Goal: Task Accomplishment & Management: Manage account settings

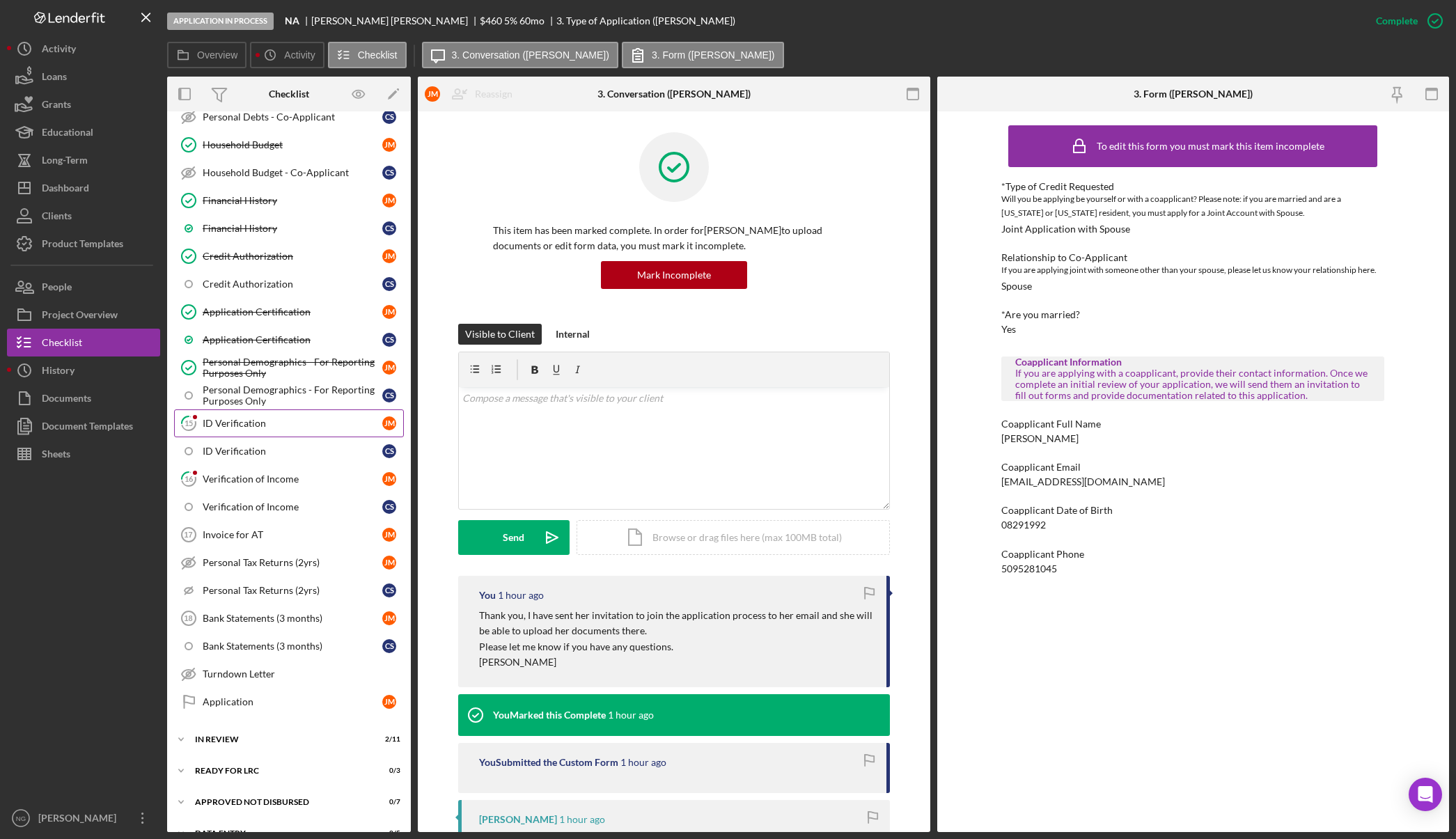
scroll to position [487, 0]
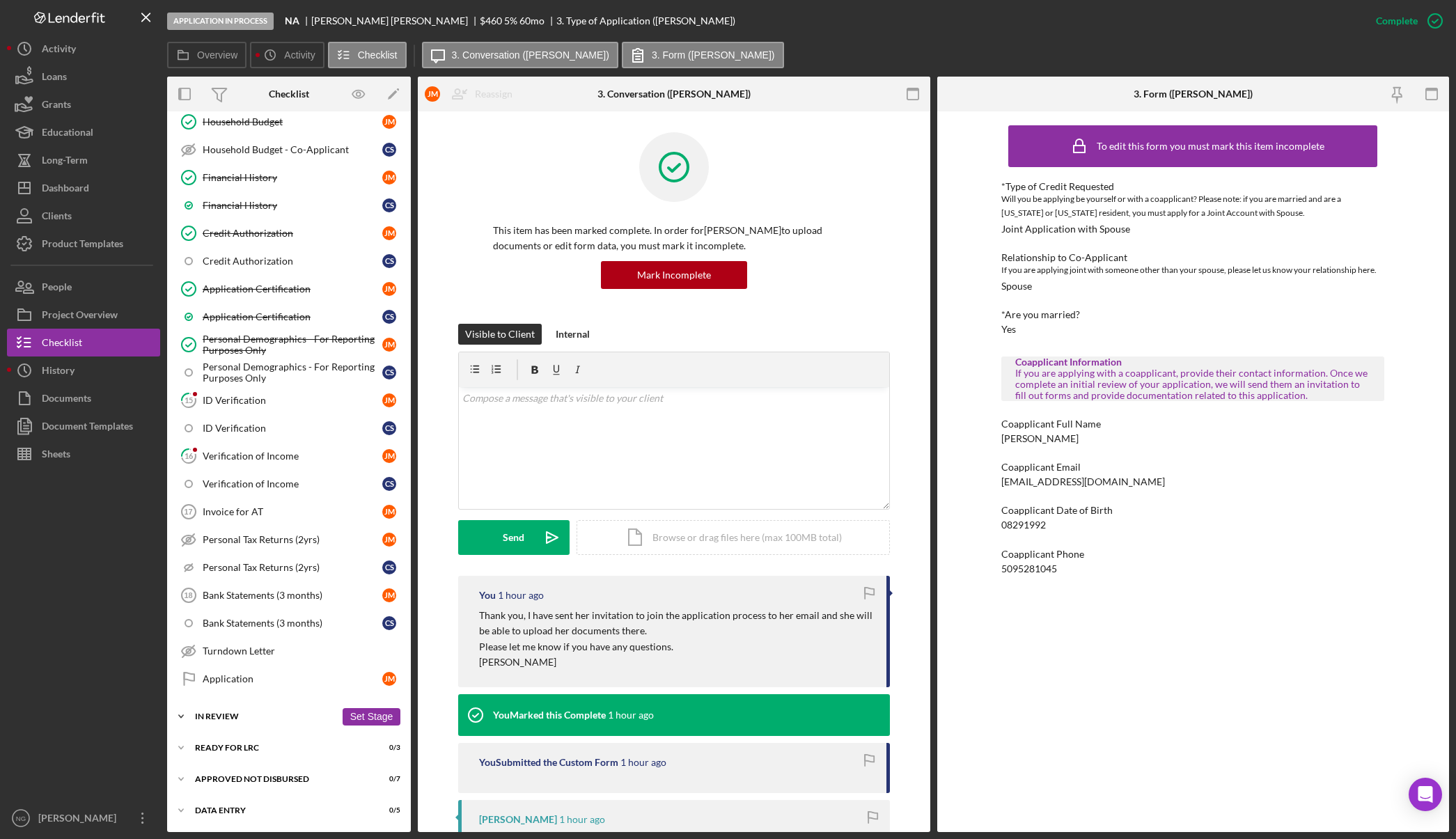
click at [244, 718] on div "In Review" at bounding box center [265, 716] width 140 height 8
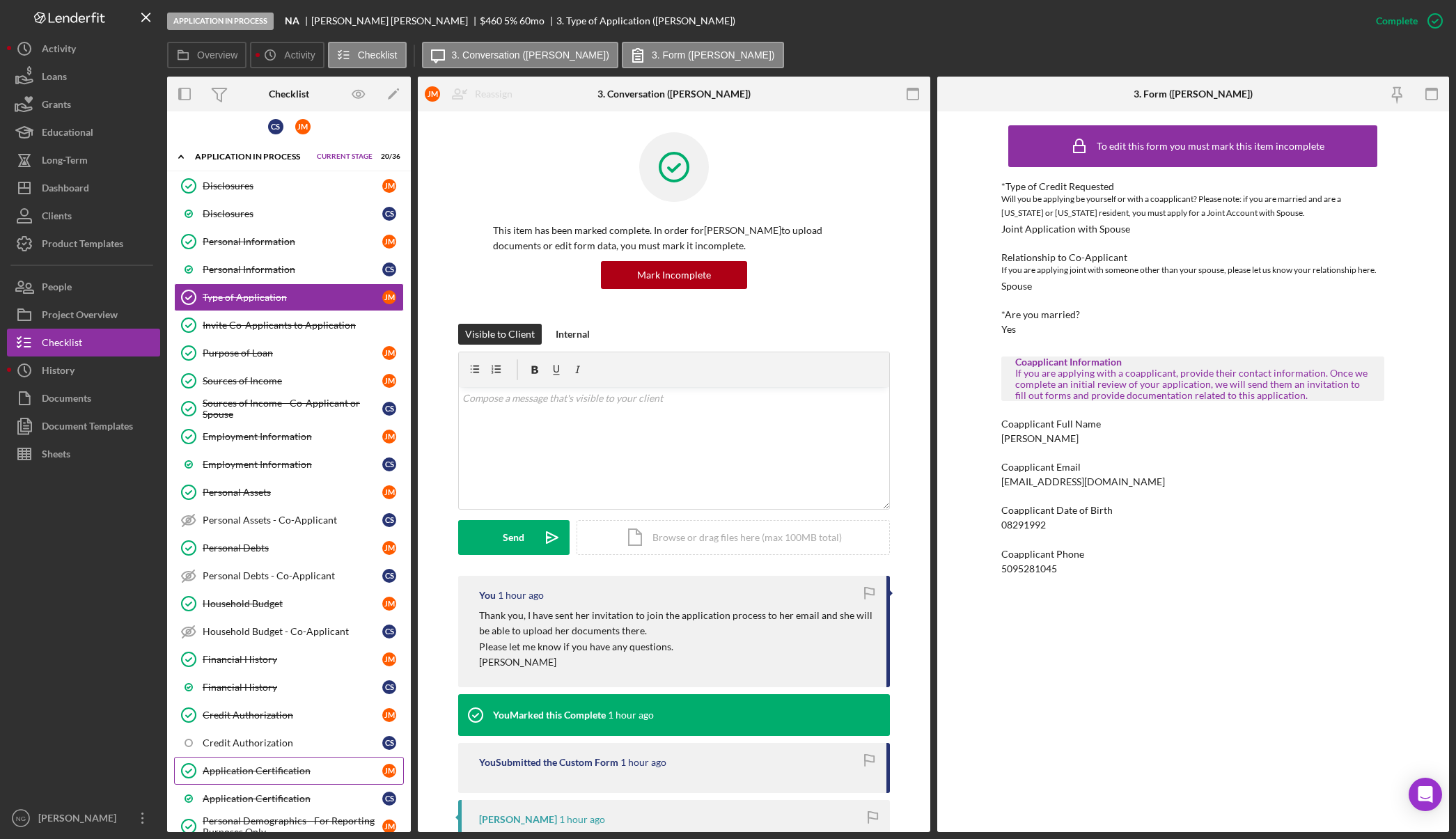
scroll to position [0, 0]
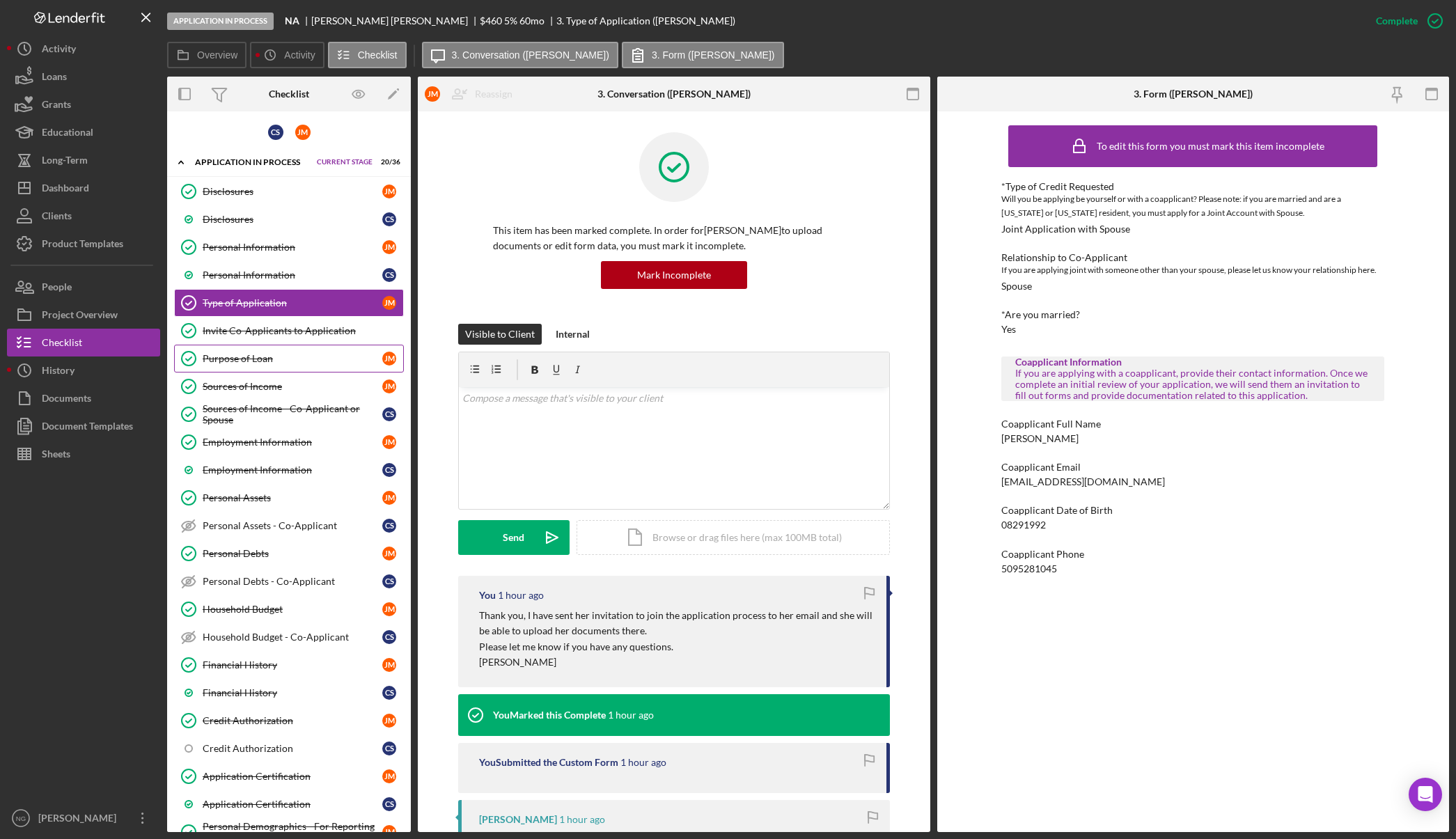
click at [289, 357] on div "Purpose of Loan" at bounding box center [292, 358] width 179 height 11
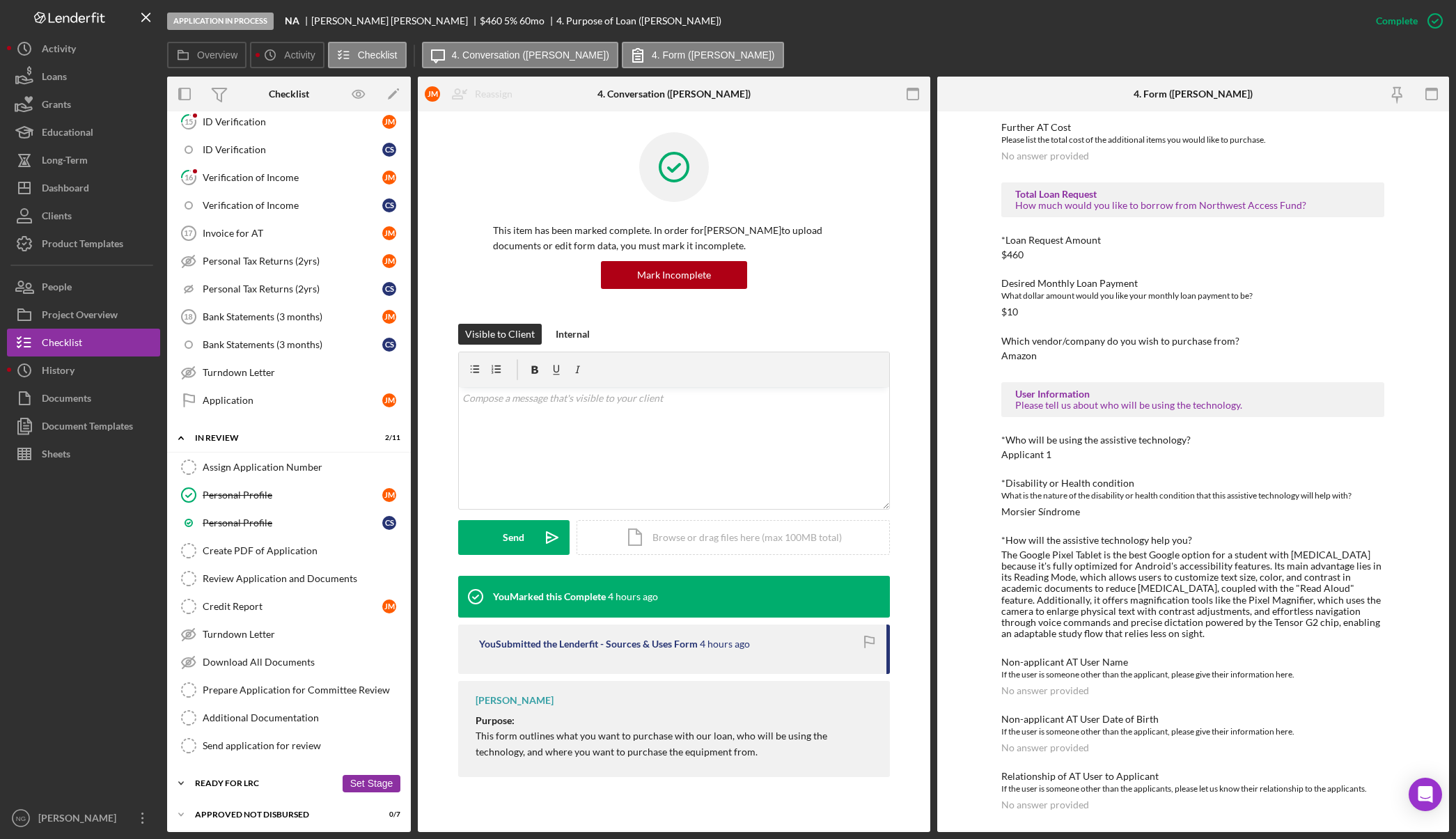
scroll to position [802, 0]
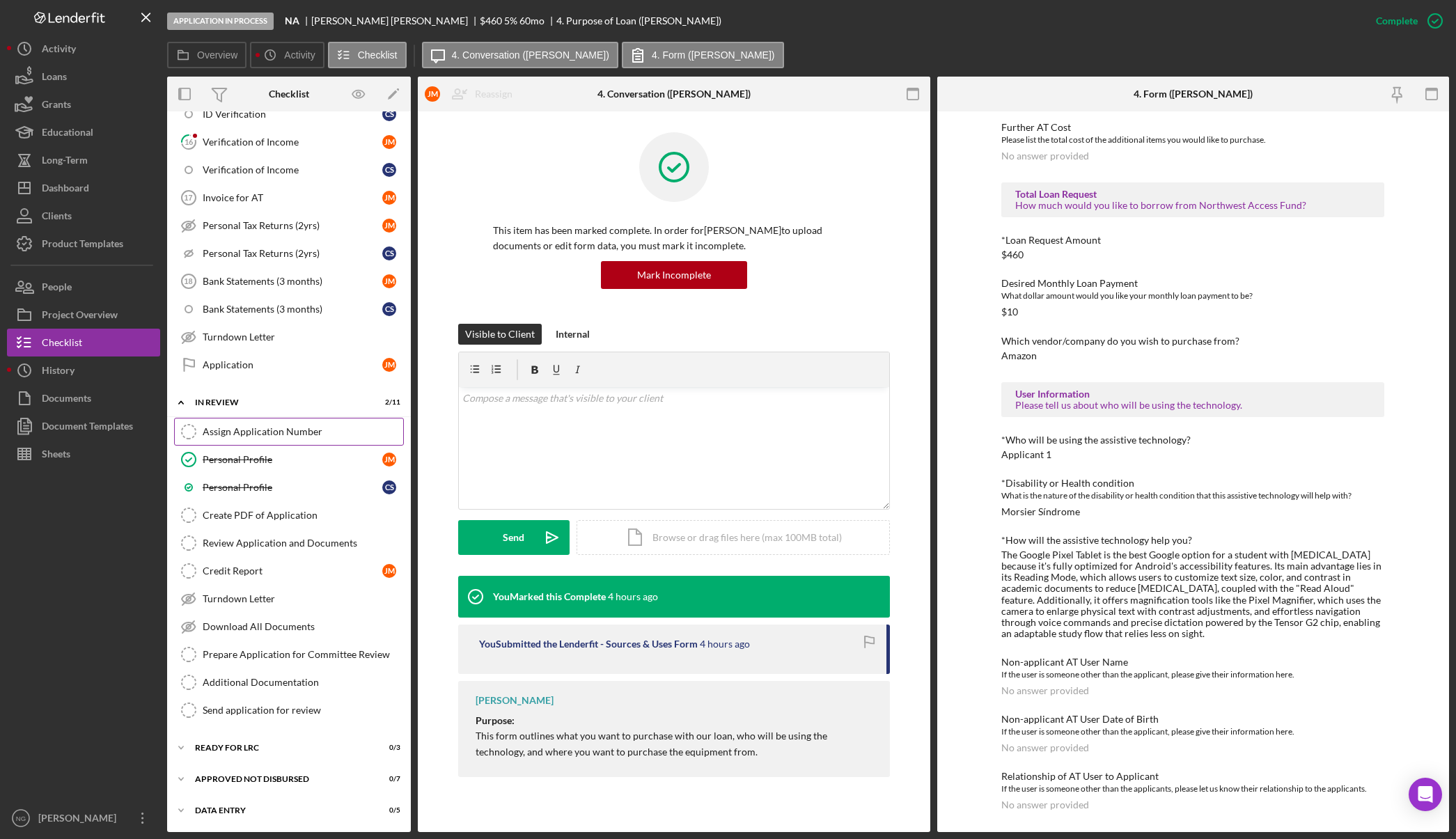
click at [266, 434] on div "Assign Application Number" at bounding box center [302, 431] width 201 height 11
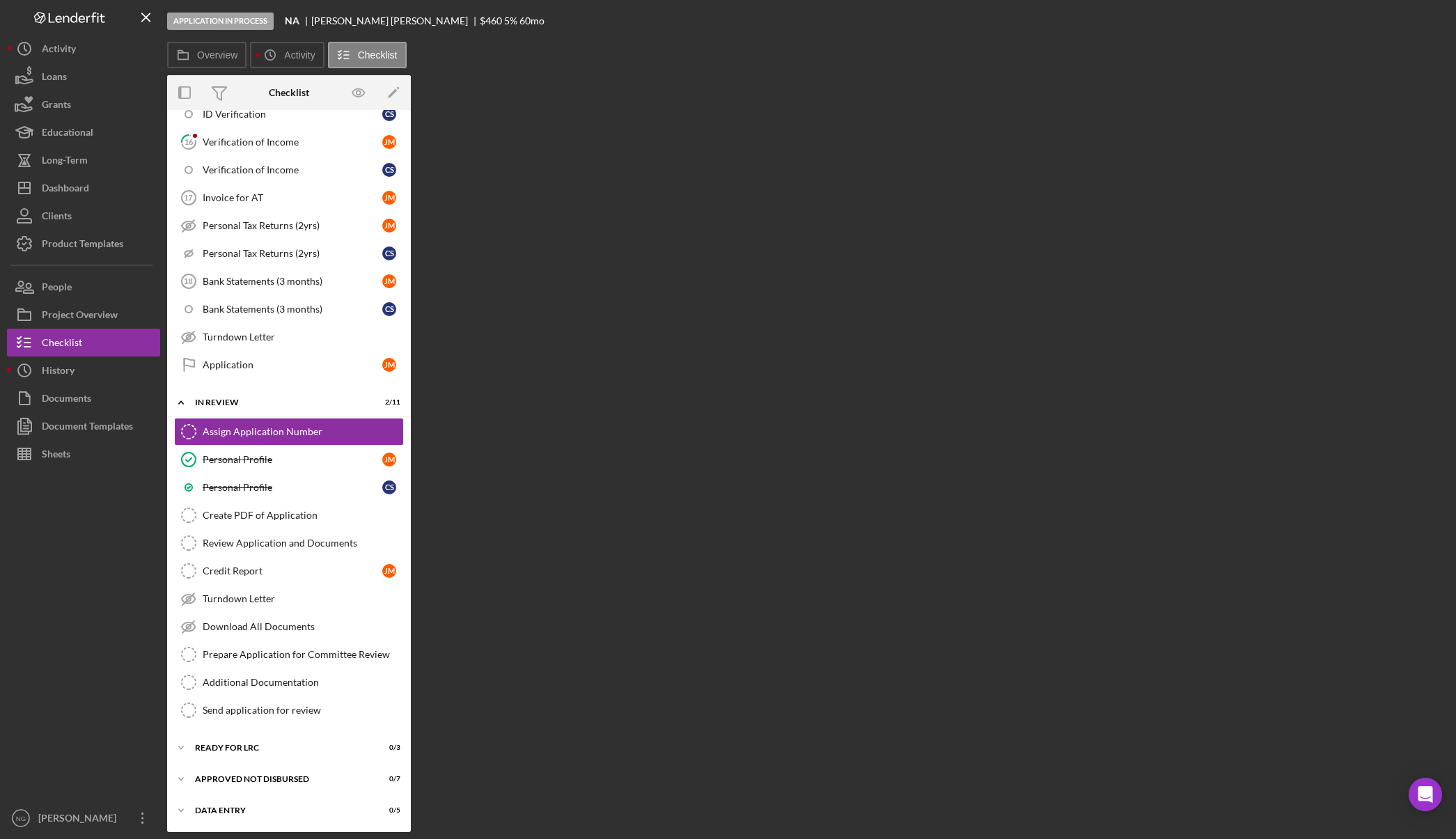
scroll to position [802, 0]
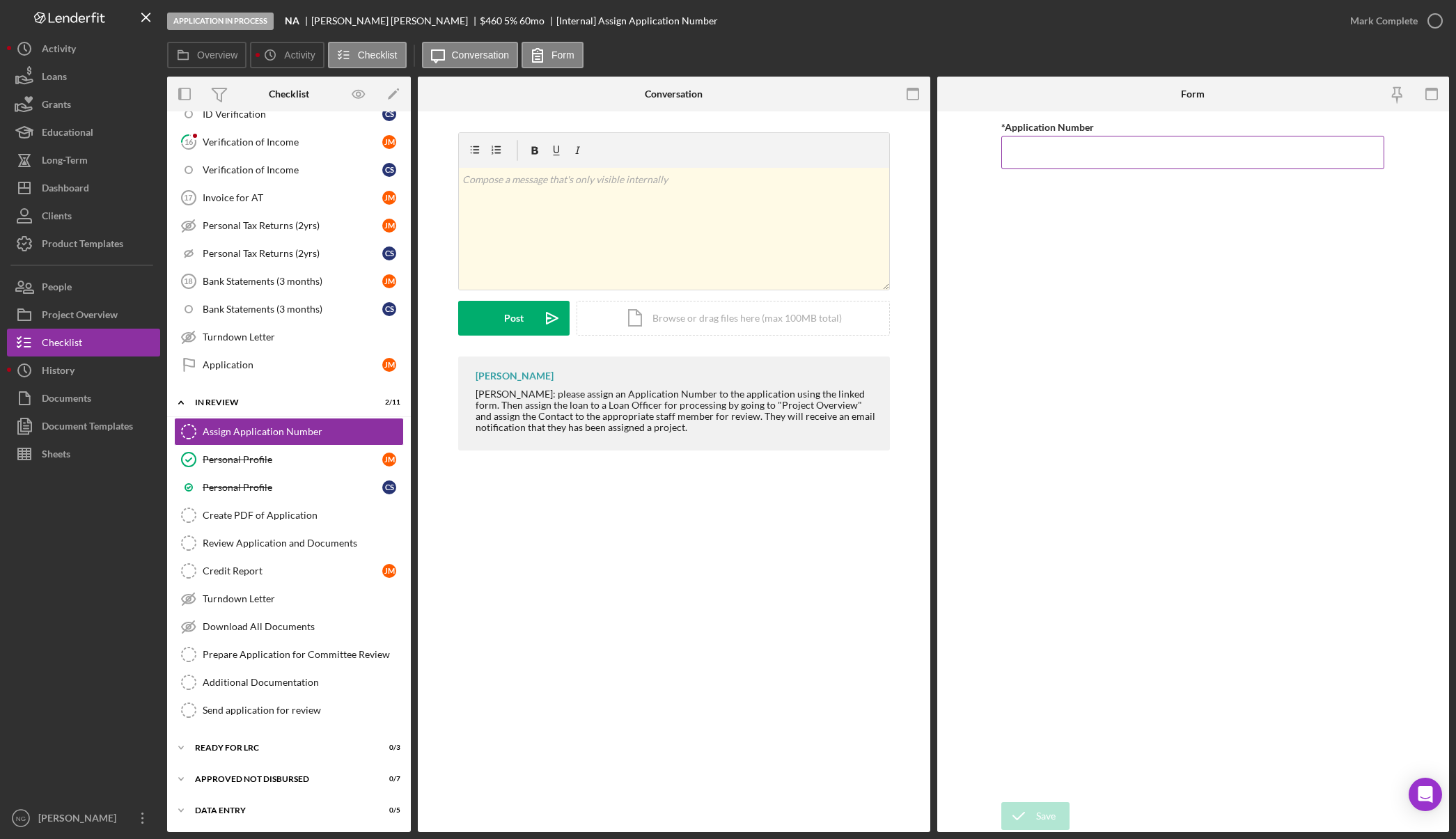
click at [1061, 153] on input "*Application Number" at bounding box center [1193, 153] width 383 height 34
type input "5566"
click at [1057, 808] on button "Save" at bounding box center [1035, 815] width 68 height 27
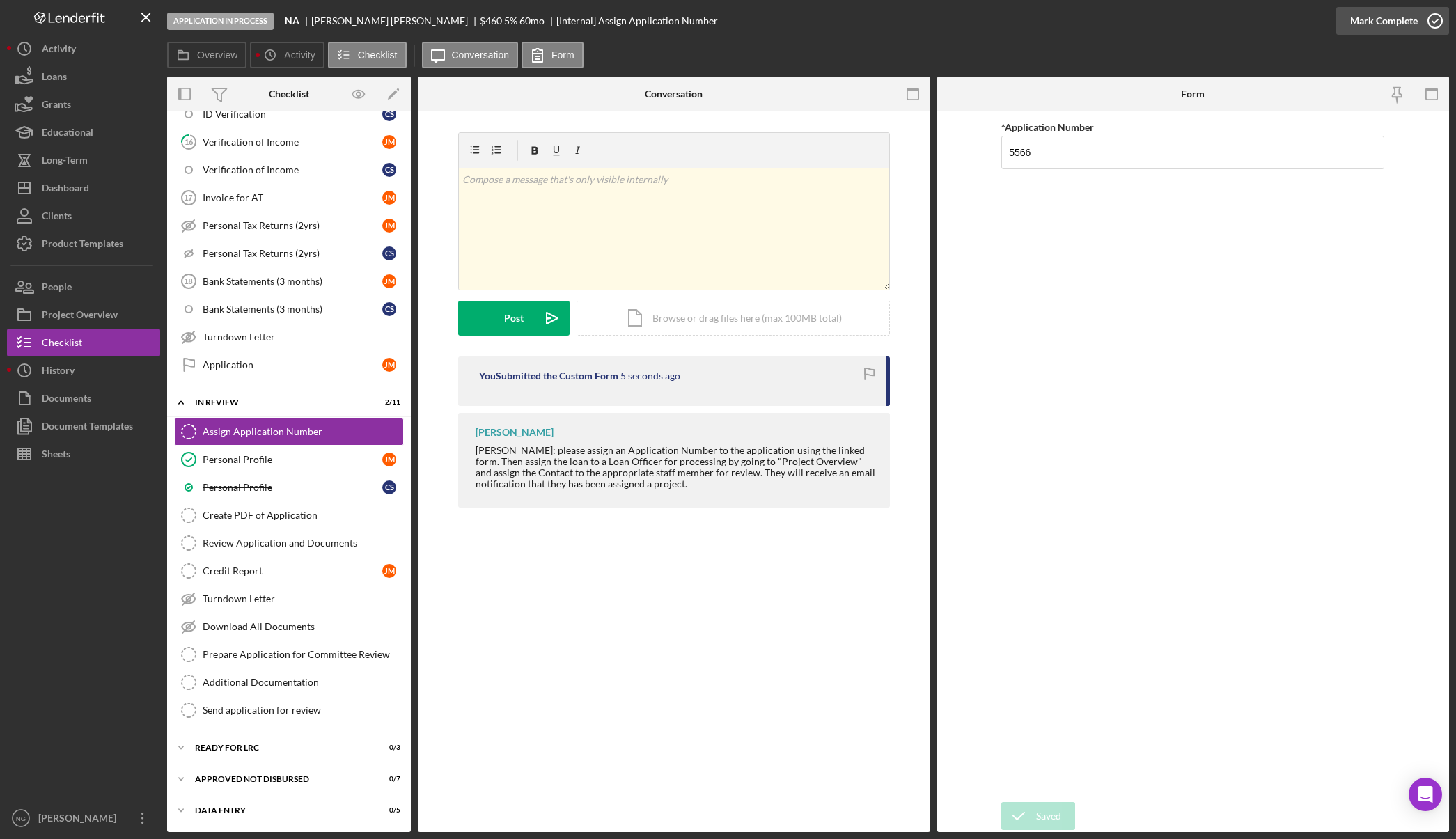
click at [1434, 23] on icon "button" at bounding box center [1435, 21] width 35 height 35
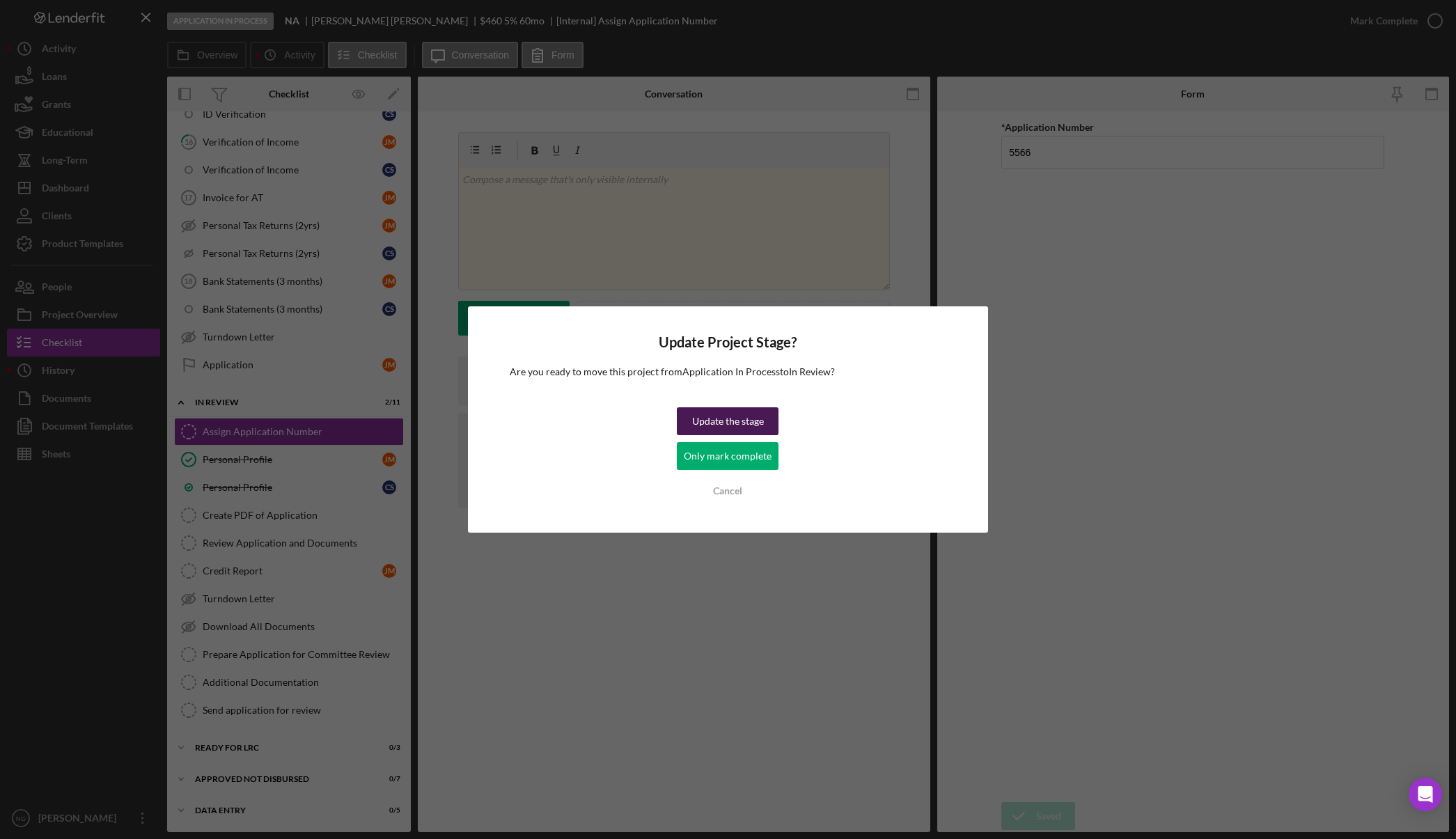
click at [769, 411] on button "Update the stage" at bounding box center [727, 421] width 102 height 27
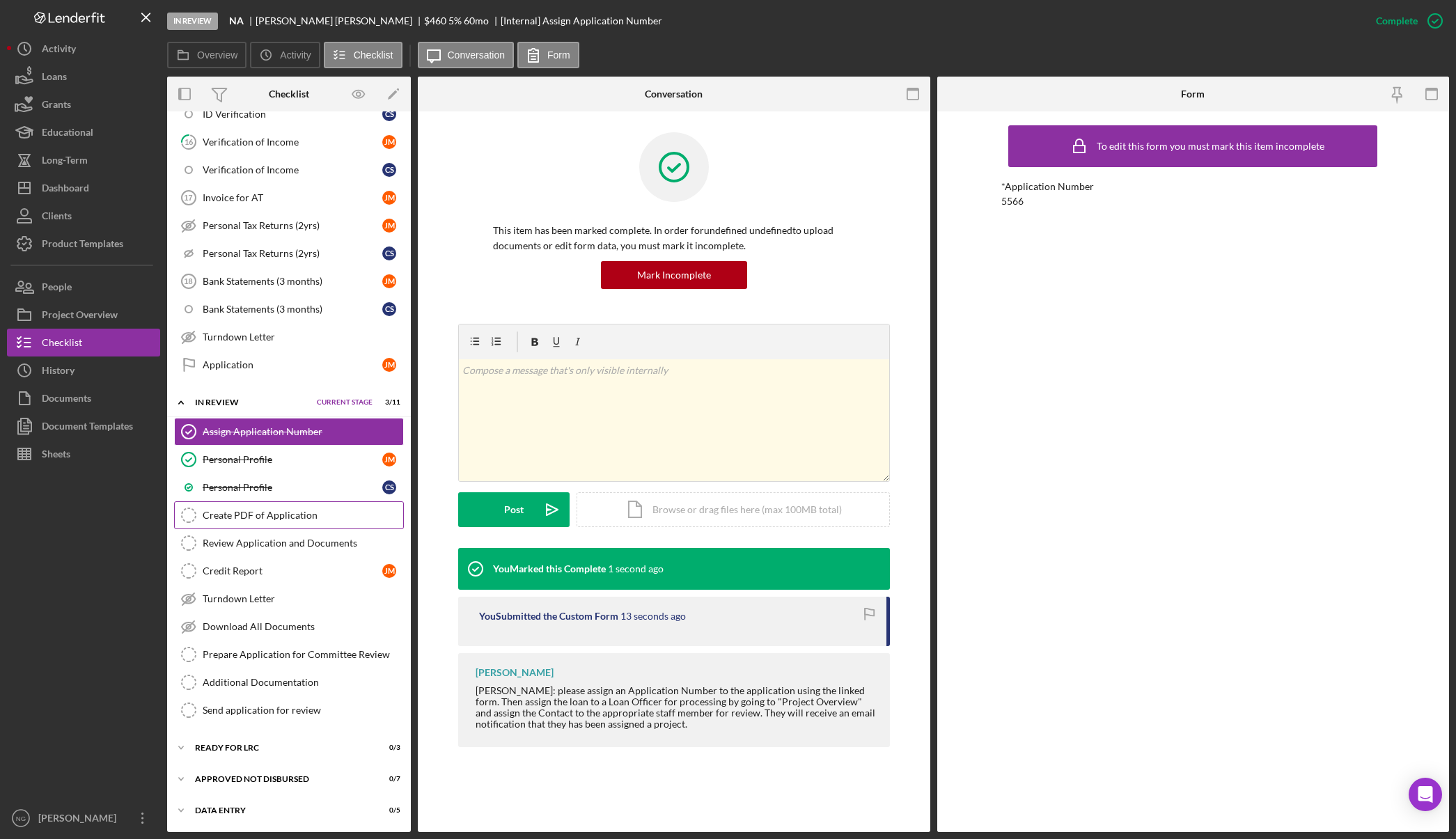
click at [319, 512] on div "Create PDF of Application" at bounding box center [302, 515] width 201 height 11
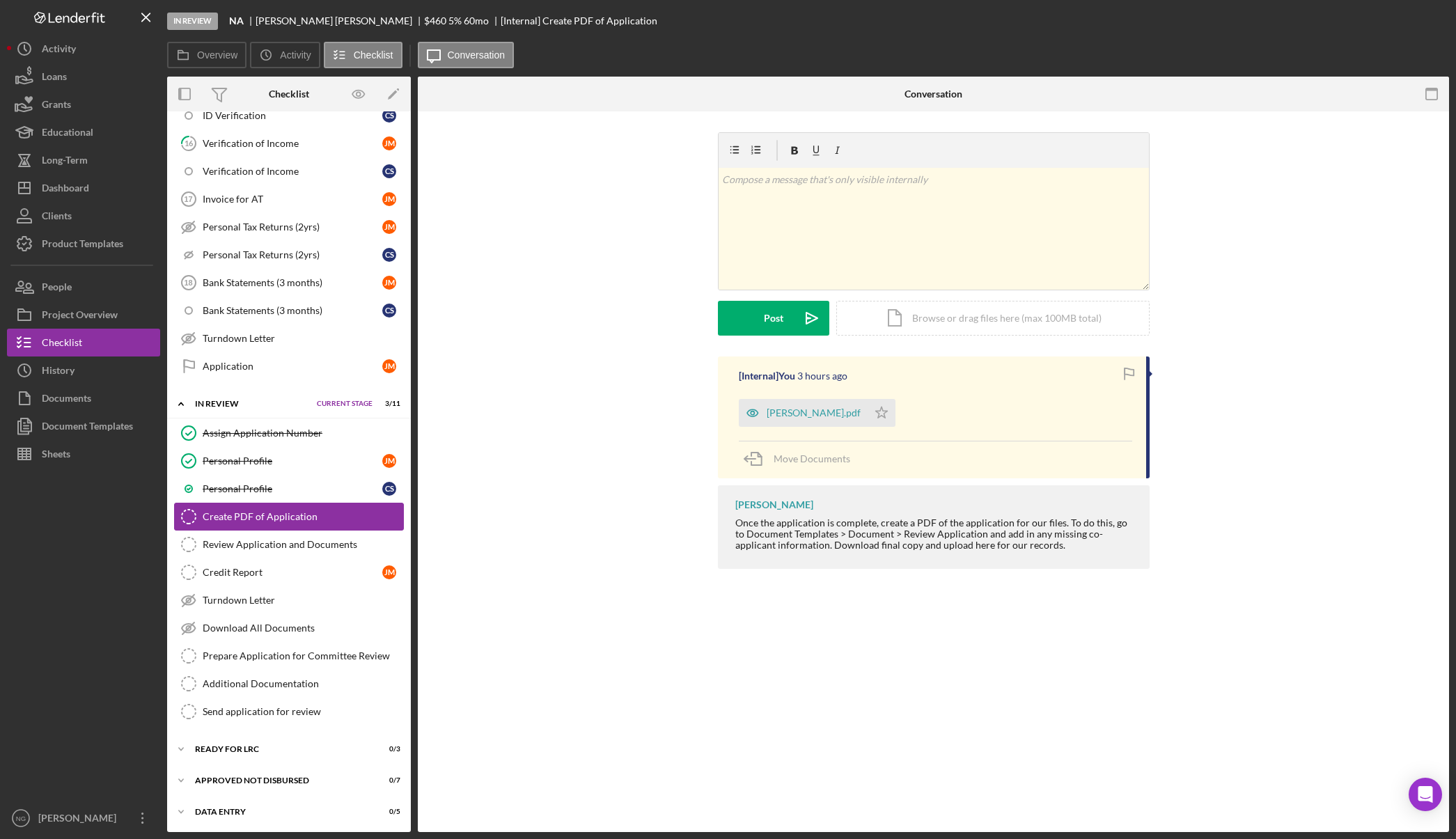
scroll to position [802, 0]
click at [68, 395] on div "Documents" at bounding box center [66, 399] width 50 height 31
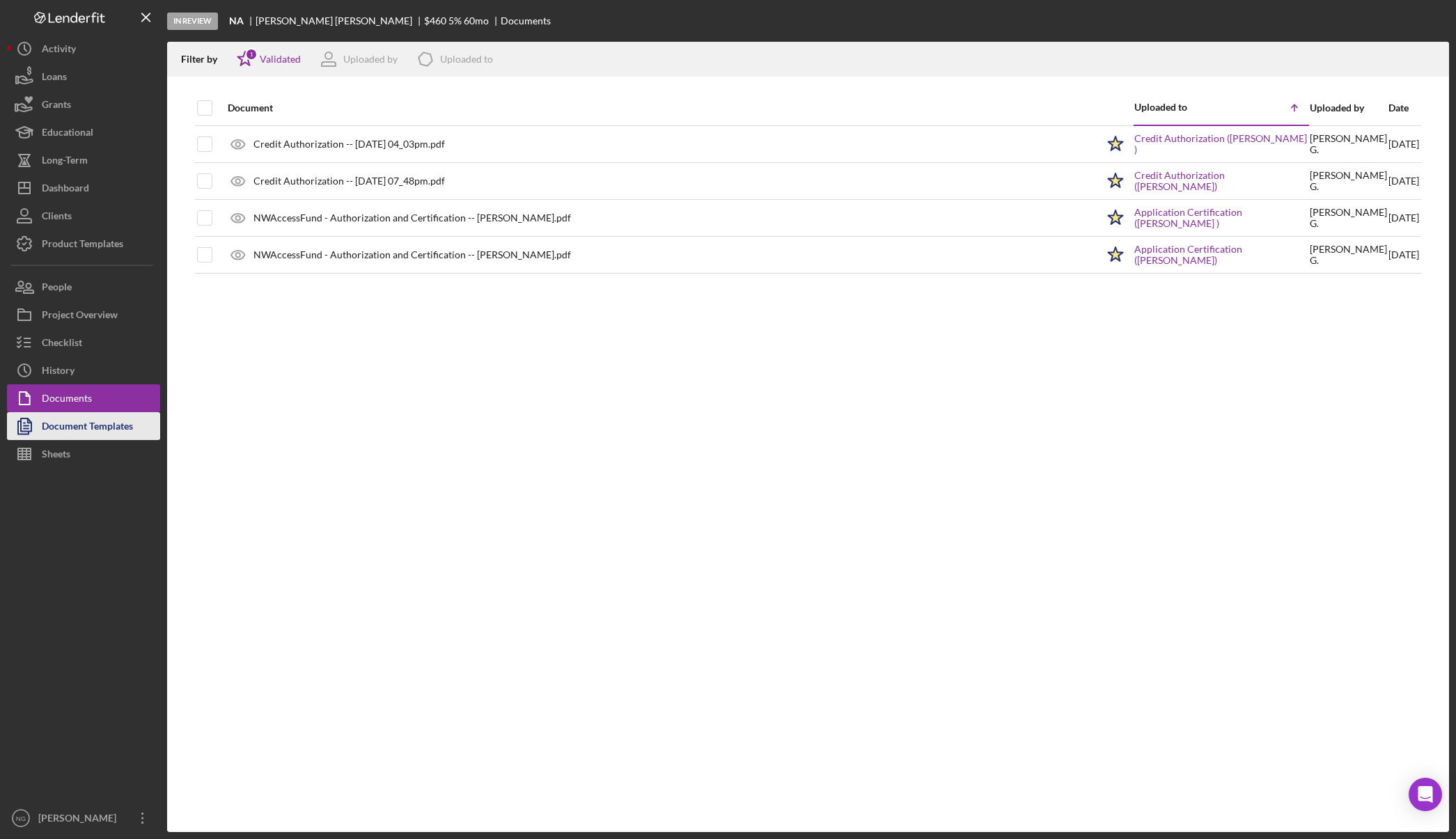
click at [123, 438] on div "Document Templates" at bounding box center [87, 428] width 91 height 31
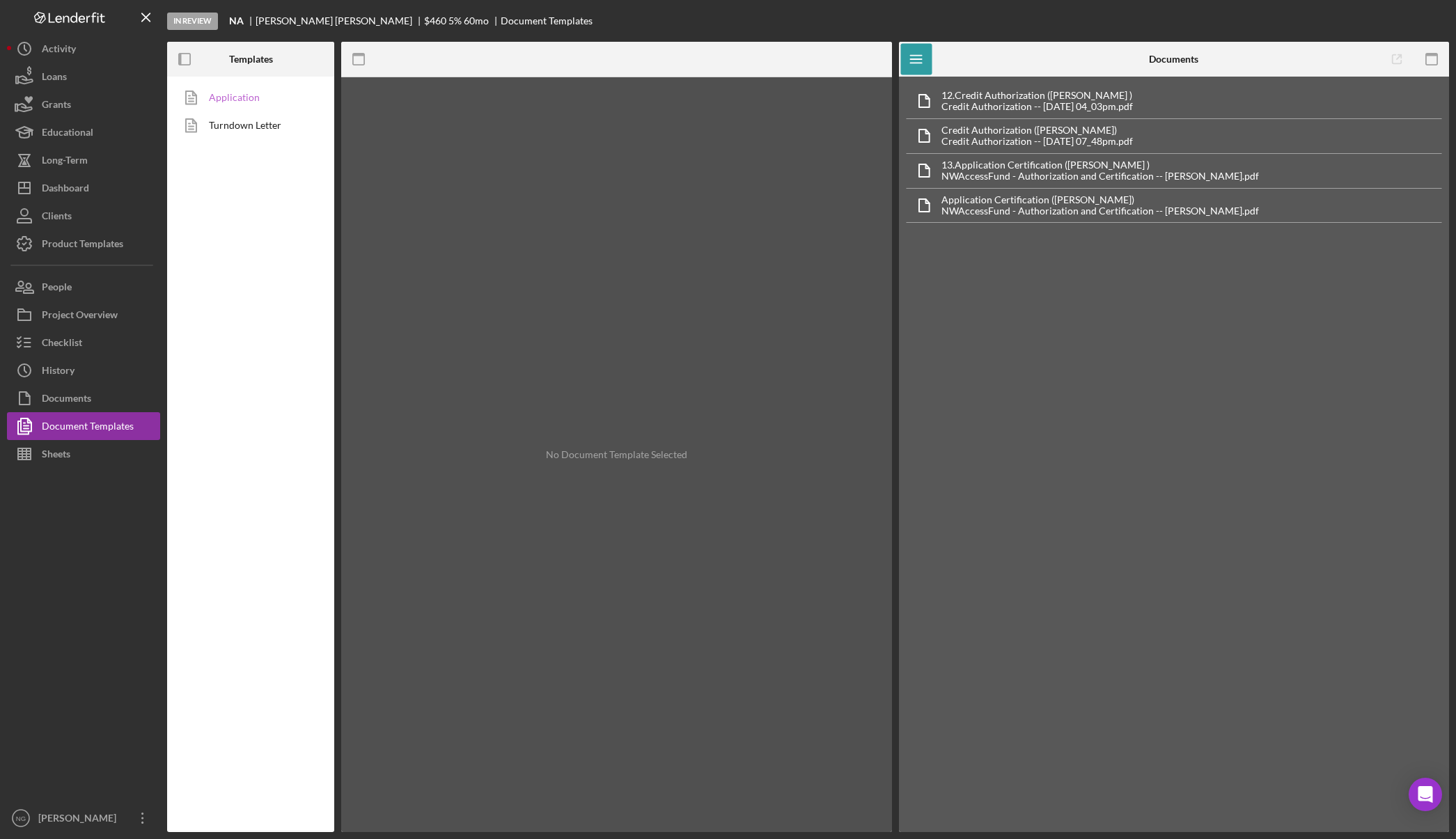
click at [244, 94] on link "Application" at bounding box center [247, 97] width 146 height 27
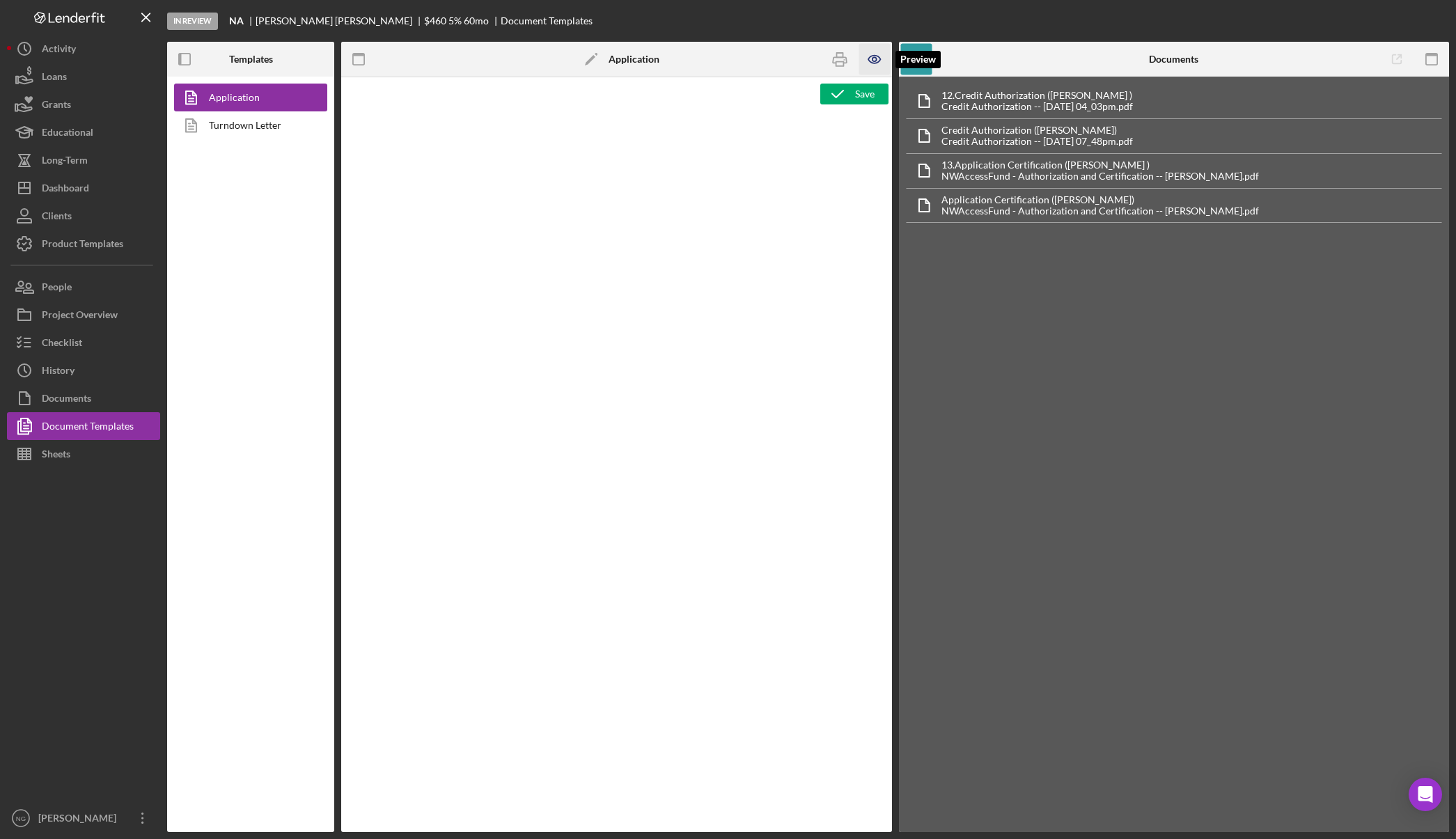
type textarea "<div class="WordSection1"> <p style="margin: 0in; font-size: 12pt; font-family:…"
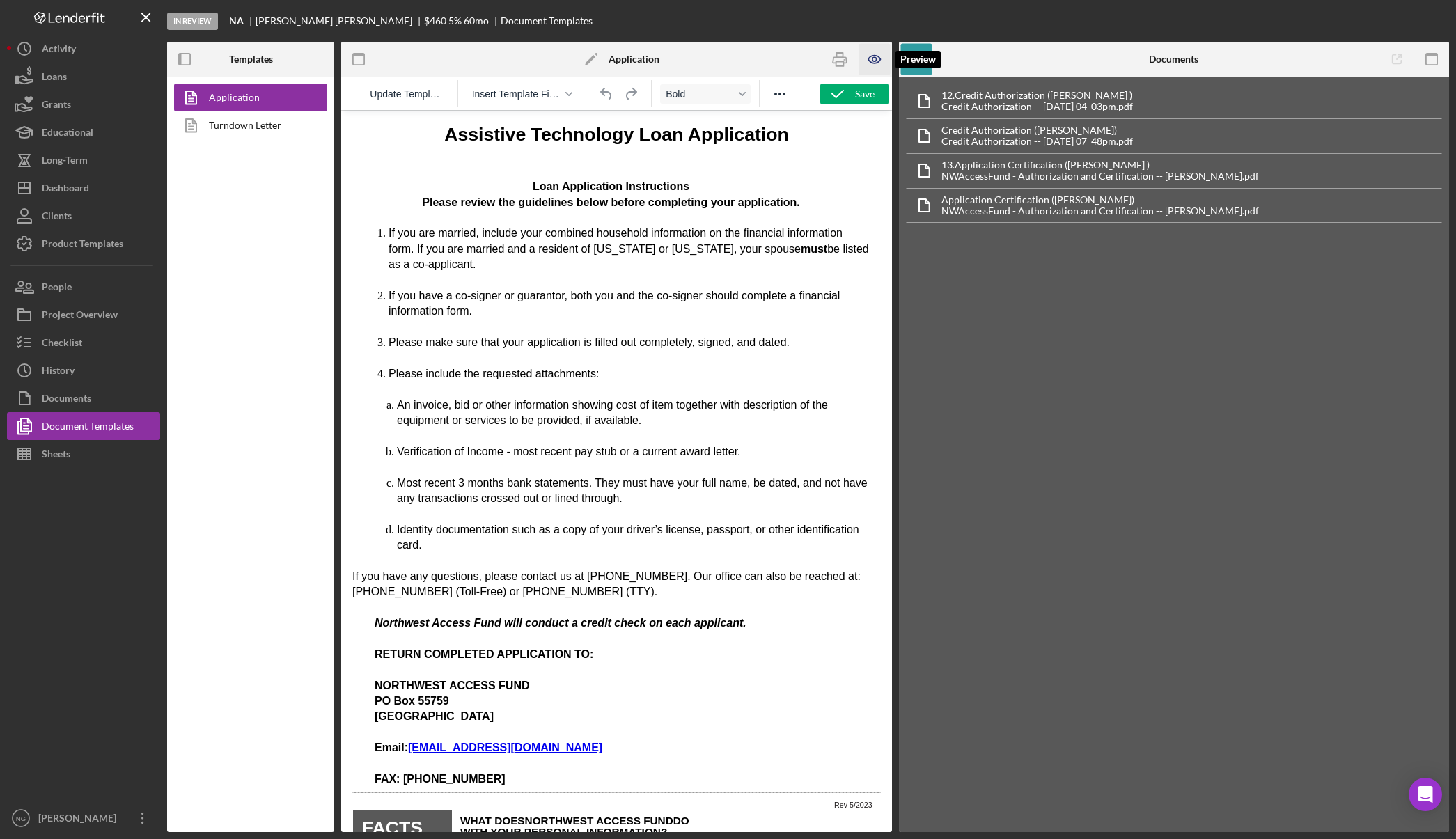
click at [872, 60] on icon "button" at bounding box center [873, 59] width 31 height 31
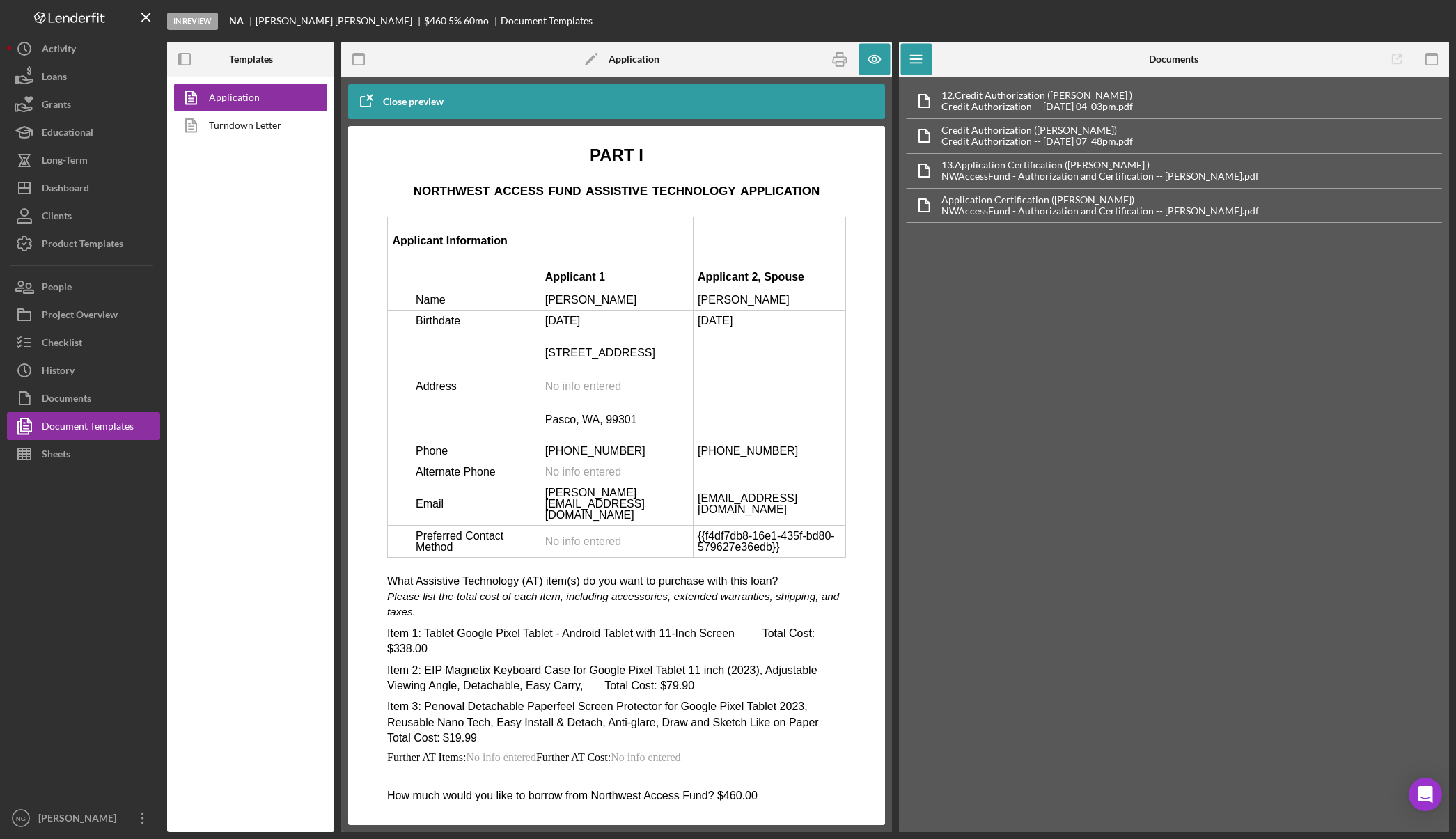
scroll to position [2228, 0]
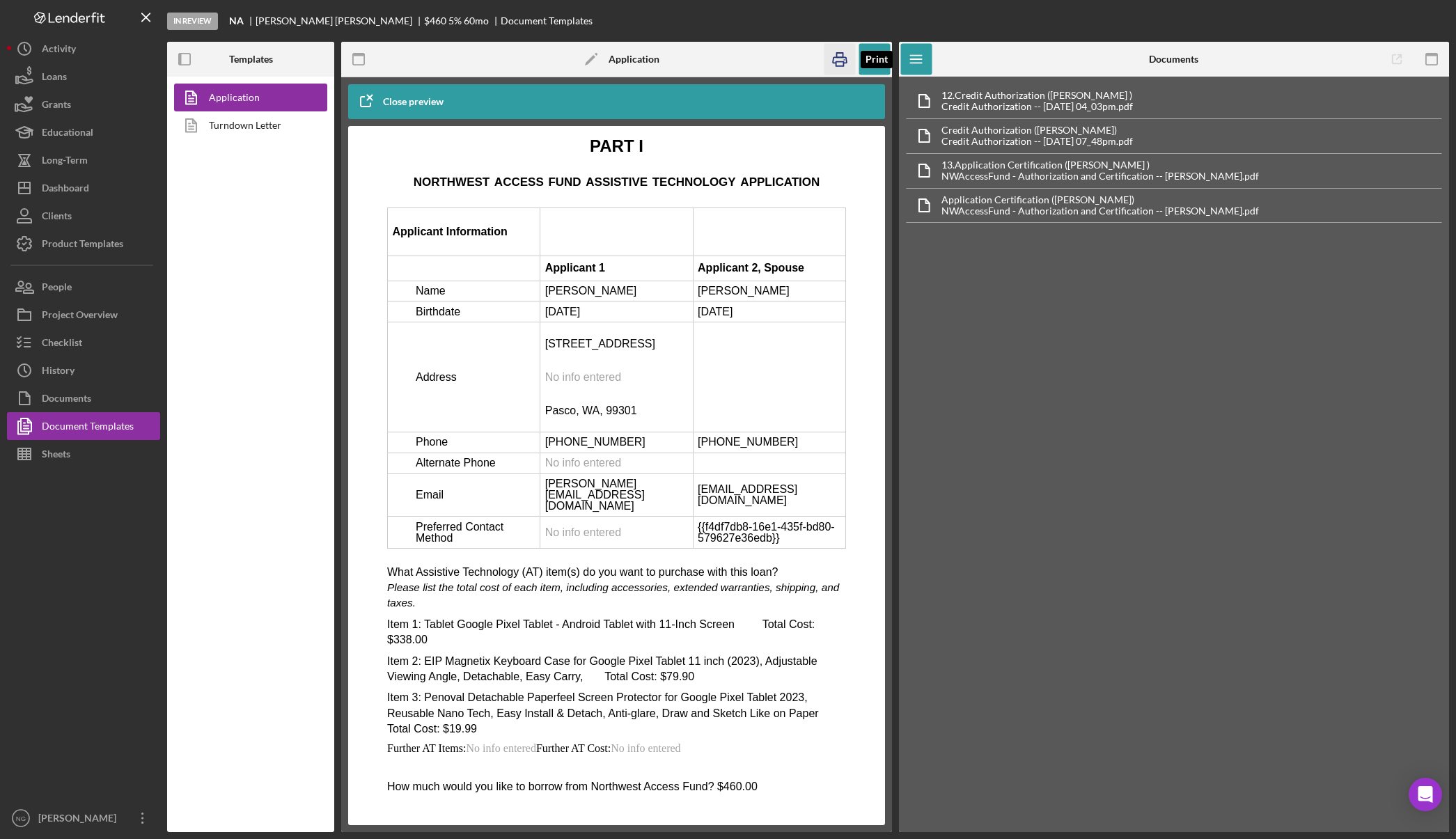
click at [838, 60] on icon "button" at bounding box center [839, 59] width 31 height 31
click at [86, 347] on button "Checklist" at bounding box center [83, 342] width 153 height 27
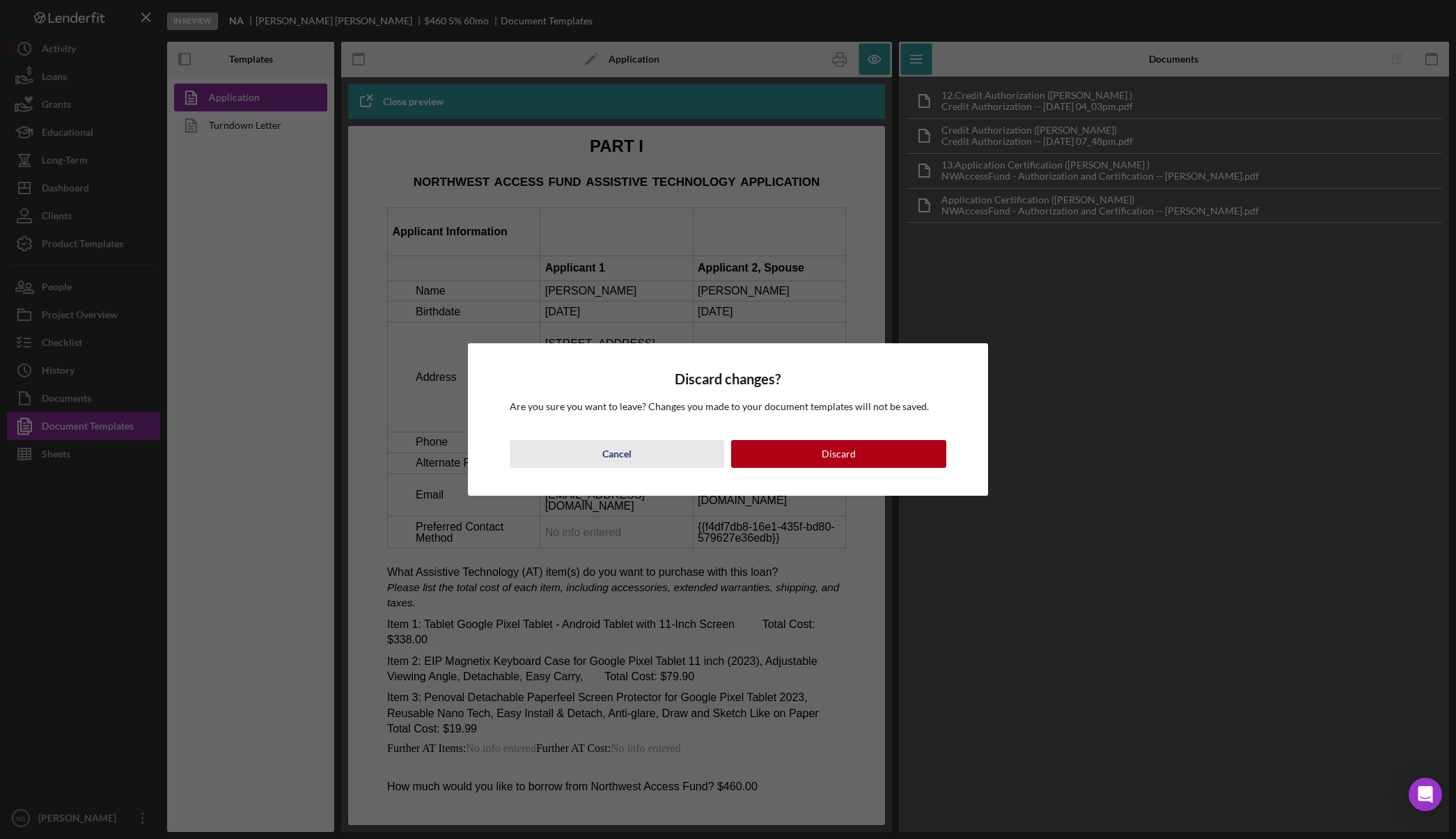
click at [624, 453] on div "Cancel" at bounding box center [617, 453] width 29 height 27
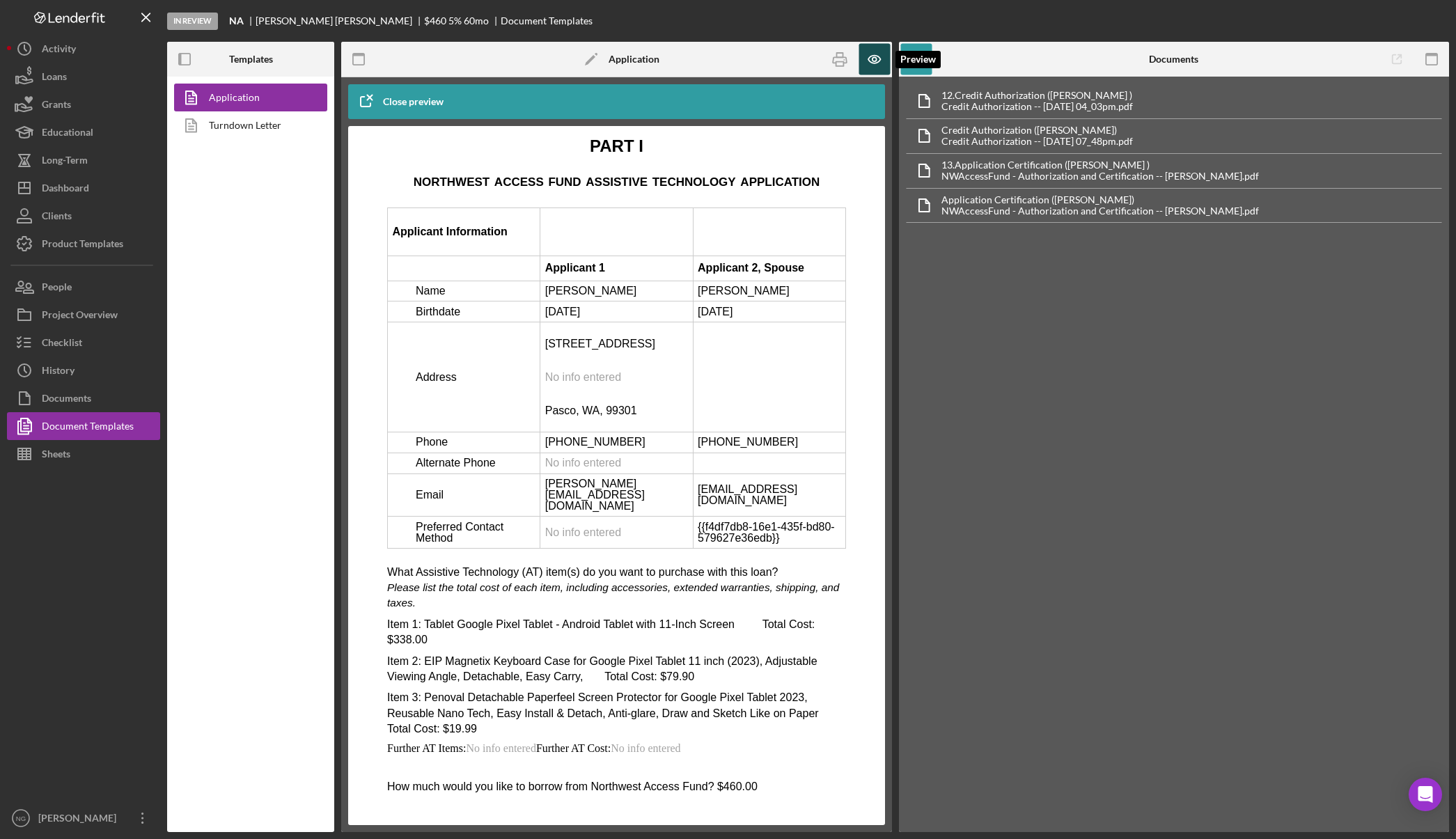
click at [863, 64] on icon "button" at bounding box center [873, 59] width 31 height 31
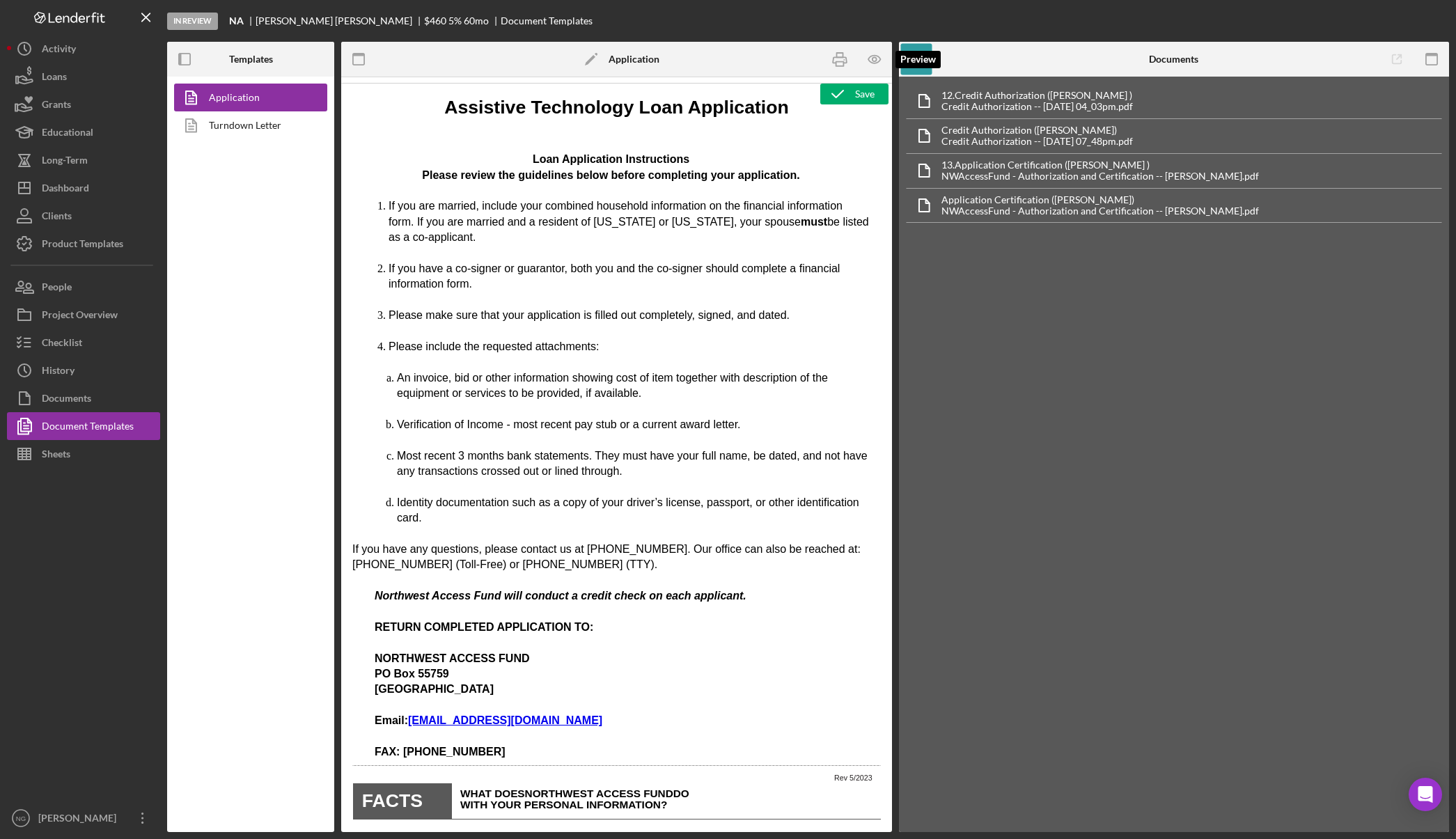
scroll to position [0, 0]
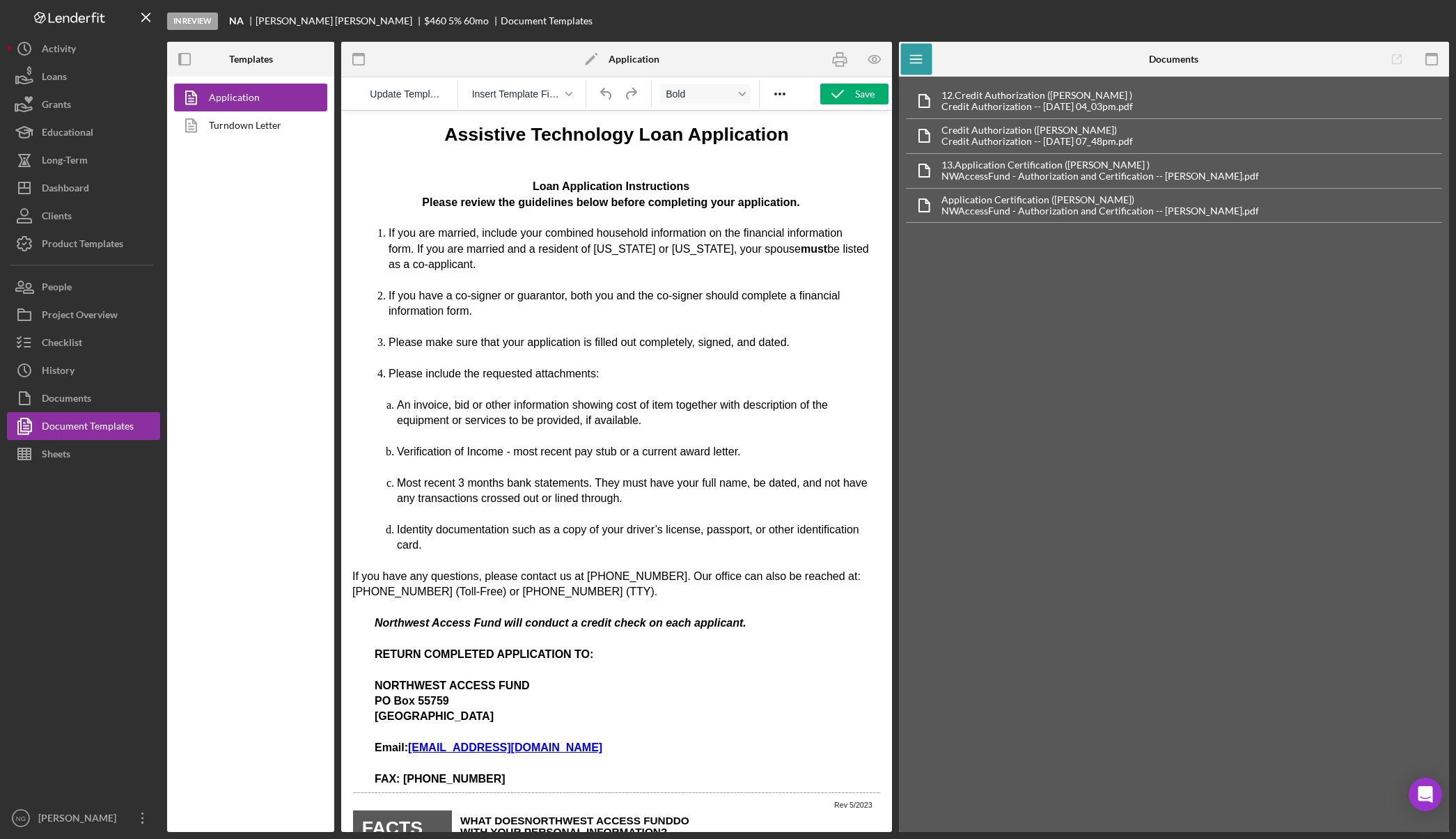
click at [864, 107] on div "Update Template Insert Template Field Bold" at bounding box center [616, 93] width 550 height 33
click at [867, 99] on div "Save" at bounding box center [865, 93] width 20 height 21
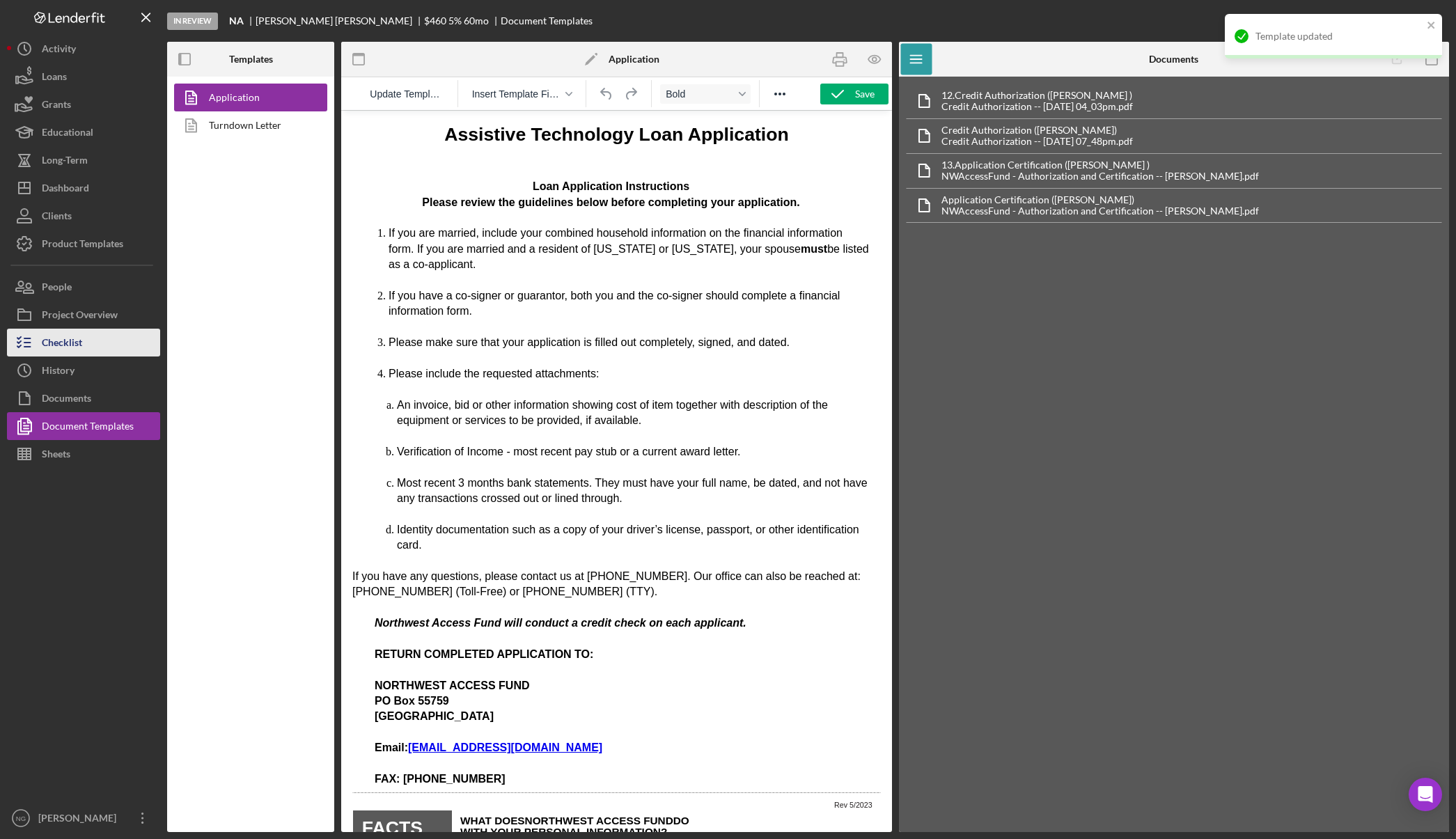
click at [67, 333] on div "Checklist" at bounding box center [62, 344] width 40 height 31
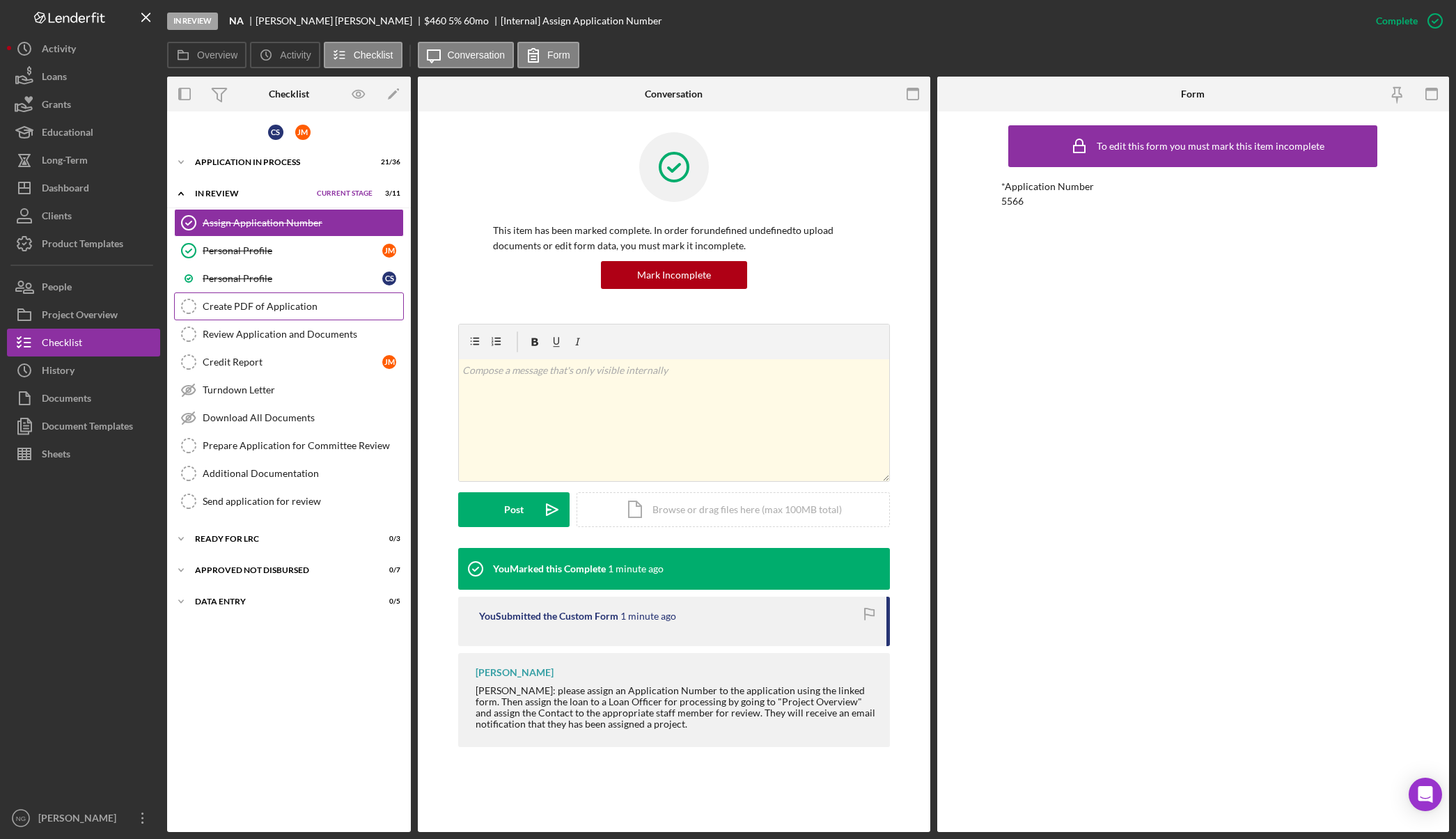
click at [233, 308] on div "Create PDF of Application" at bounding box center [302, 306] width 201 height 11
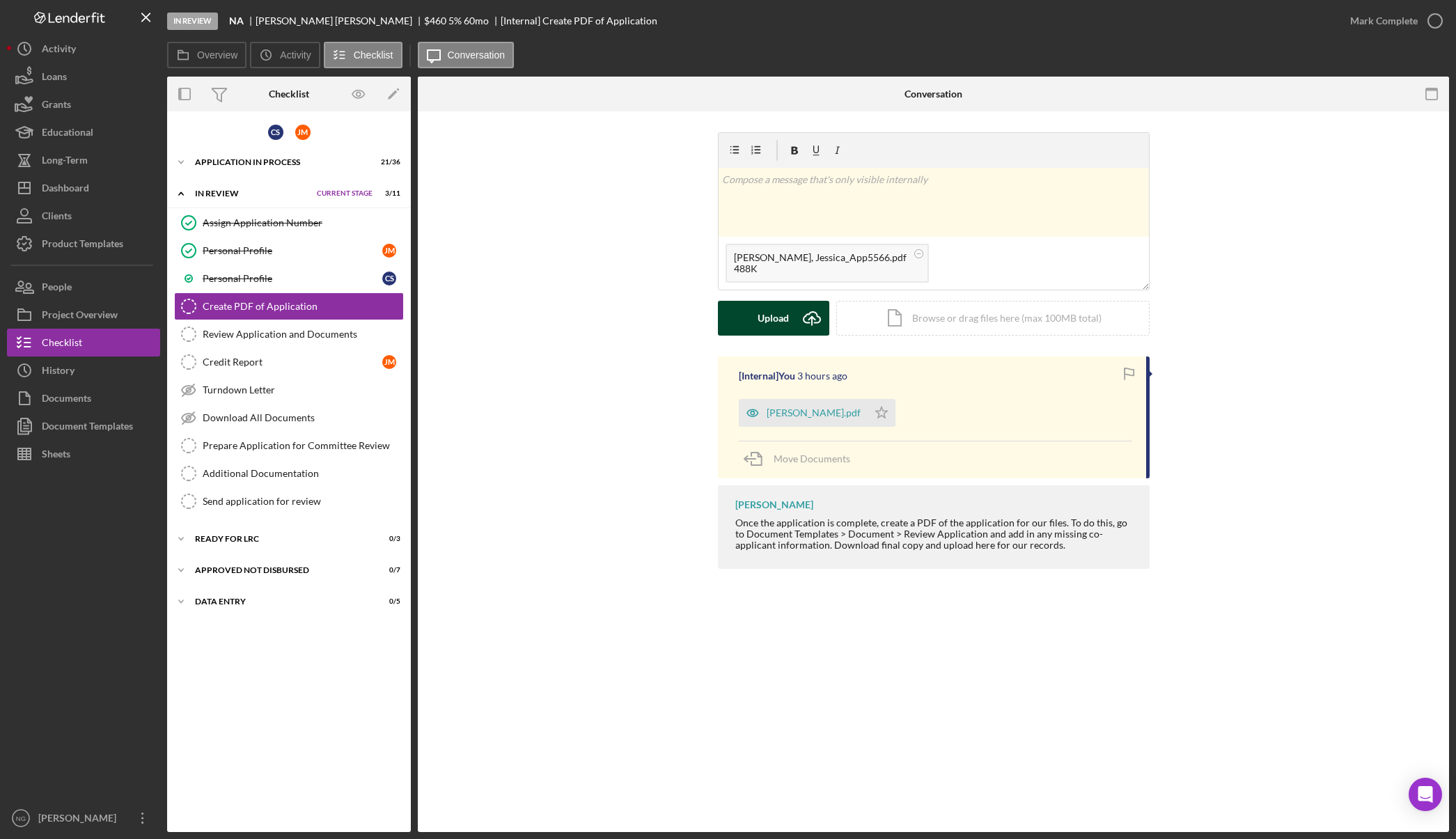
click at [796, 318] on icon "Icon/Upload" at bounding box center [812, 318] width 35 height 35
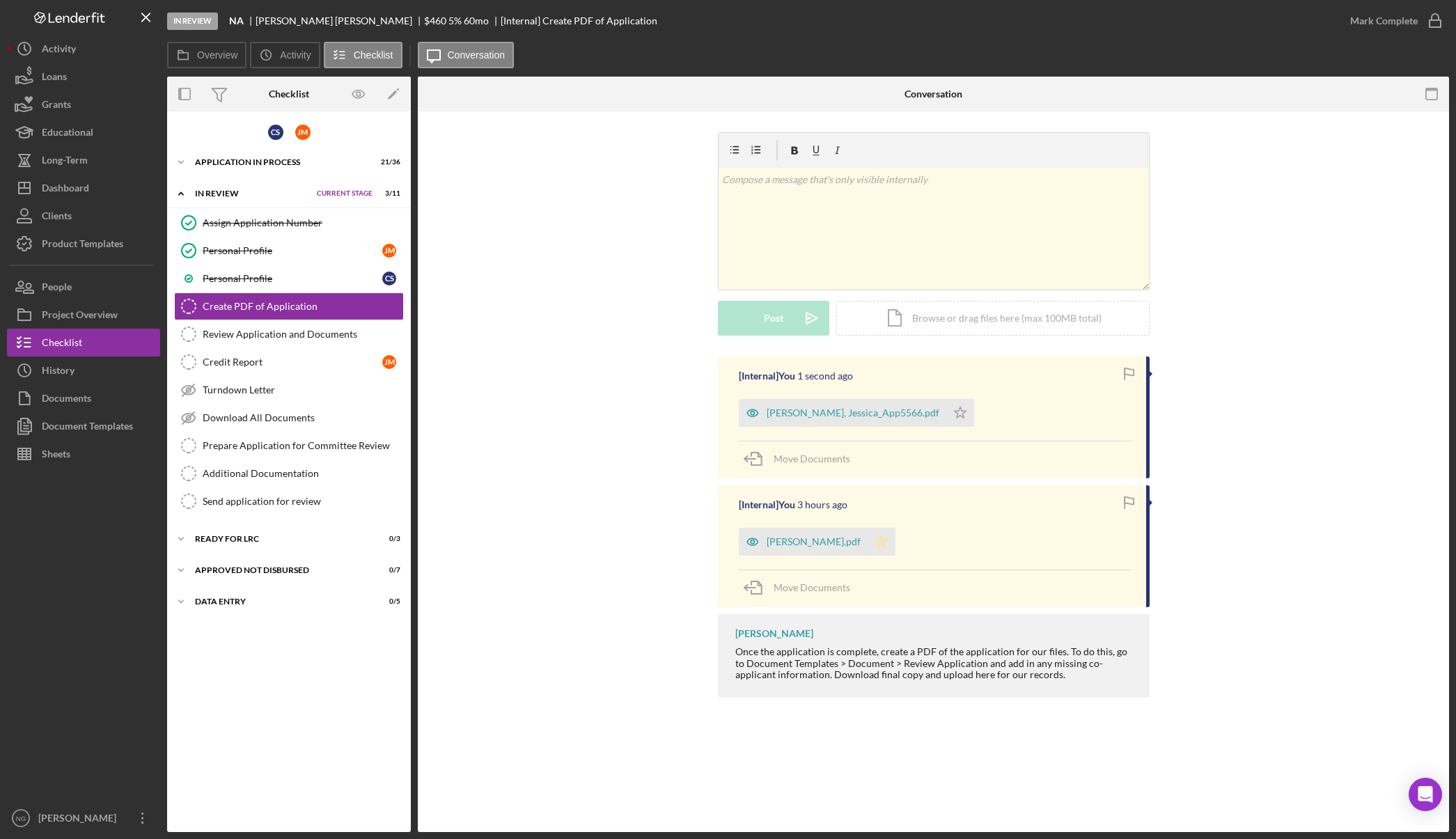
click at [896, 546] on icon "Icon/Star" at bounding box center [881, 541] width 27 height 27
click at [964, 414] on polygon "button" at bounding box center [960, 412] width 12 height 11
click at [1436, 19] on icon "button" at bounding box center [1435, 21] width 35 height 35
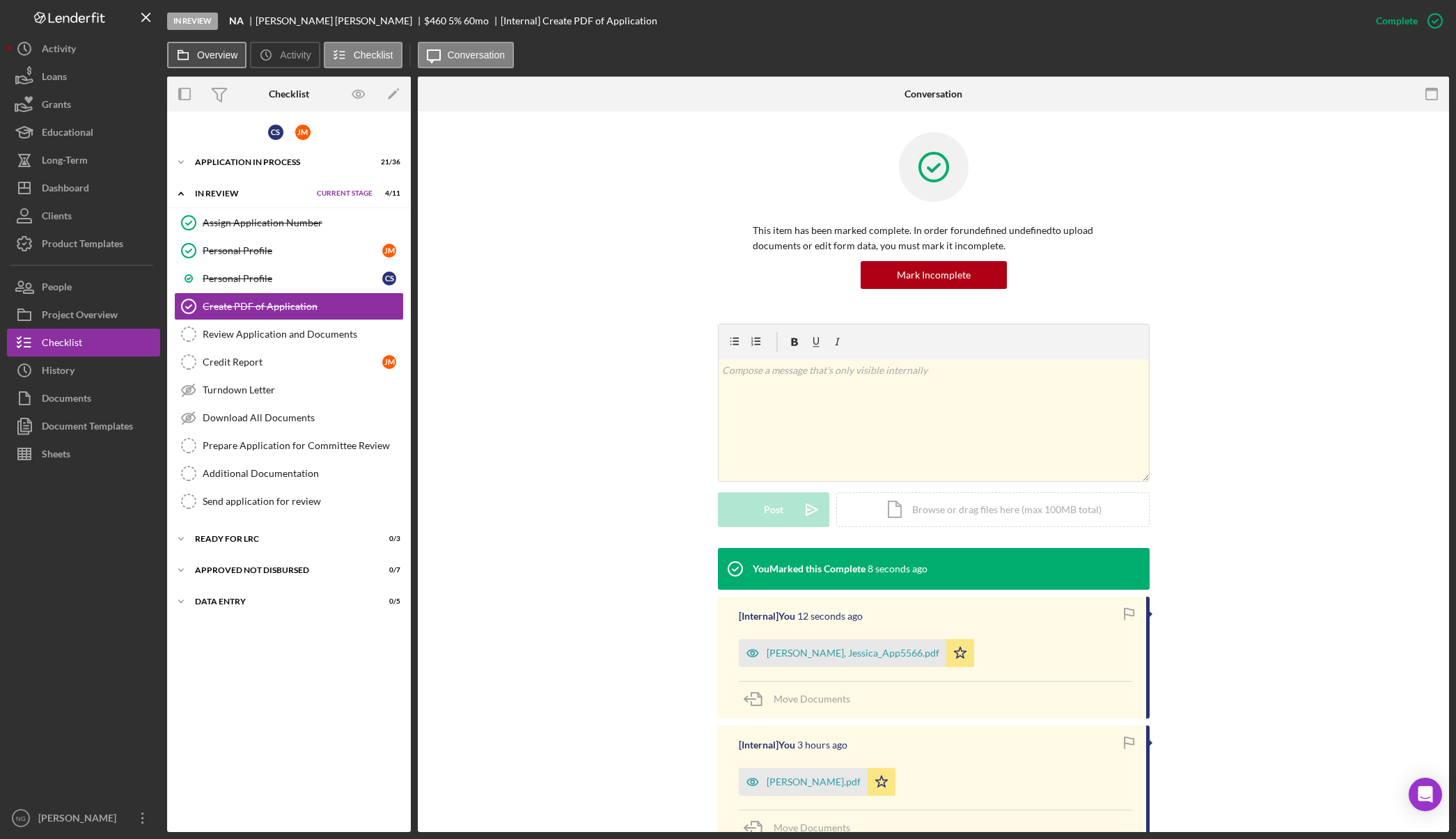
click at [225, 55] on label "Overview" at bounding box center [217, 55] width 40 height 11
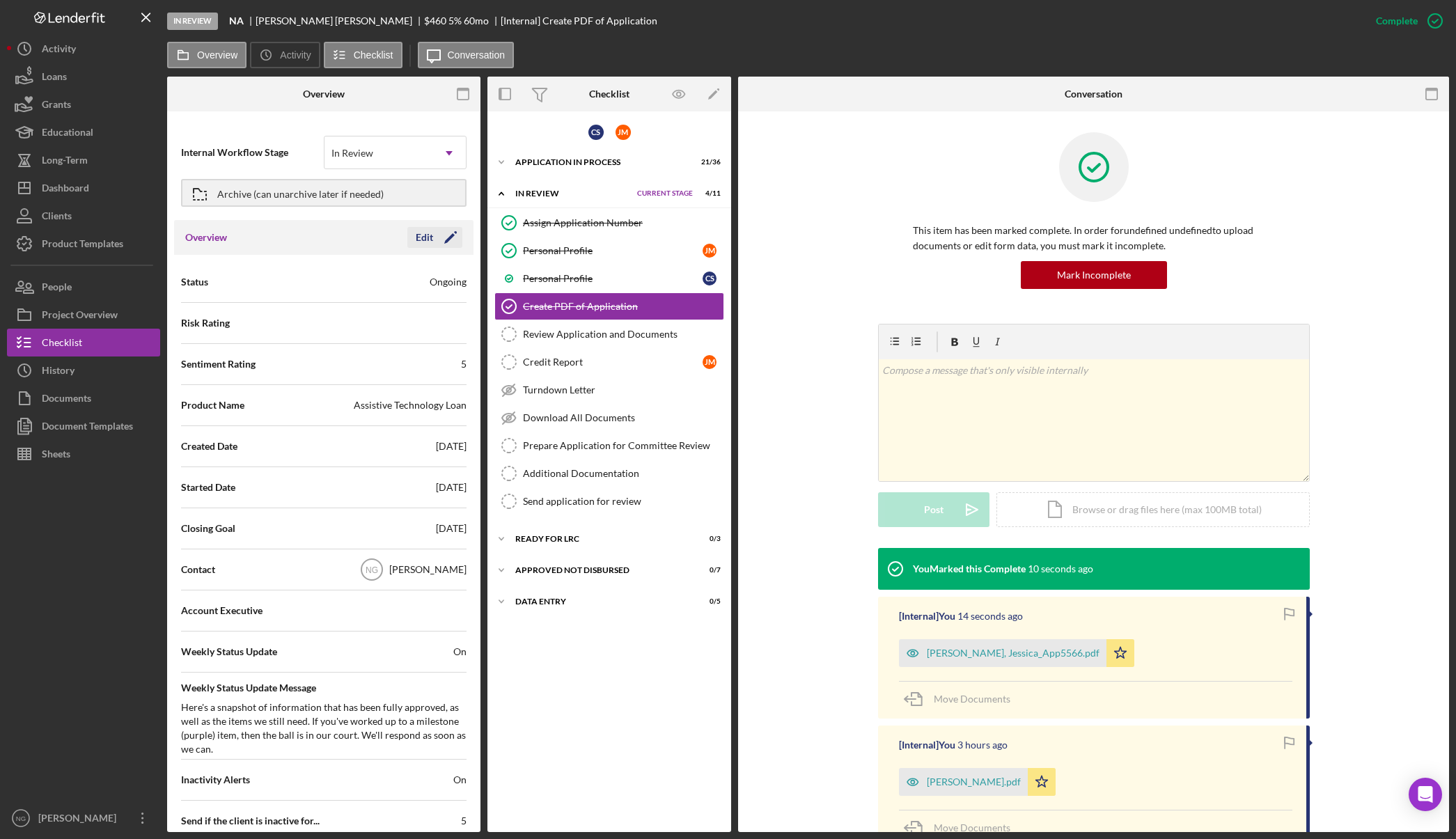
click at [441, 244] on icon "Icon/Edit" at bounding box center [450, 237] width 35 height 35
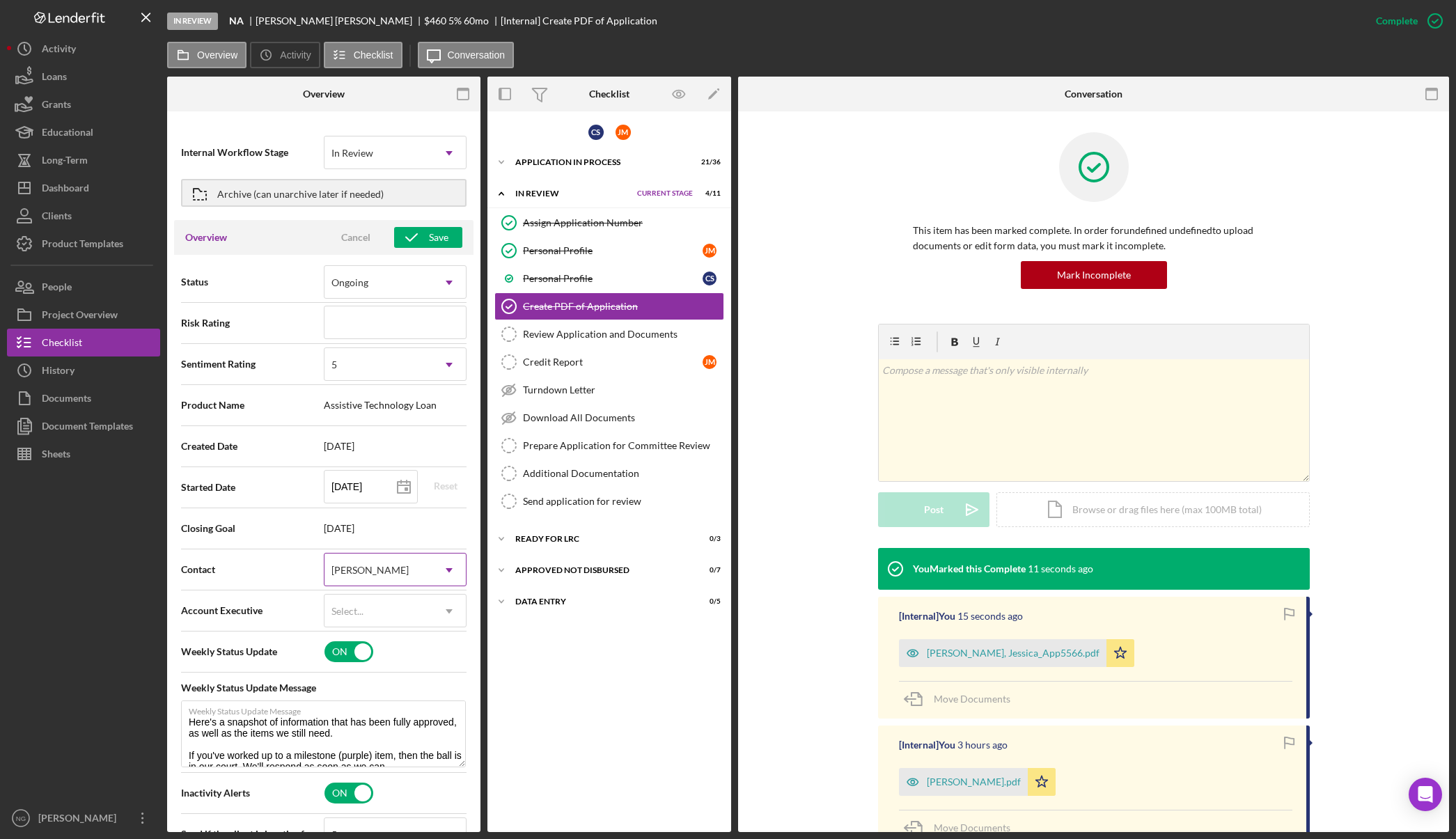
click at [390, 577] on div "[PERSON_NAME]" at bounding box center [378, 570] width 108 height 32
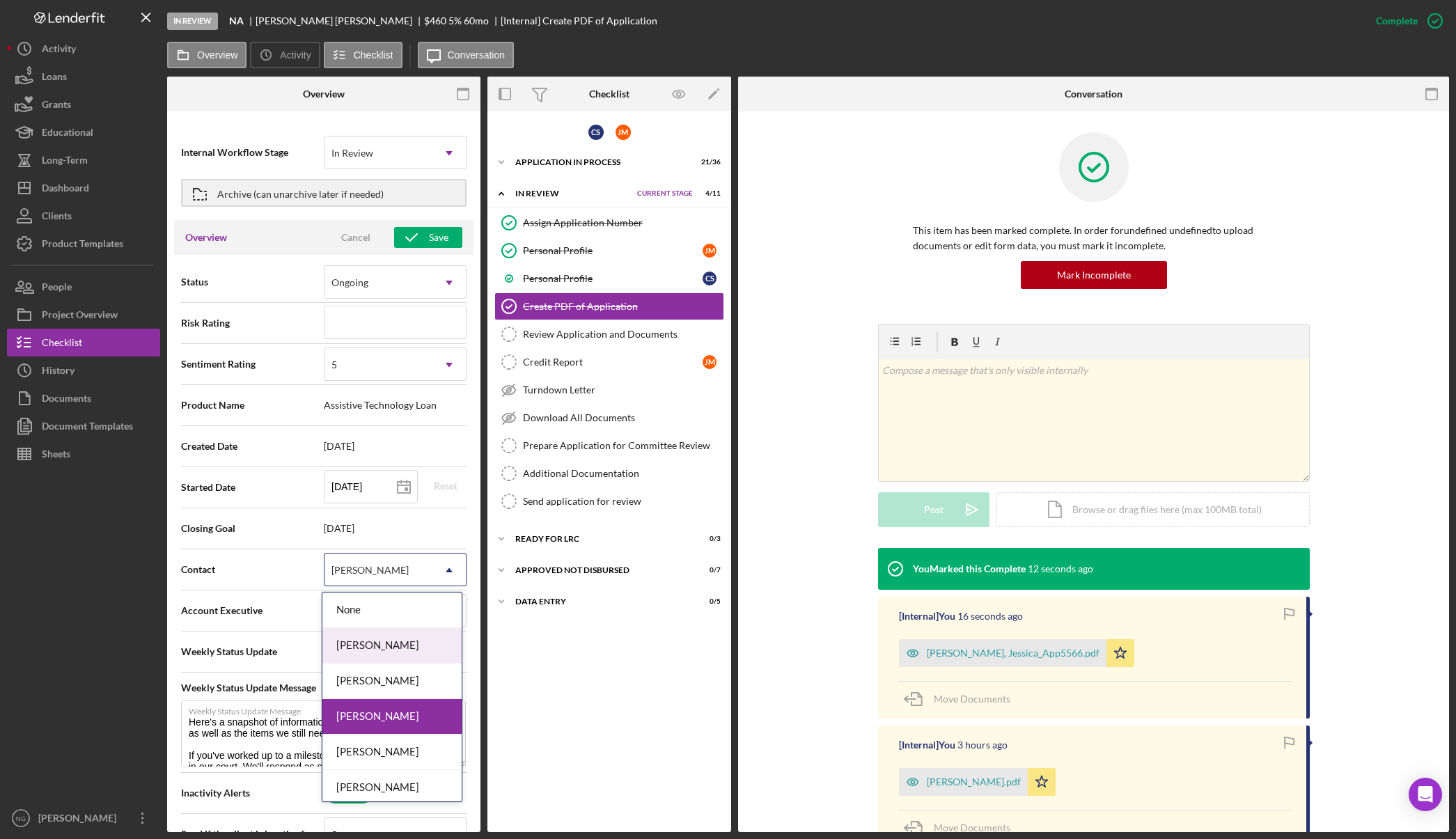
click at [388, 635] on div "[PERSON_NAME]" at bounding box center [392, 646] width 139 height 36
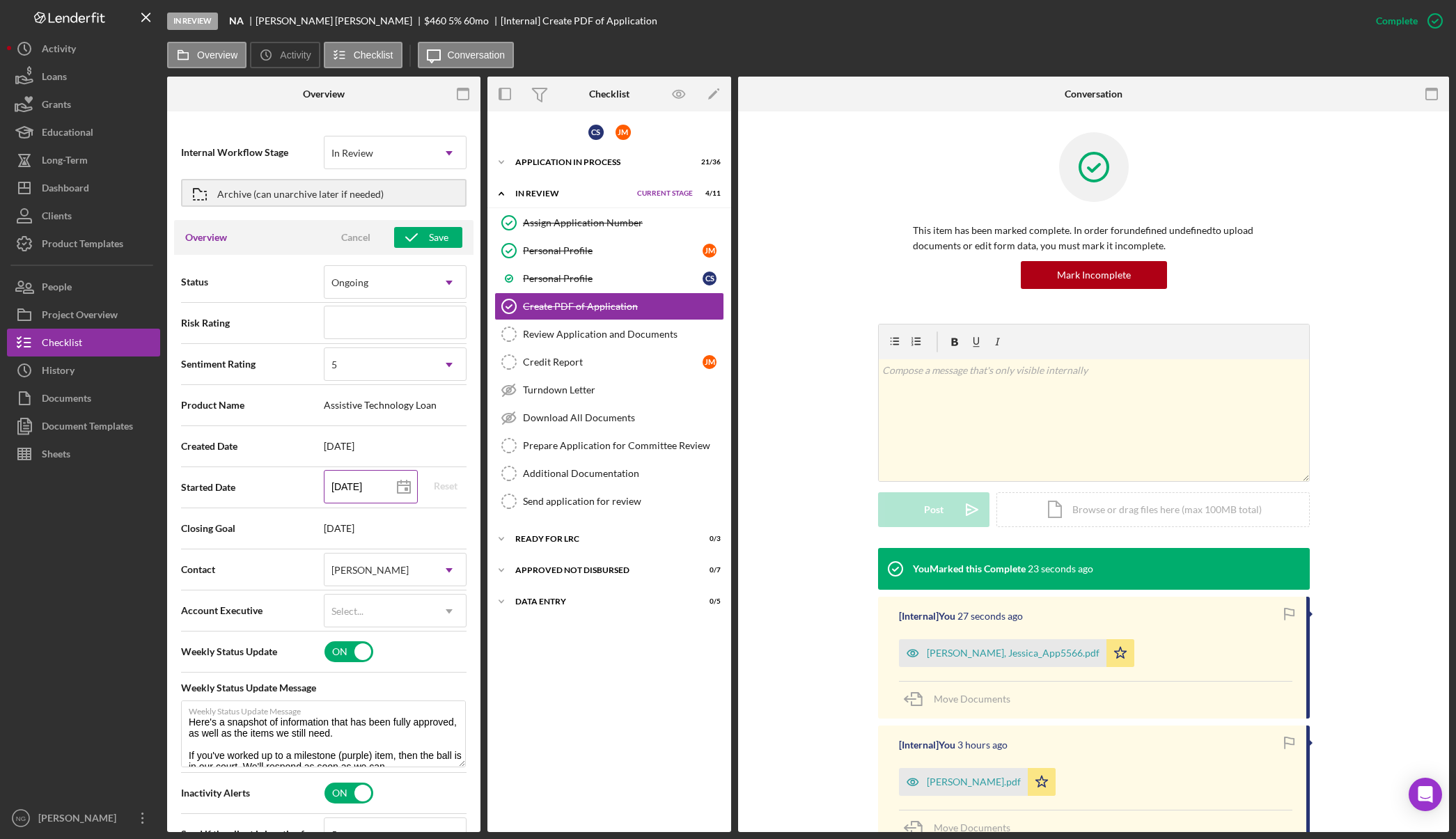
click at [378, 488] on input "[DATE]" at bounding box center [370, 487] width 94 height 34
click at [405, 488] on rect at bounding box center [406, 489] width 4 height 4
type input "[DATE]"
click at [405, 489] on polygon at bounding box center [404, 487] width 12 height 11
type input "[DATE]"
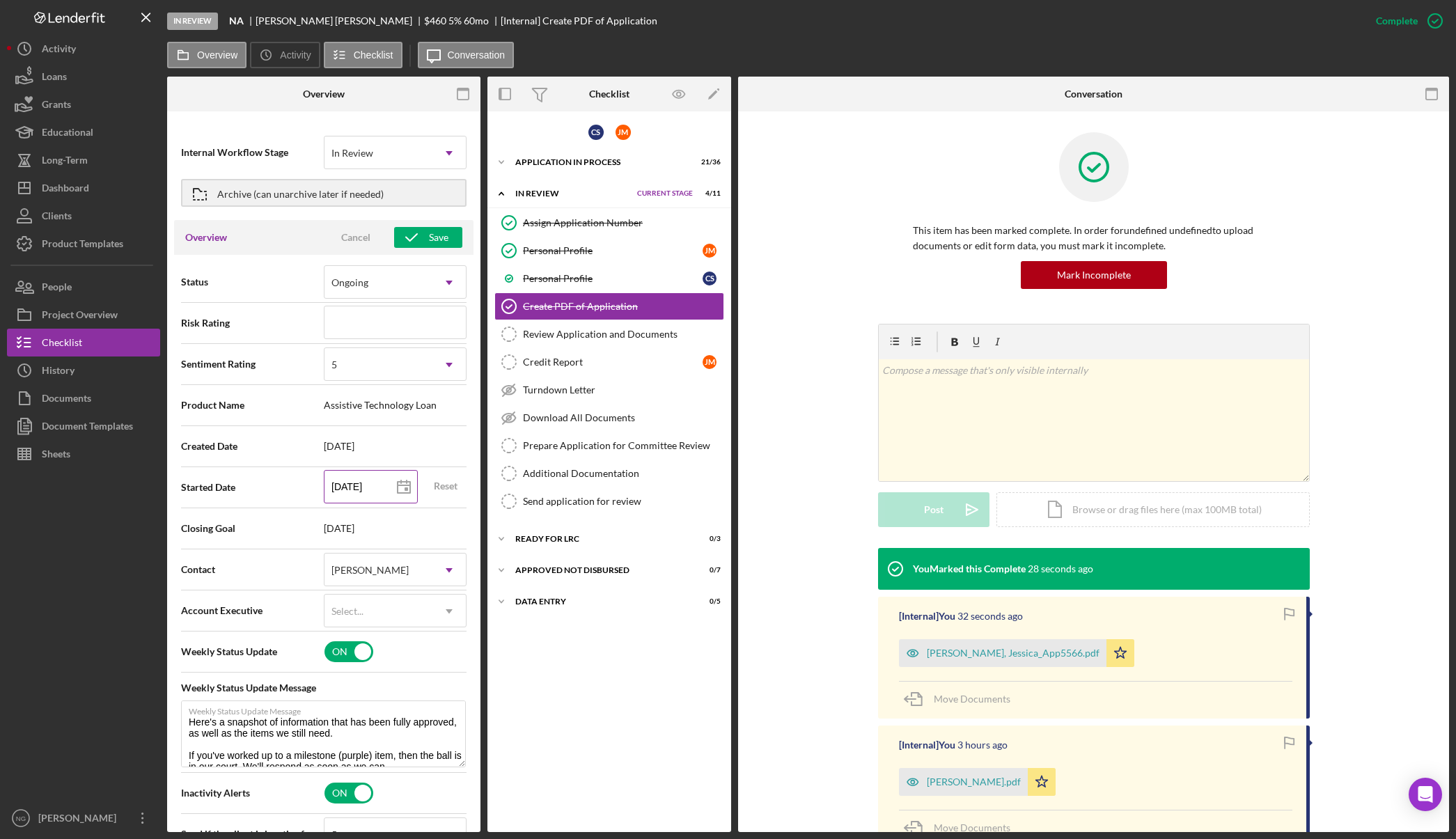
type input "[DATE]"
click at [432, 241] on div "Save" at bounding box center [439, 237] width 20 height 21
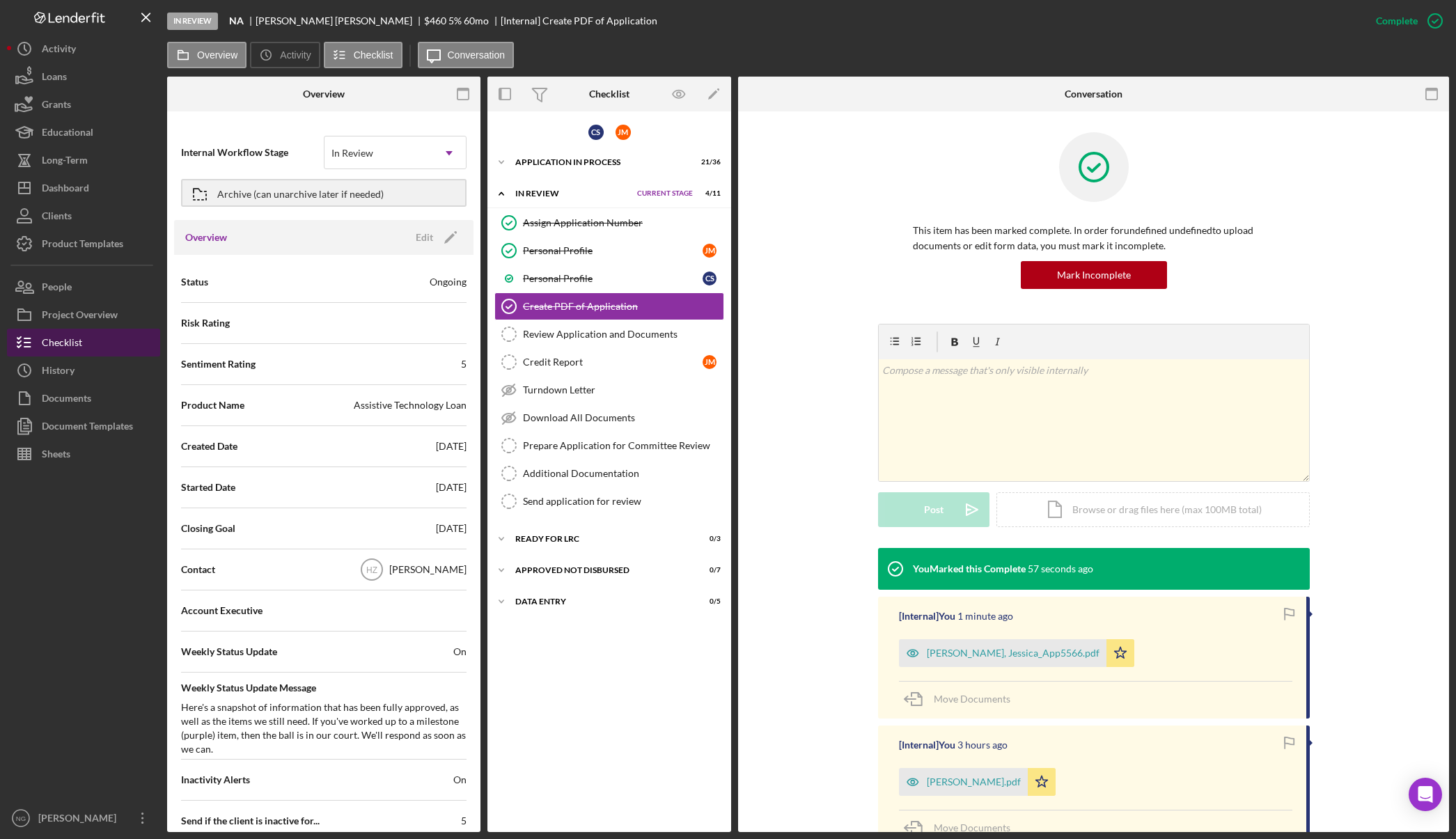
click at [91, 338] on button "Checklist" at bounding box center [83, 342] width 153 height 27
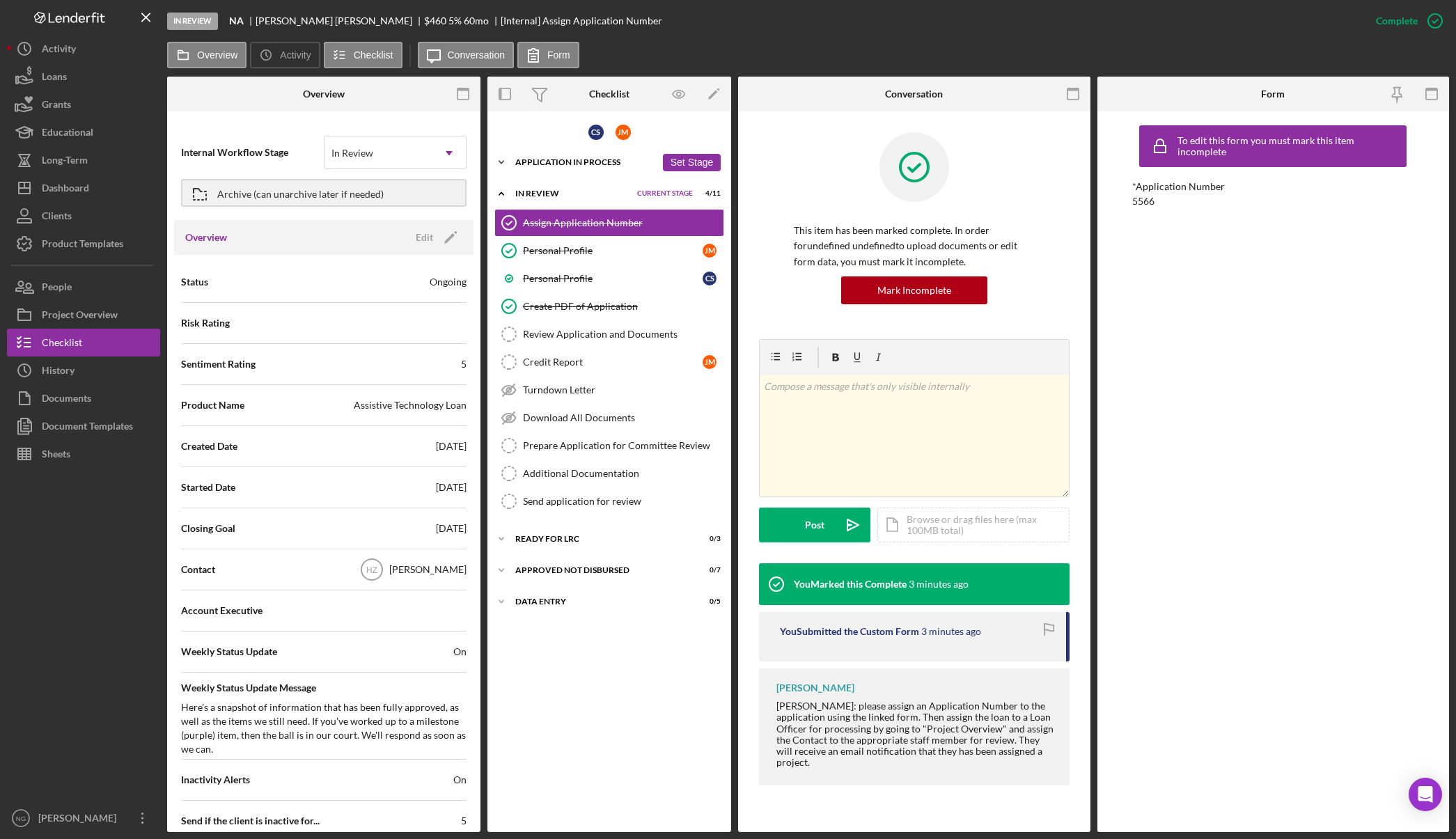
click at [596, 168] on div "Icon/Expander Application In Process 21 / 36 Set Stage" at bounding box center [609, 162] width 244 height 27
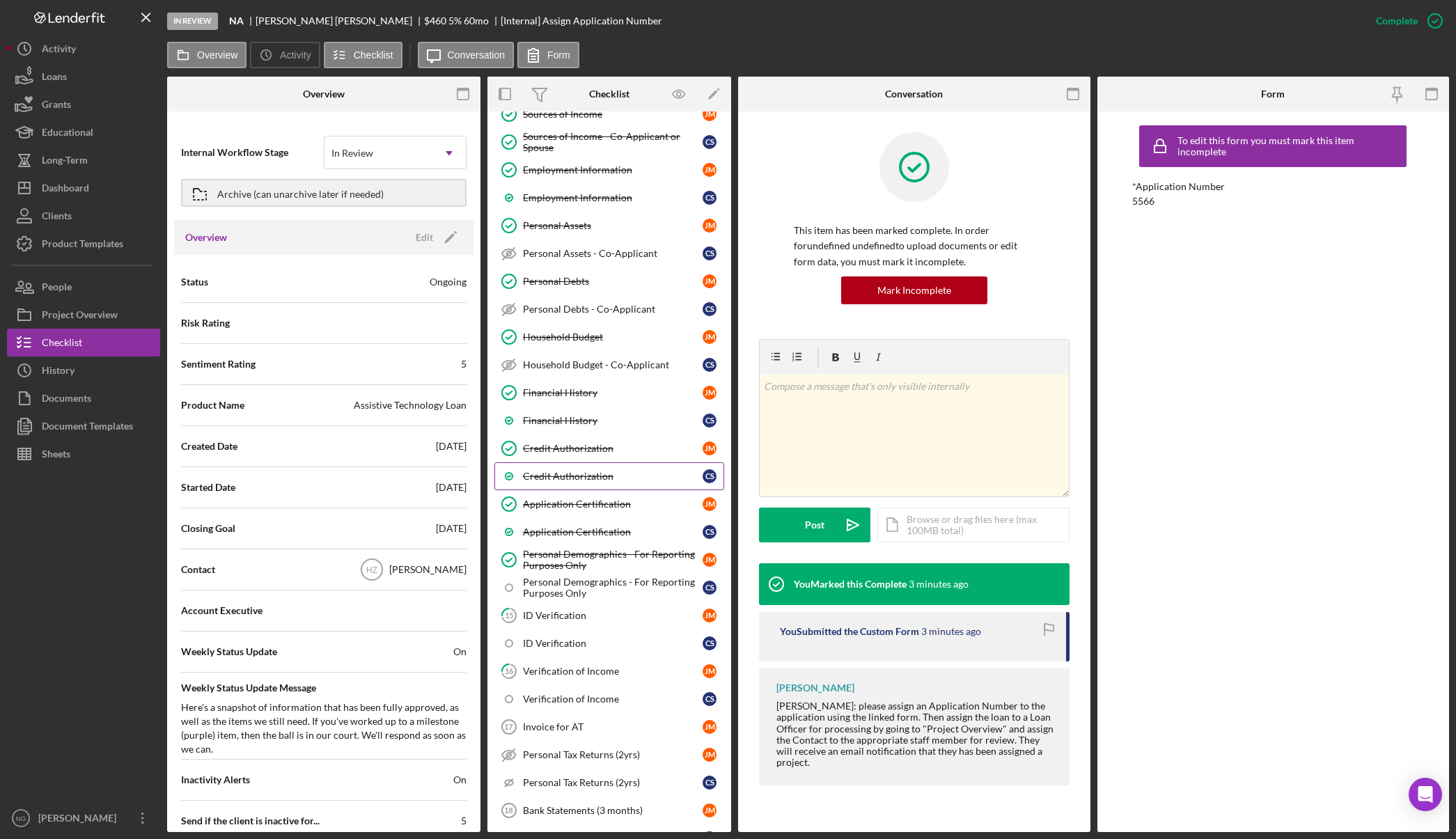
scroll to position [279, 0]
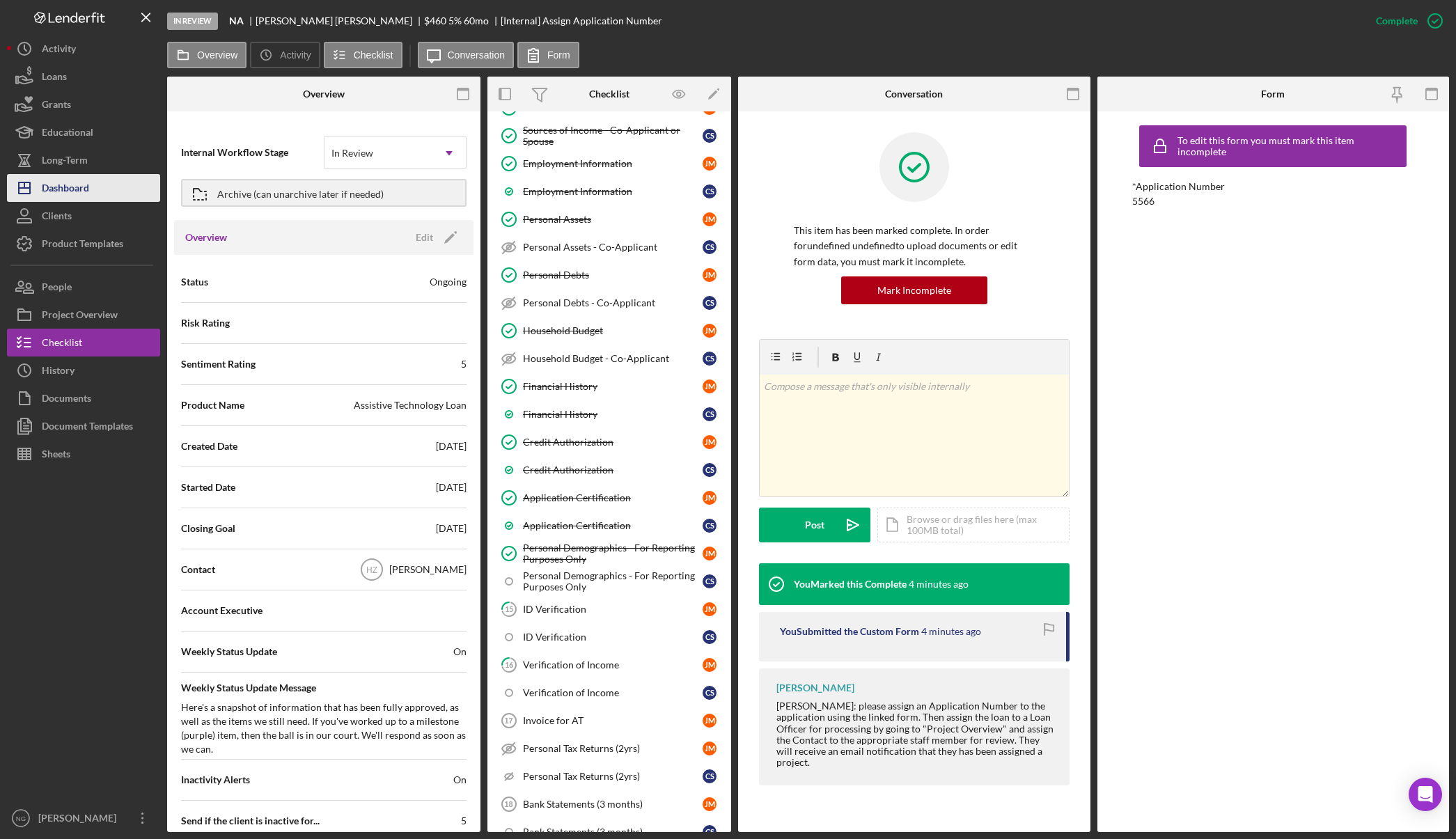
click at [99, 198] on button "Icon/Dashboard Dashboard" at bounding box center [83, 188] width 153 height 27
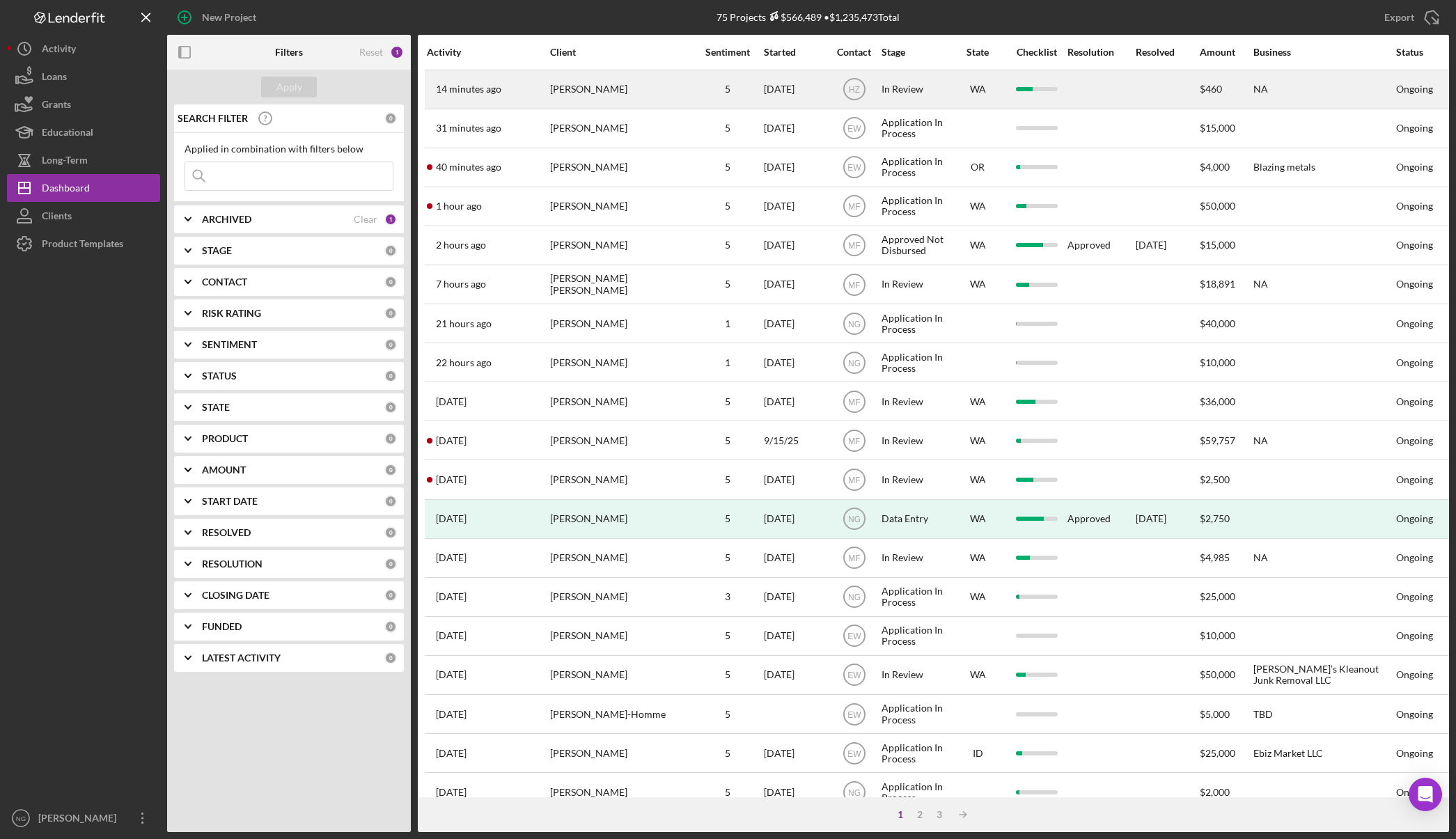
click at [671, 98] on div "[PERSON_NAME]" at bounding box center [619, 89] width 139 height 37
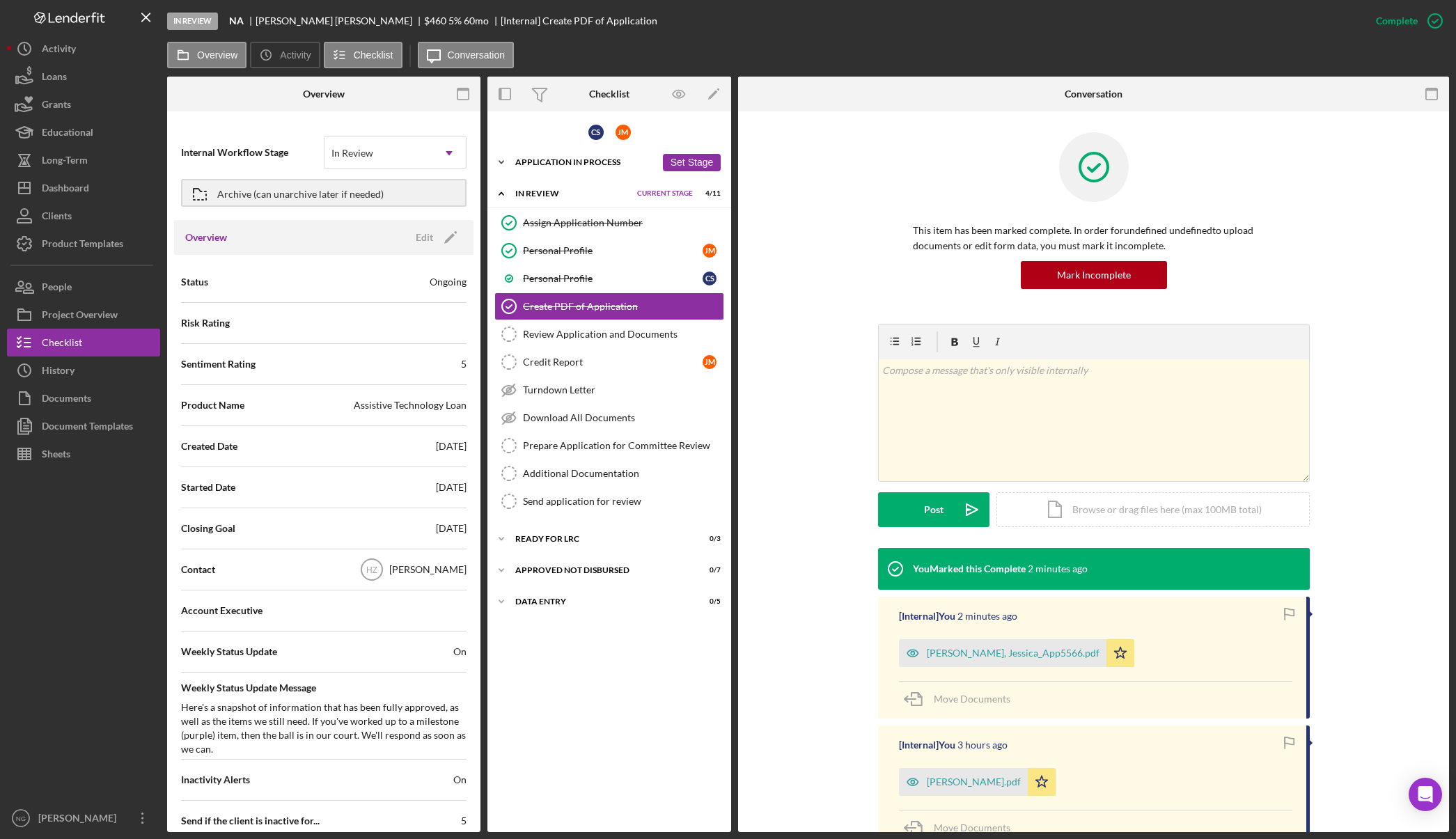
click at [608, 163] on div "Application In Process" at bounding box center [586, 162] width 140 height 8
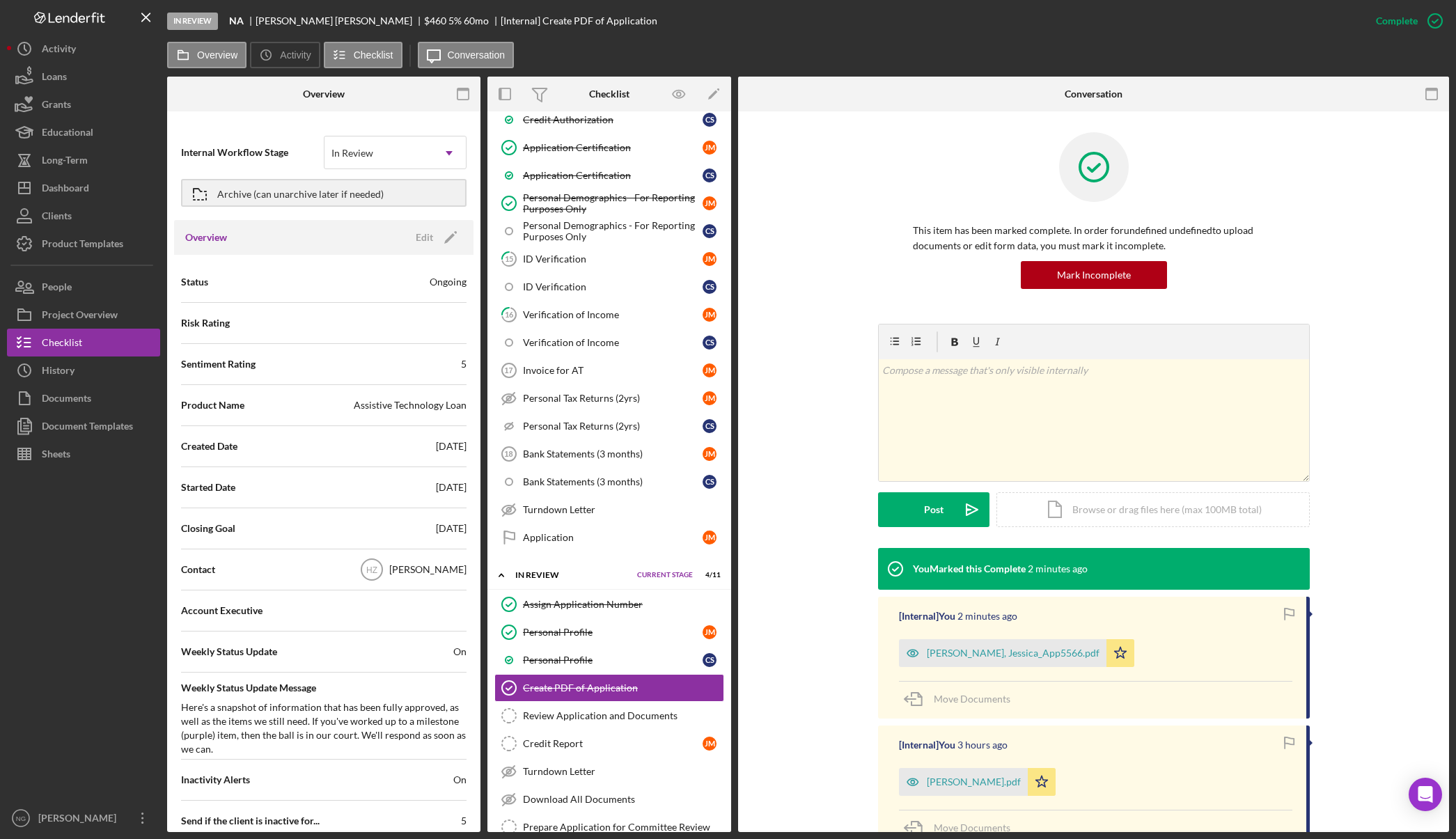
scroll to position [696, 0]
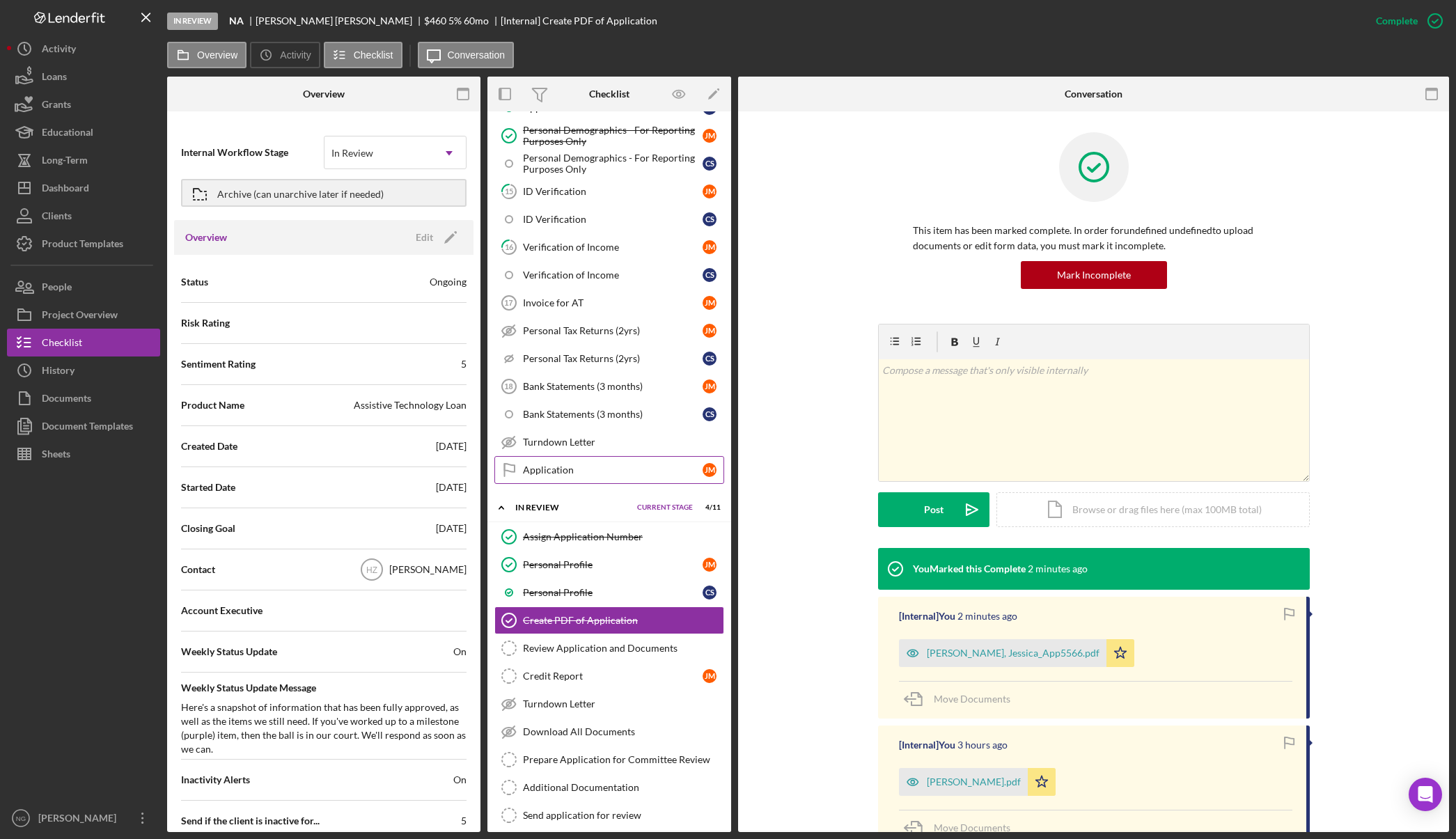
click at [582, 469] on div "Application" at bounding box center [612, 470] width 179 height 11
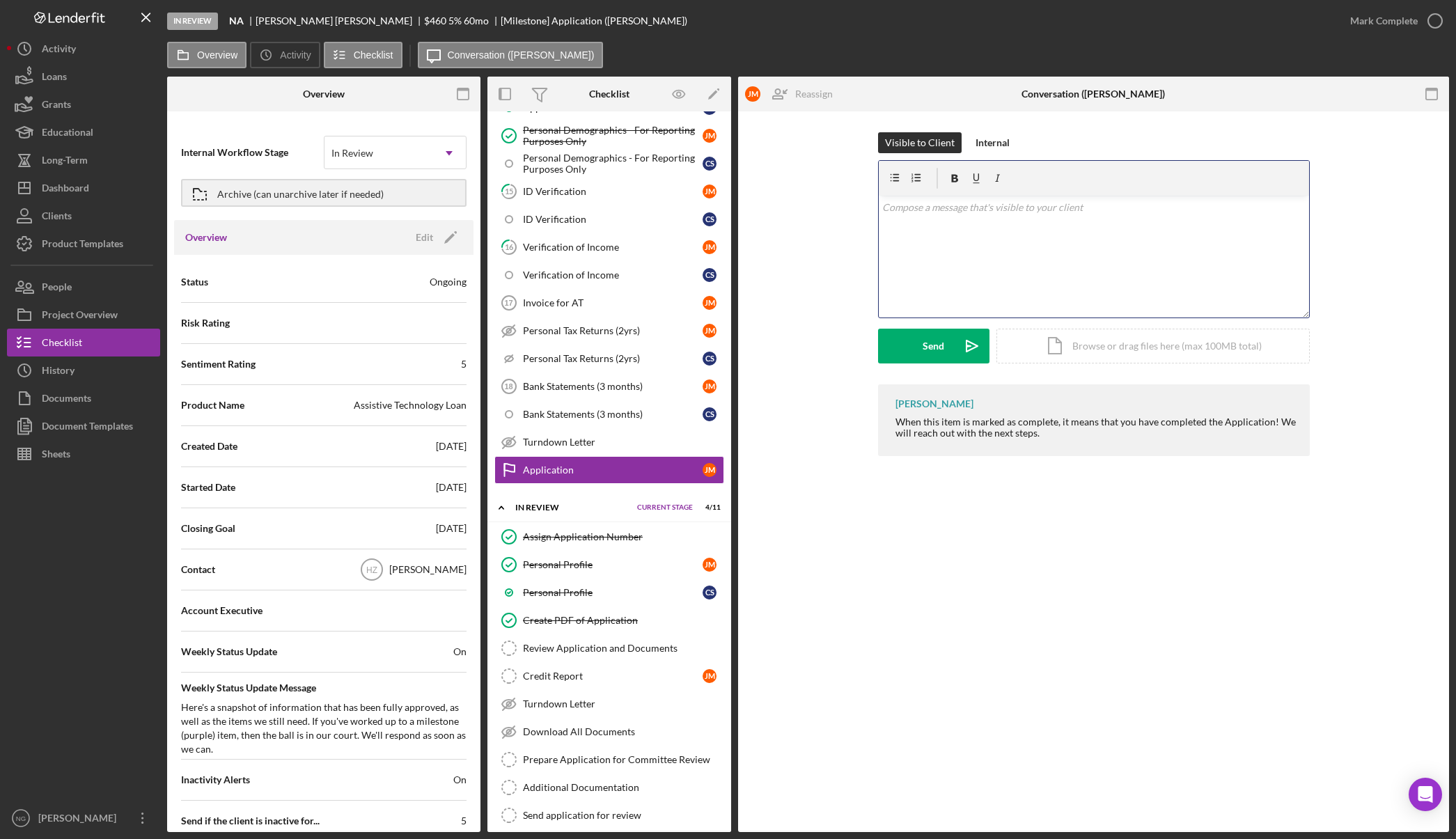
click at [1019, 237] on div "v Color teal Color pink Remove color Add row above Add row below Add column bef…" at bounding box center [1094, 257] width 431 height 122
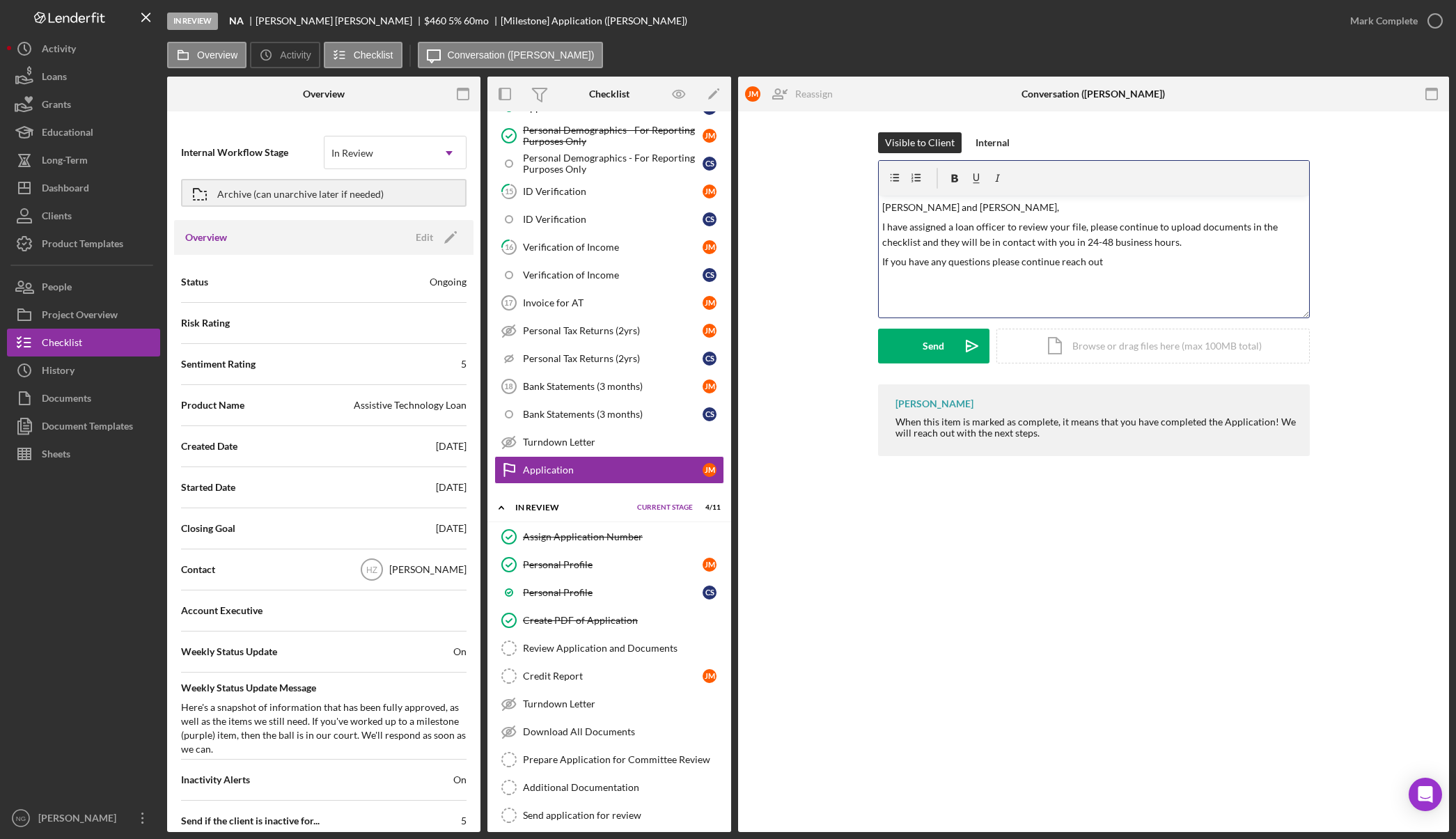
click at [949, 258] on p "If you have any questions please continue reach out" at bounding box center [1093, 262] width 423 height 15
click at [1128, 261] on p "If you have any more questions please continue reach out" at bounding box center [1093, 262] width 423 height 15
click at [935, 344] on div "Send" at bounding box center [933, 346] width 21 height 35
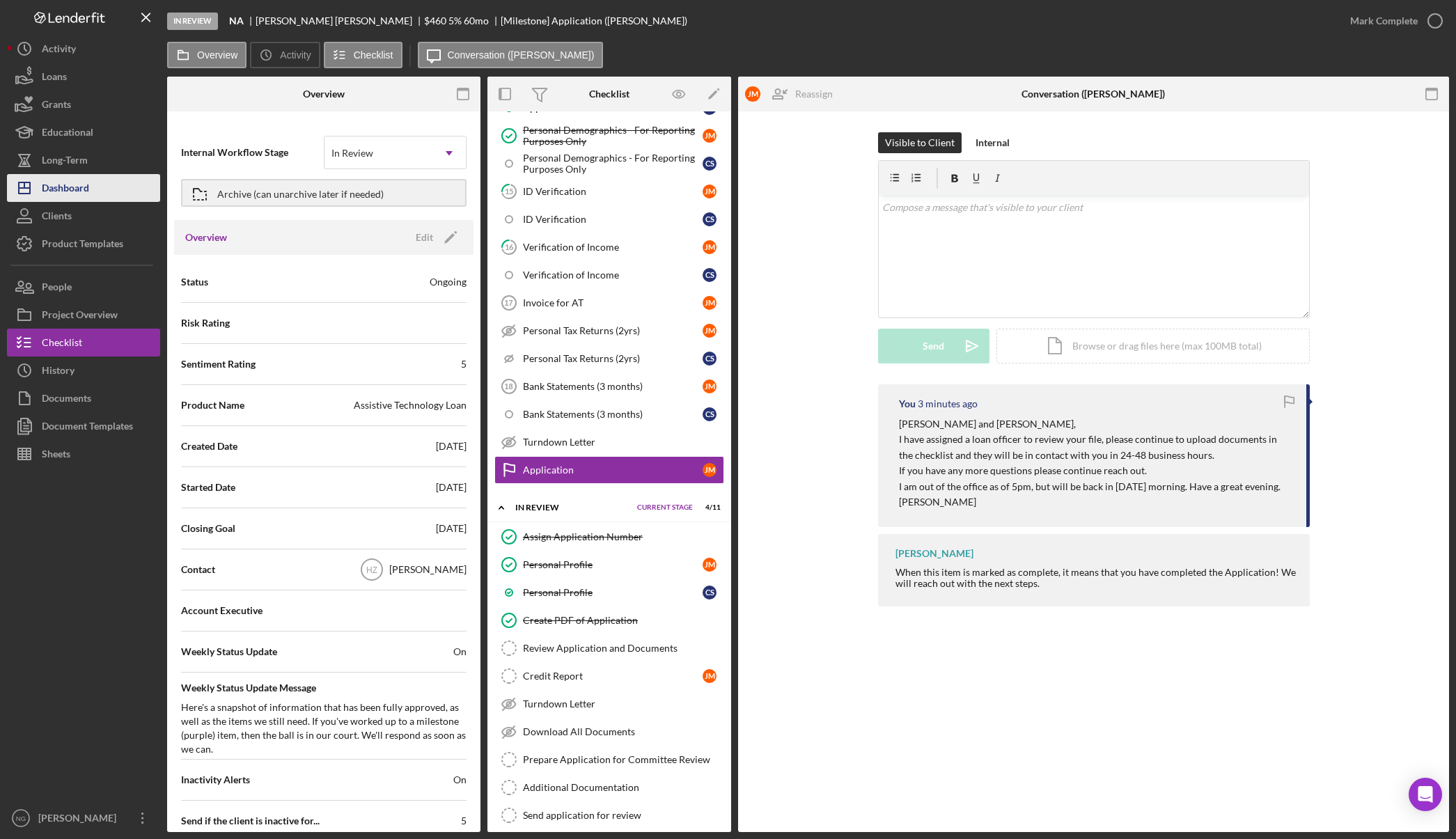
click at [109, 189] on button "Icon/Dashboard Dashboard" at bounding box center [83, 188] width 153 height 27
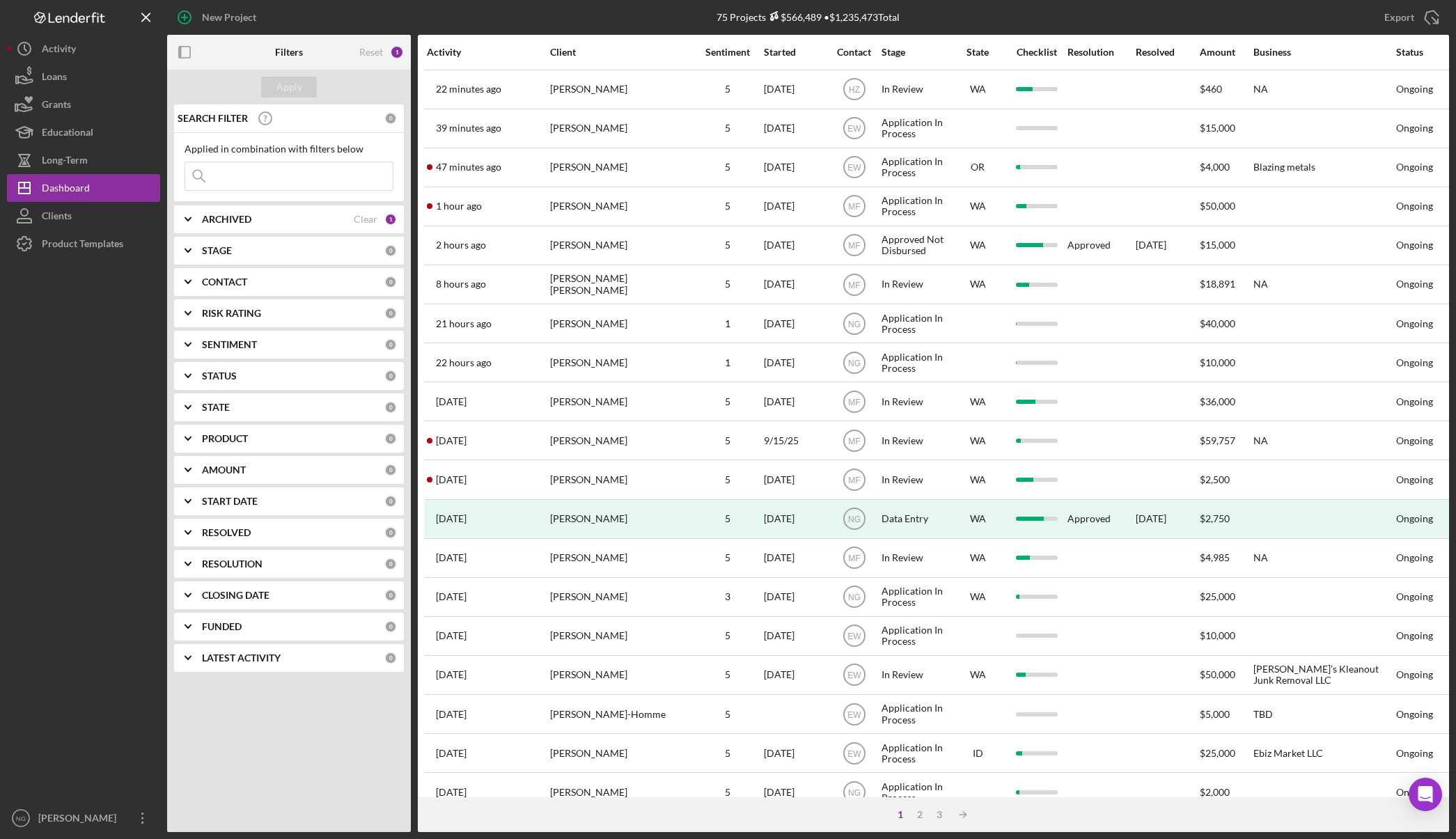
click at [357, 282] on div "CONTACT" at bounding box center [292, 282] width 182 height 11
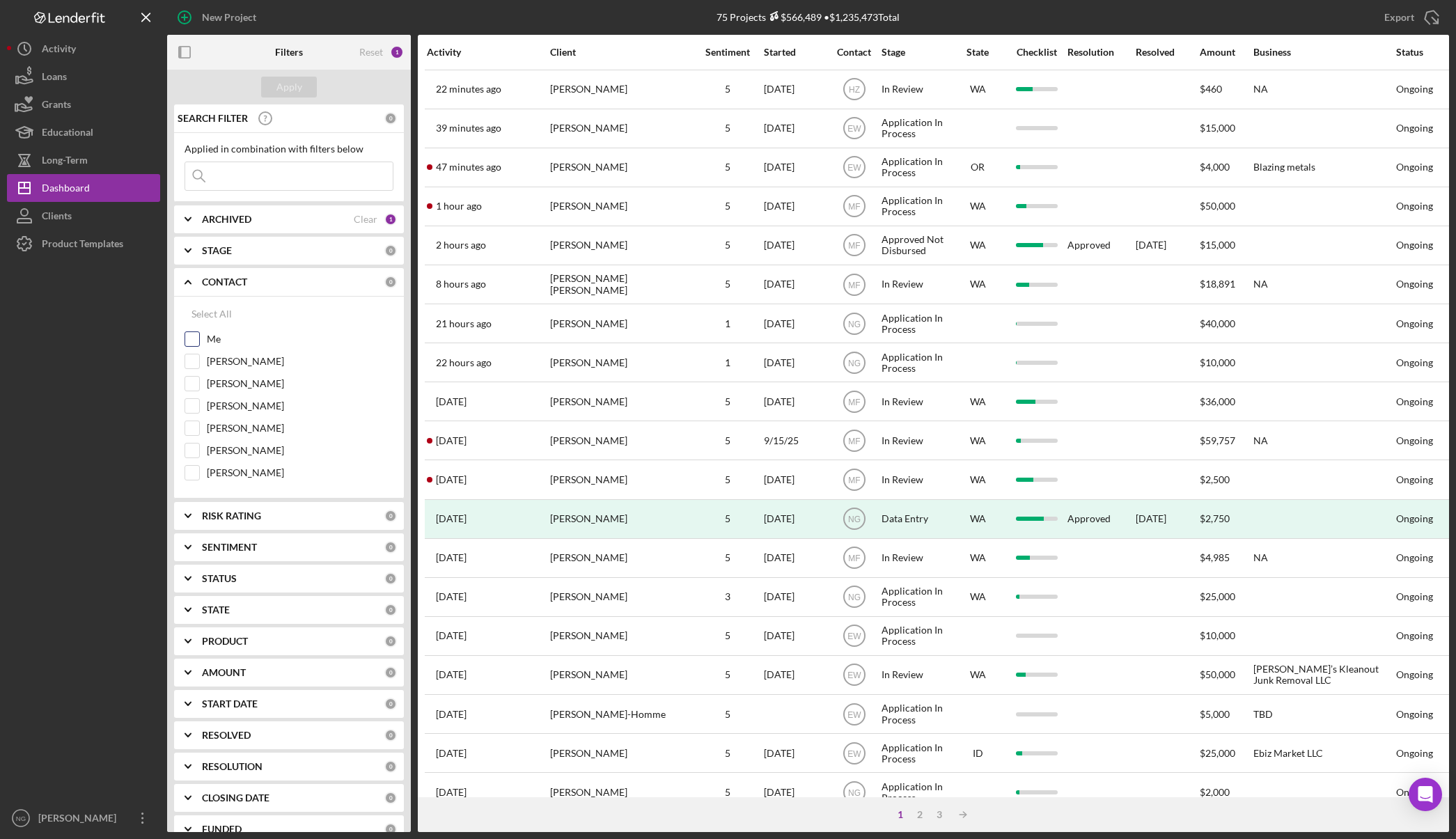
click at [198, 344] on input "Me" at bounding box center [192, 339] width 14 height 14
checkbox input "true"
click at [302, 83] on button "Apply" at bounding box center [289, 86] width 56 height 21
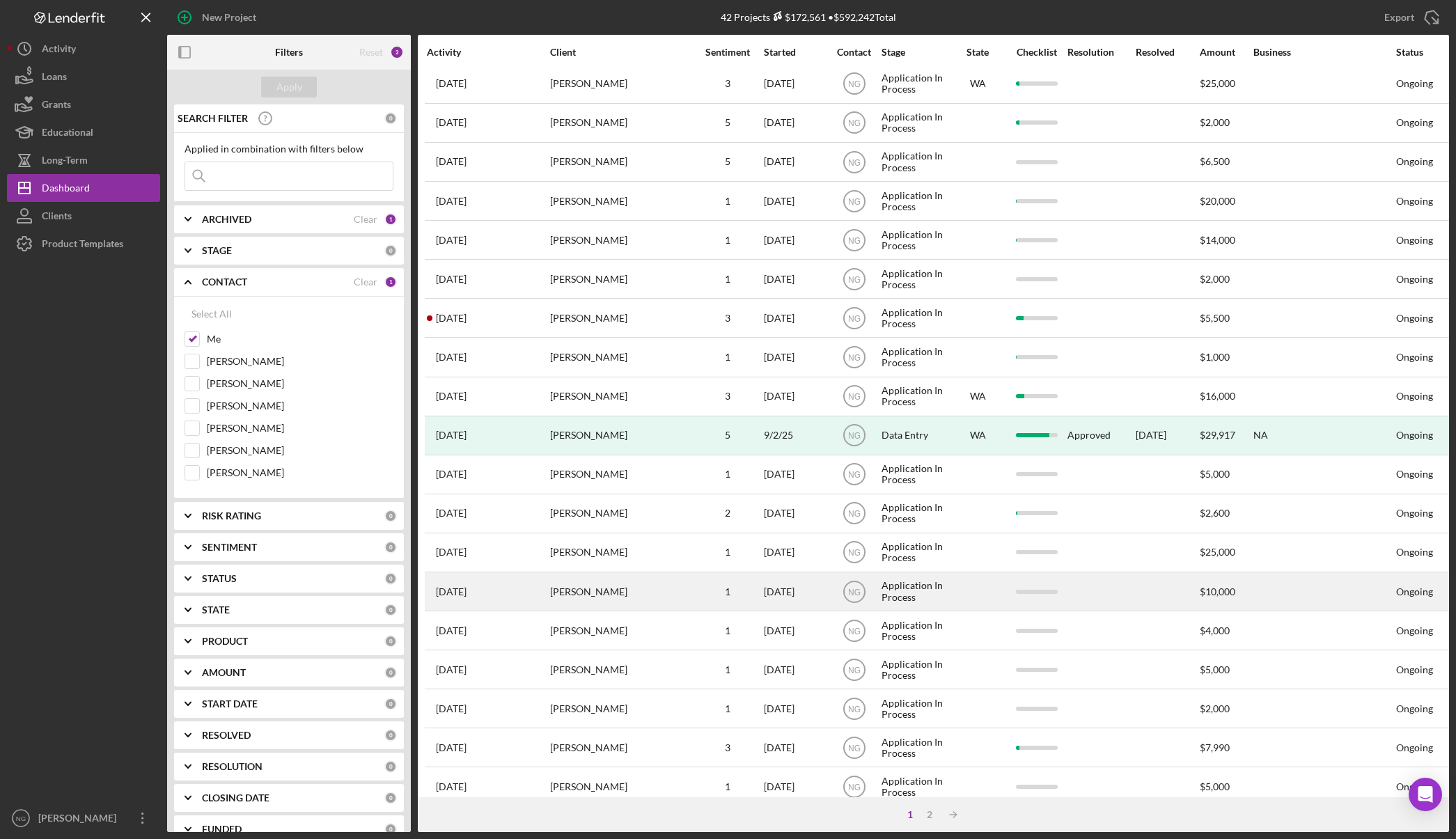
scroll to position [266, 0]
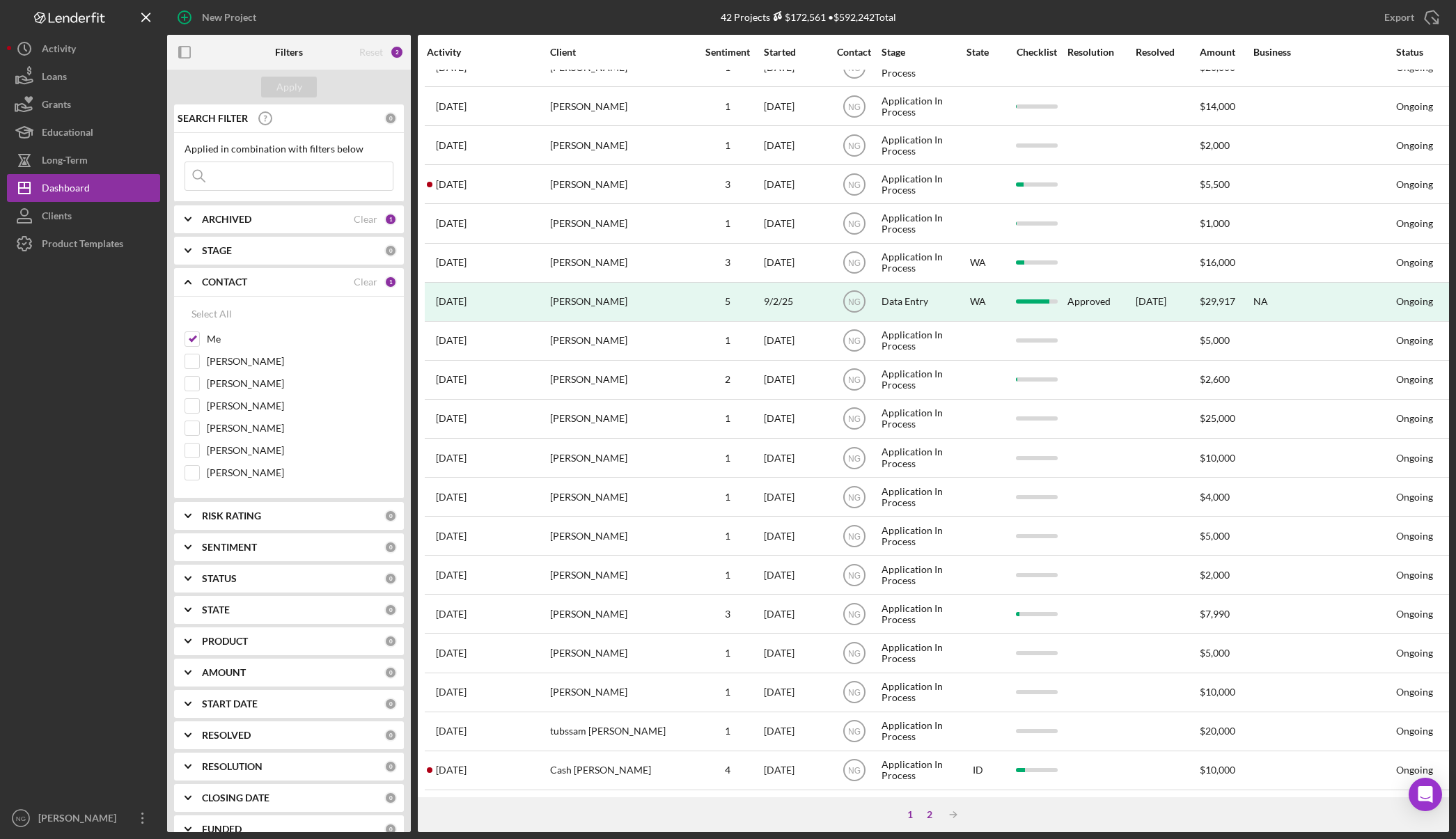
click at [931, 812] on div "2" at bounding box center [930, 815] width 20 height 11
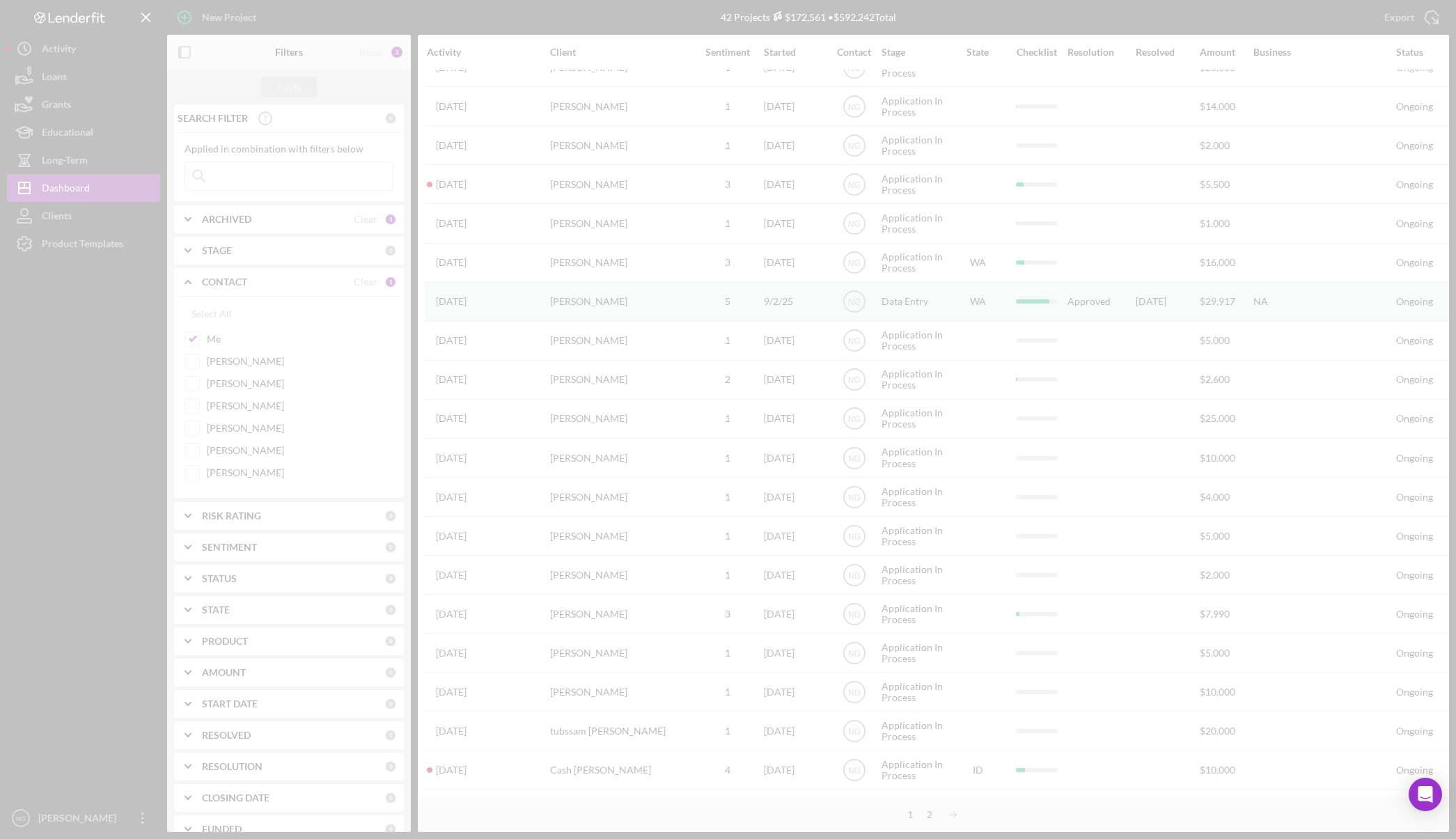
scroll to position [0, 0]
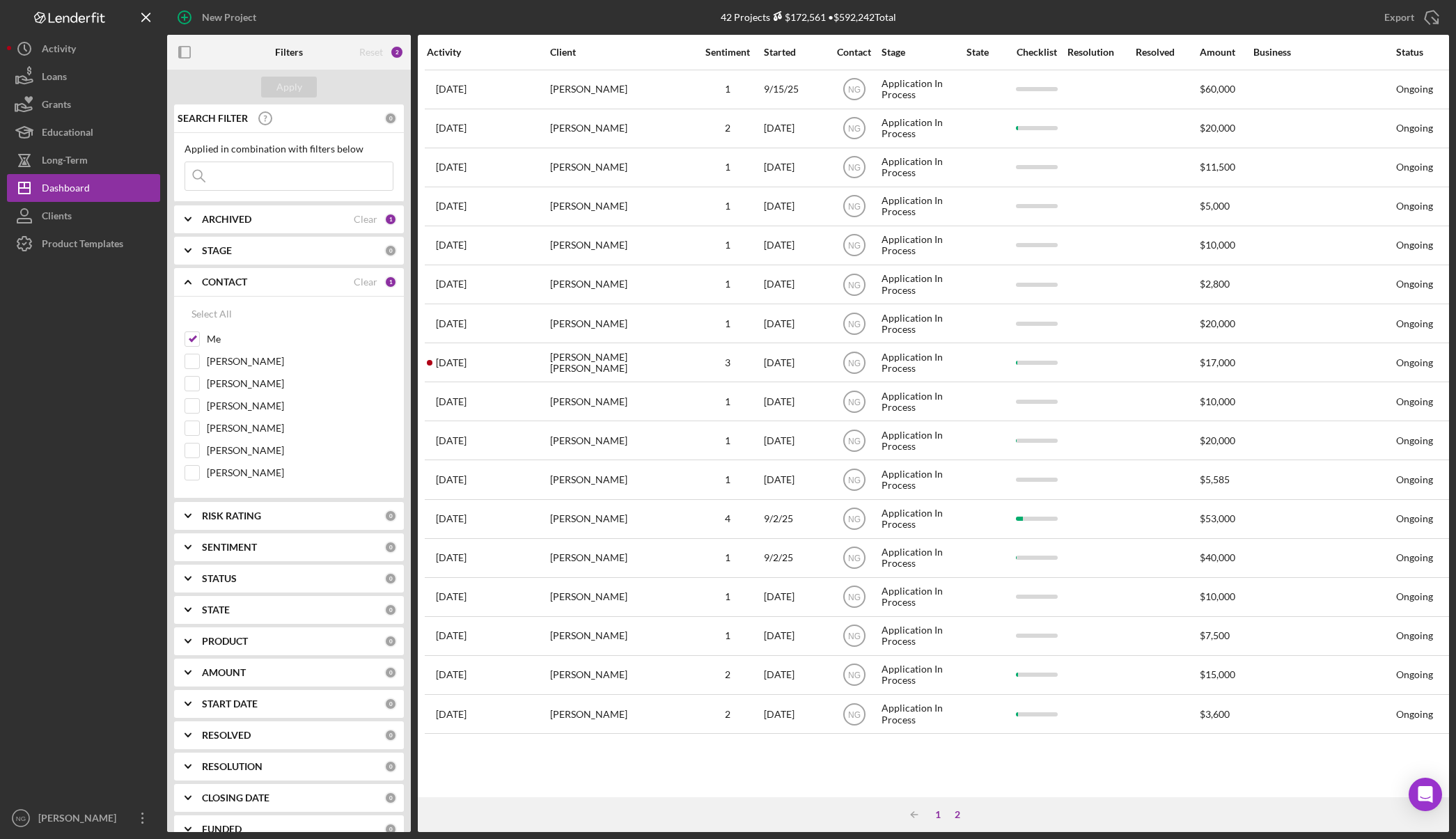
click at [938, 810] on div "1" at bounding box center [938, 815] width 20 height 11
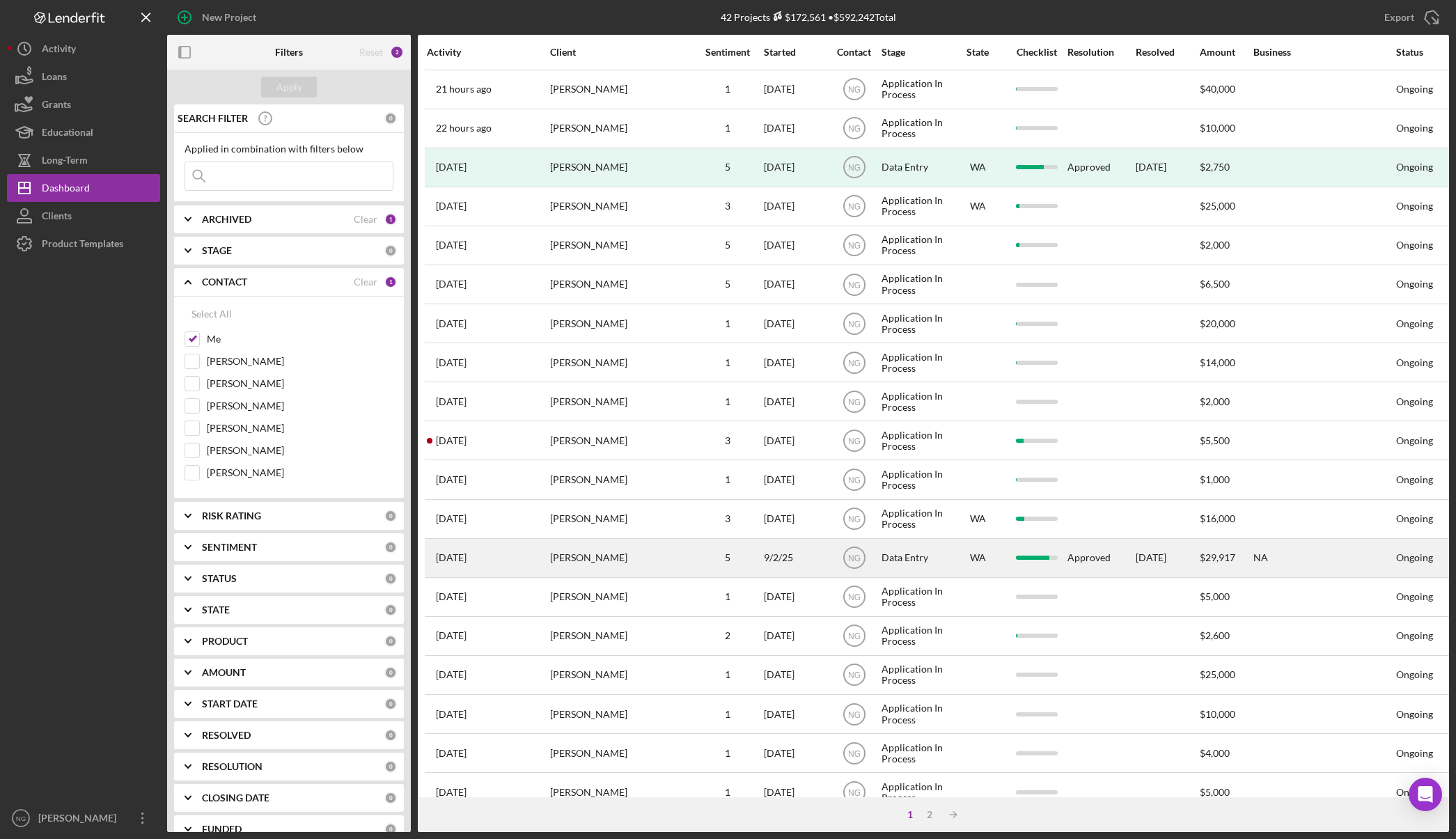
click at [629, 564] on div "[PERSON_NAME]" at bounding box center [619, 558] width 139 height 37
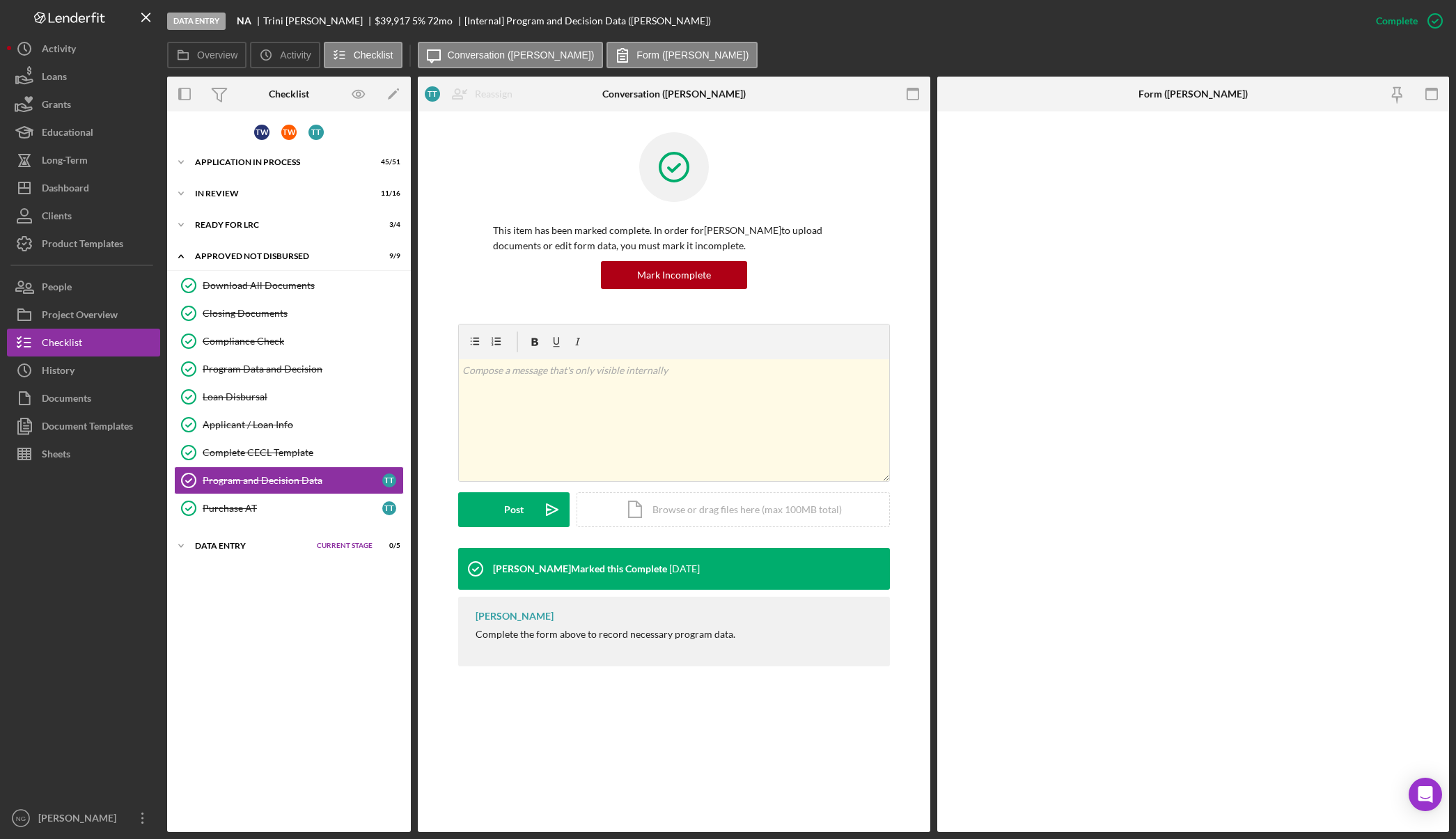
drag, startPoint x: 303, startPoint y: 634, endPoint x: 307, endPoint y: 643, distance: 9.8
click at [303, 634] on div "T W T W T T Icon/Expander Application In Process 45 / 51 Set Stage Icon/Expande…" at bounding box center [289, 472] width 244 height 707
click at [89, 193] on div "Dashboard" at bounding box center [66, 189] width 47 height 31
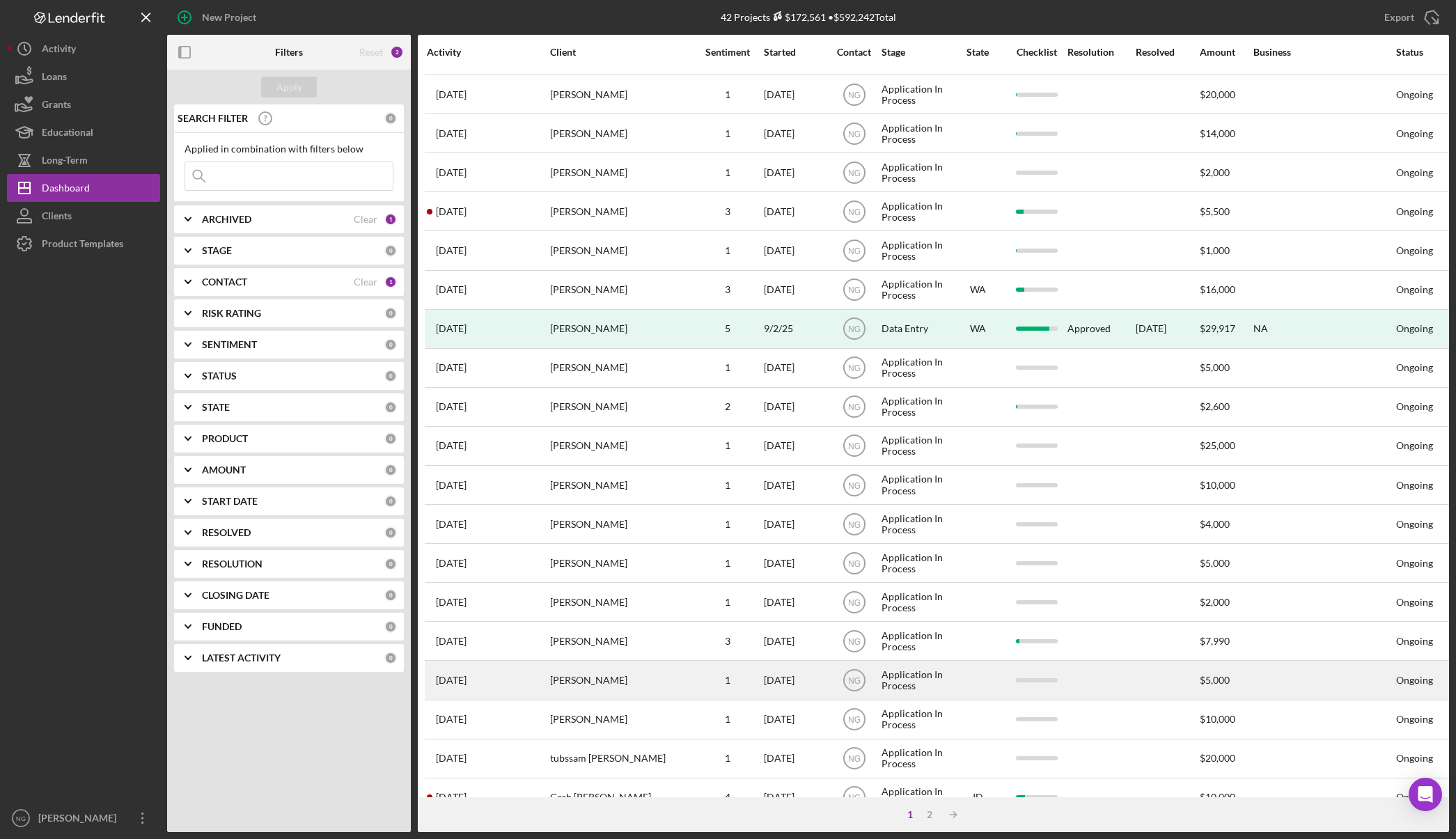
scroll to position [266, 0]
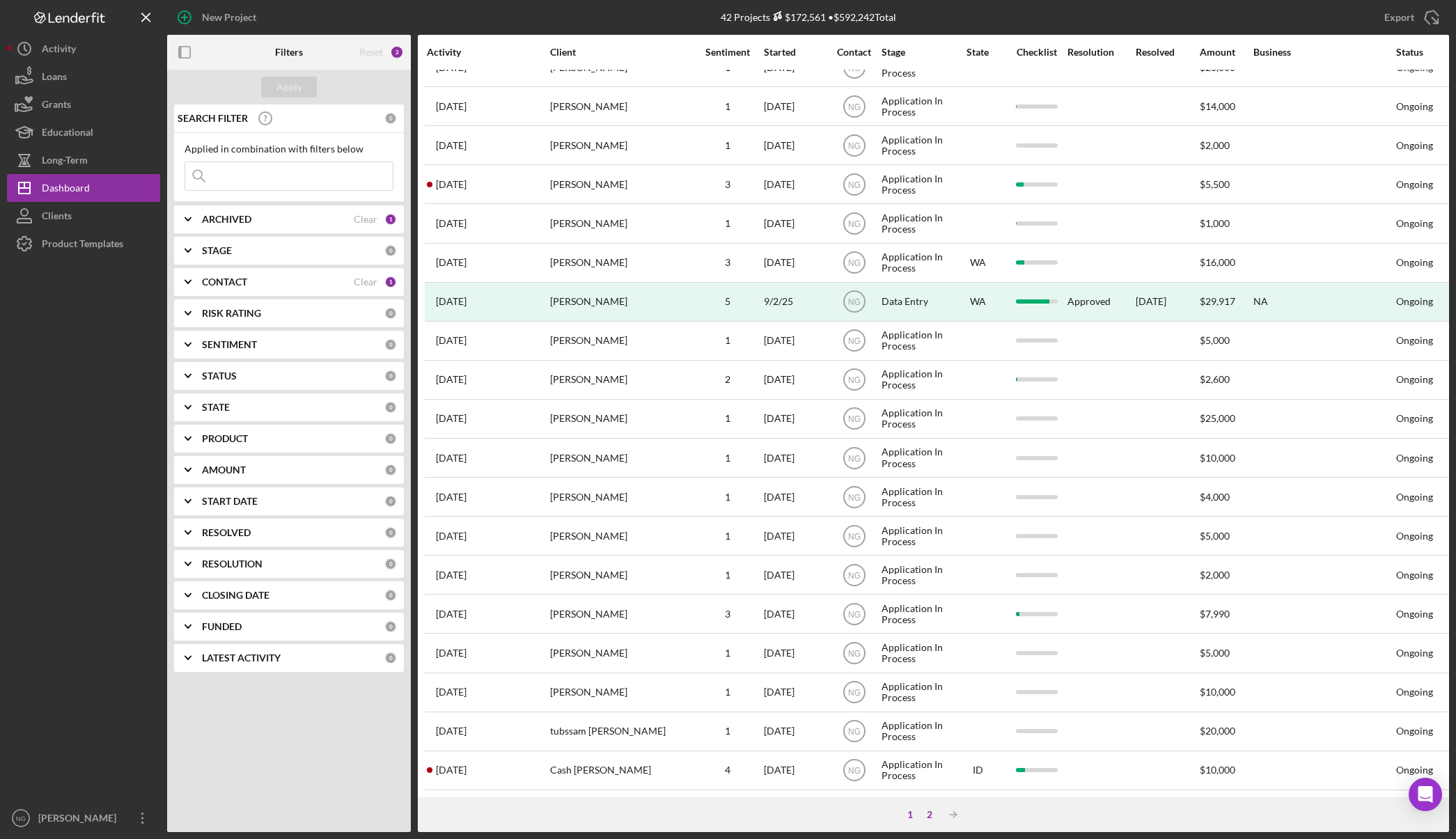
click at [930, 815] on div "2" at bounding box center [930, 815] width 20 height 11
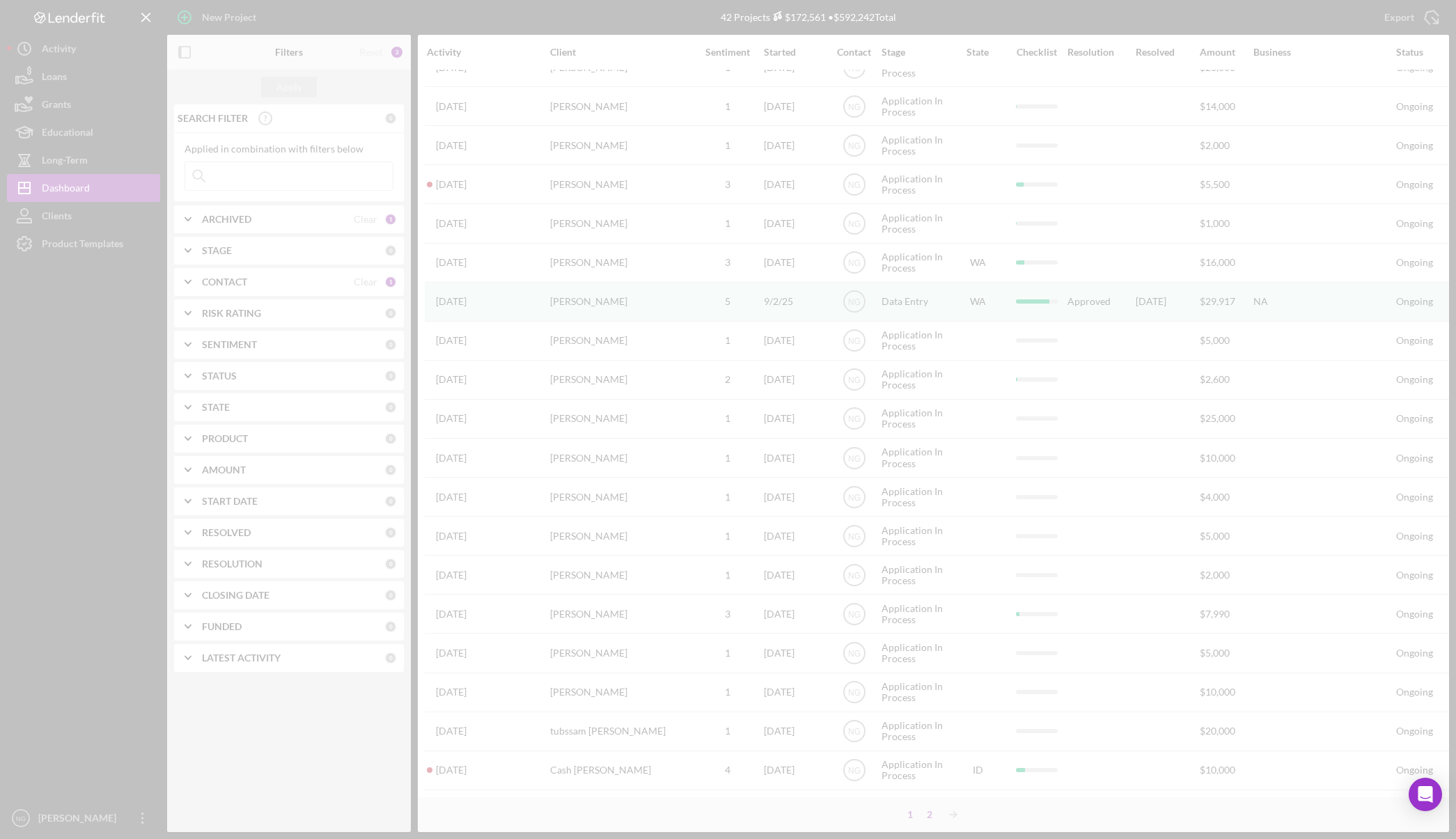
scroll to position [0, 0]
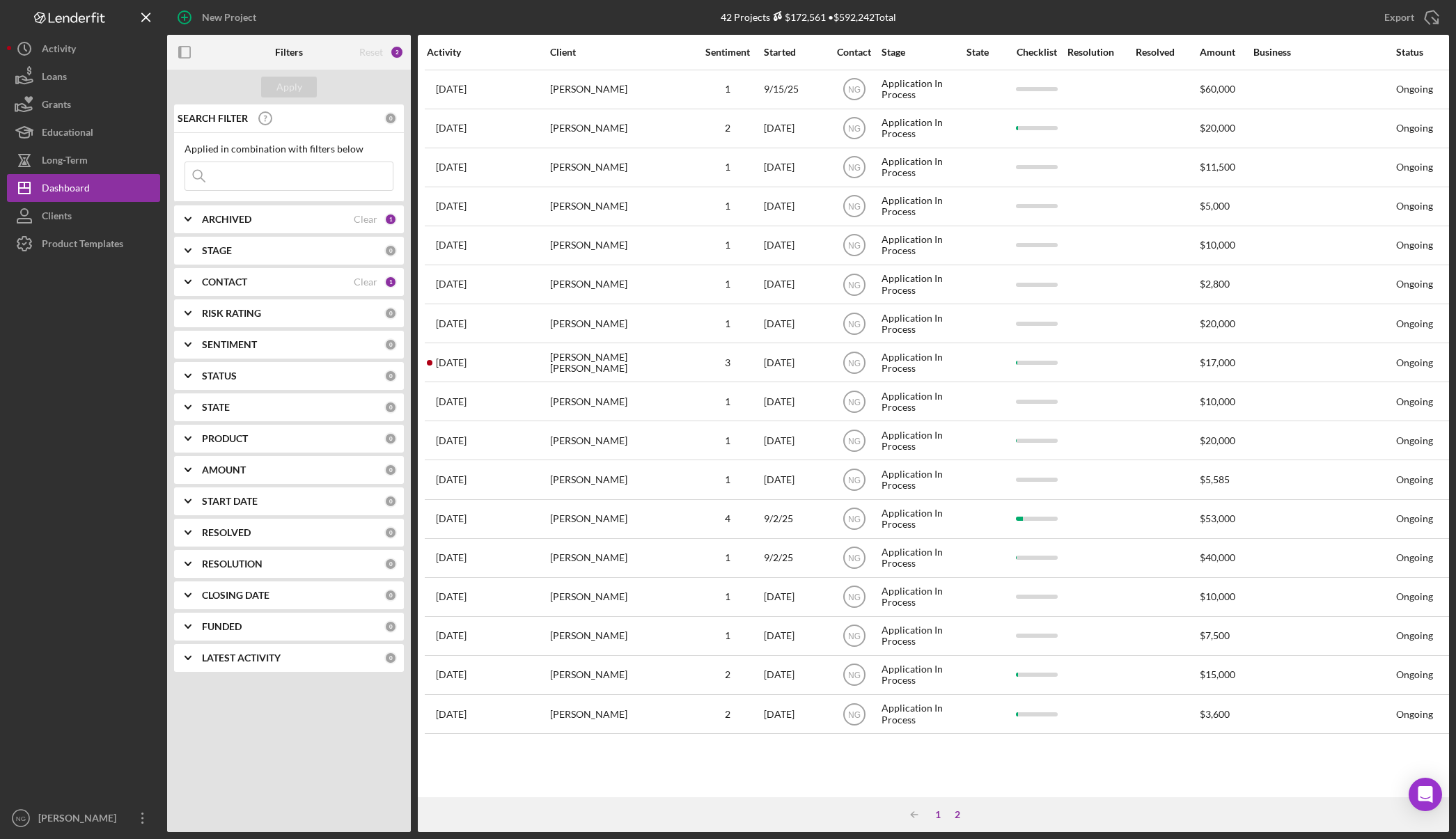
click at [936, 812] on div "1" at bounding box center [938, 815] width 20 height 11
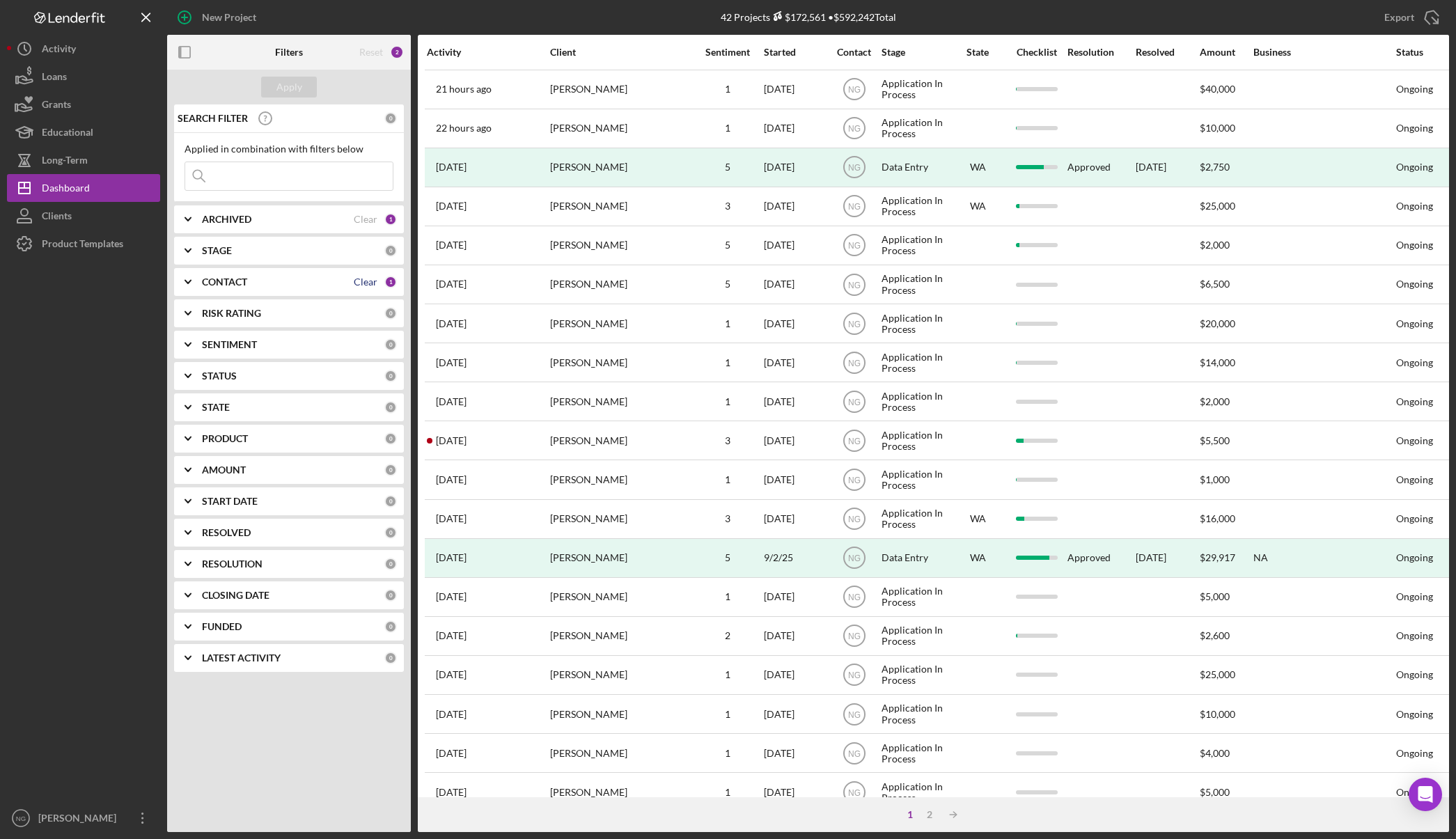
click at [370, 285] on div "Clear" at bounding box center [365, 282] width 24 height 11
click at [310, 93] on button "Apply" at bounding box center [289, 86] width 56 height 21
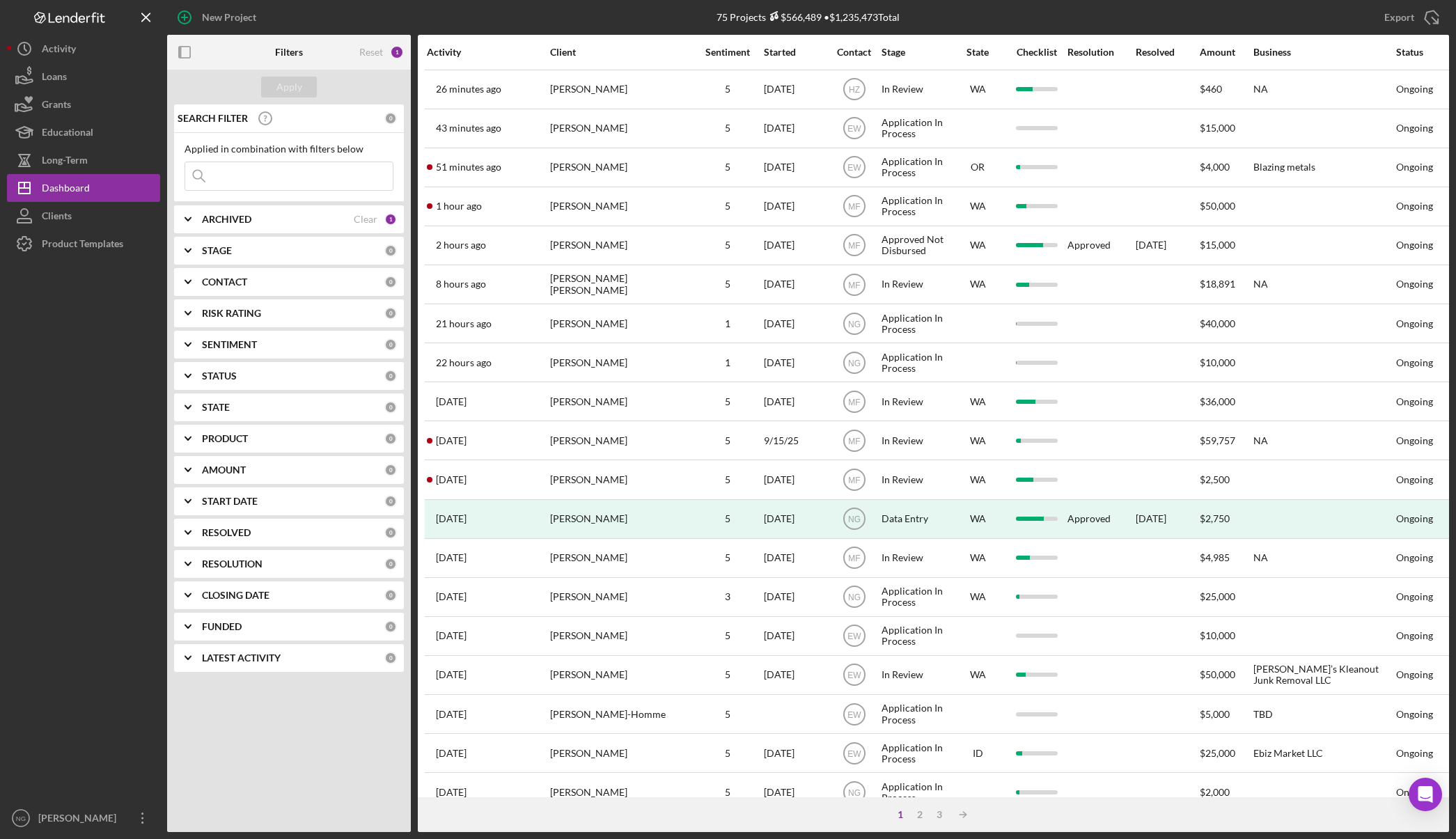
click at [236, 280] on b "CONTACT" at bounding box center [224, 282] width 45 height 11
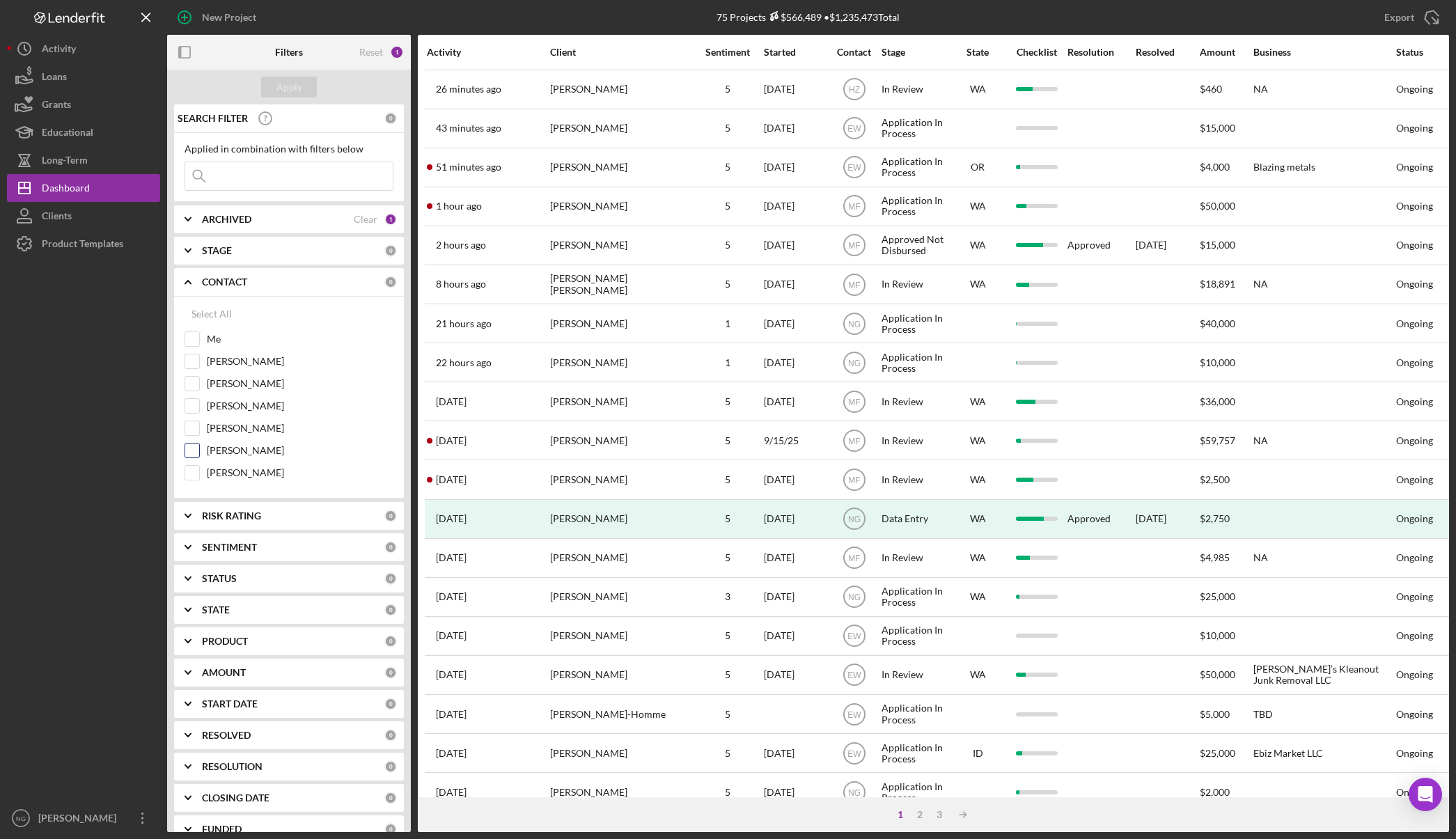
click at [196, 450] on input "[PERSON_NAME]" at bounding box center [192, 450] width 14 height 14
checkbox input "true"
click at [293, 79] on div "Apply" at bounding box center [289, 86] width 26 height 21
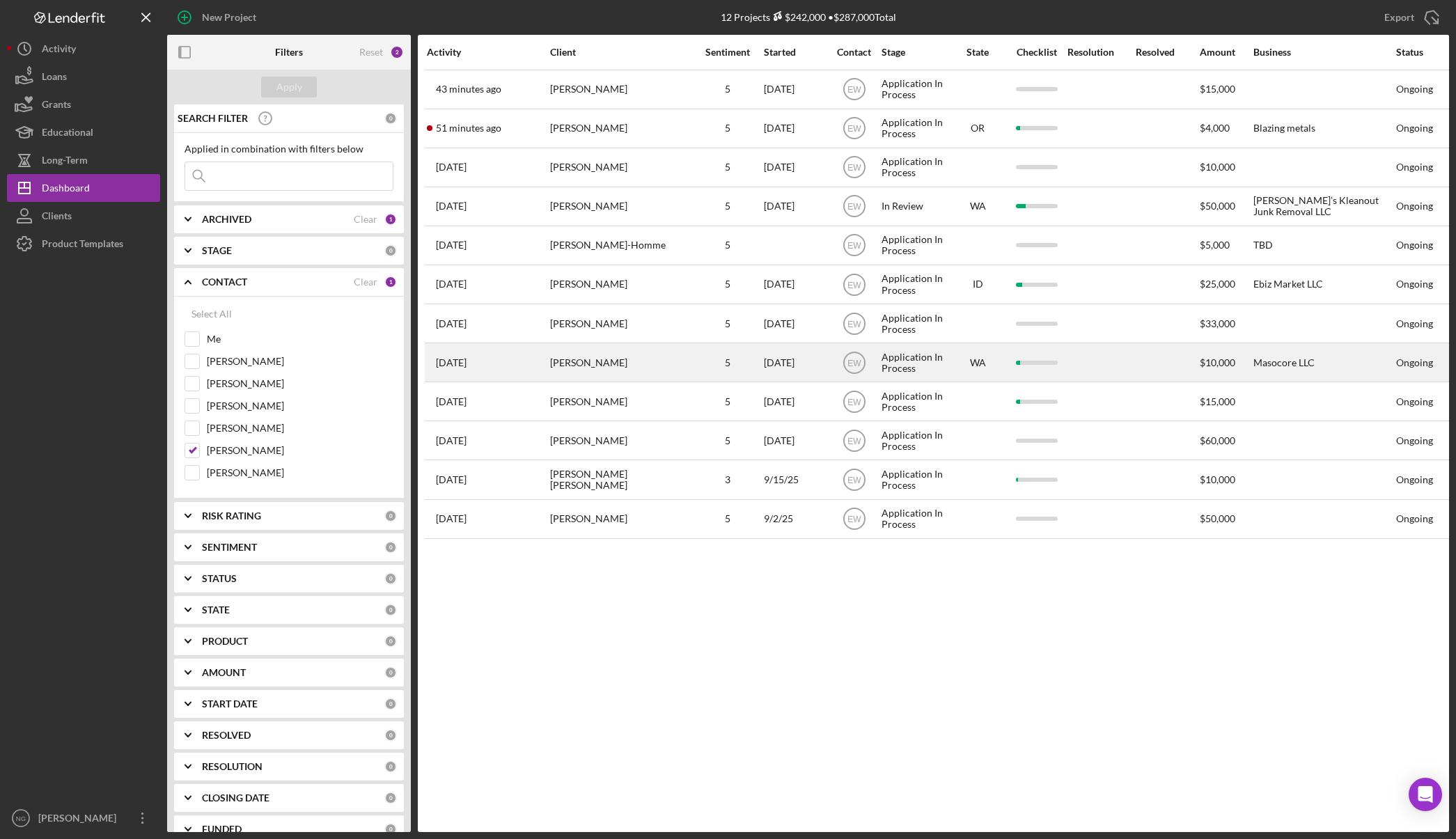
click at [626, 376] on div "[PERSON_NAME]" at bounding box center [619, 362] width 139 height 37
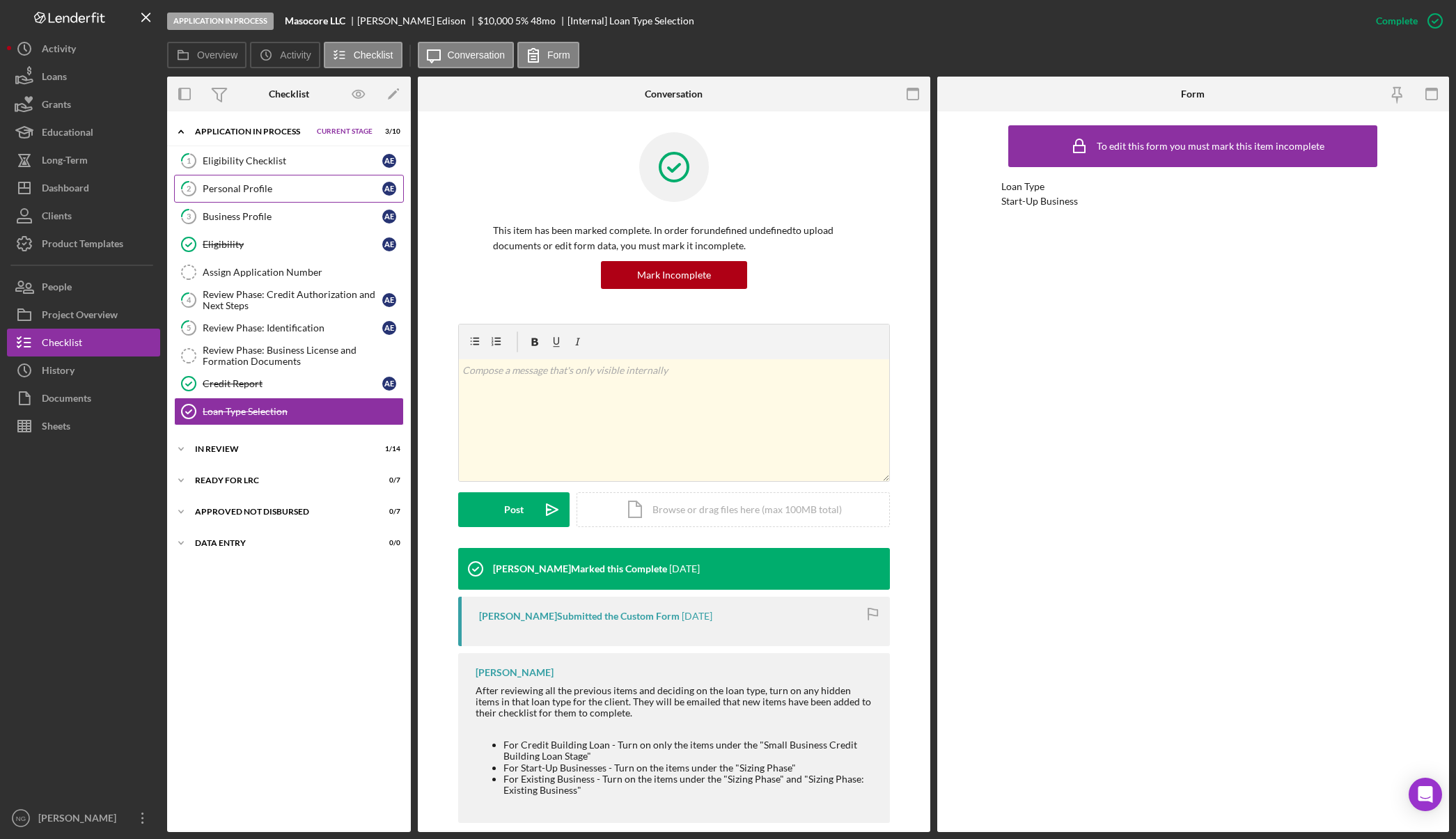
click at [296, 189] on div "Personal Profile" at bounding box center [292, 189] width 179 height 11
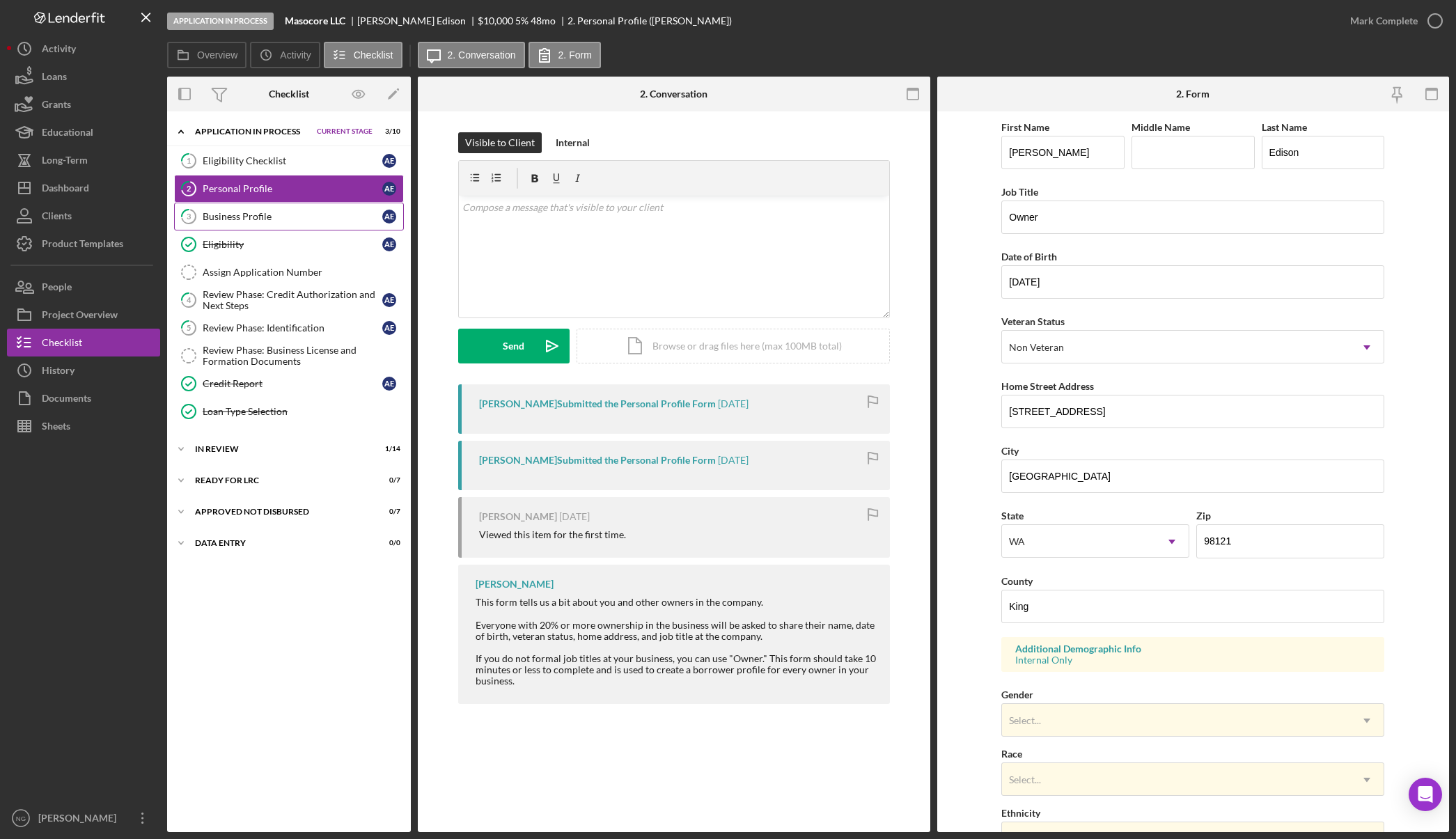
click at [288, 217] on div "Business Profile" at bounding box center [292, 216] width 179 height 11
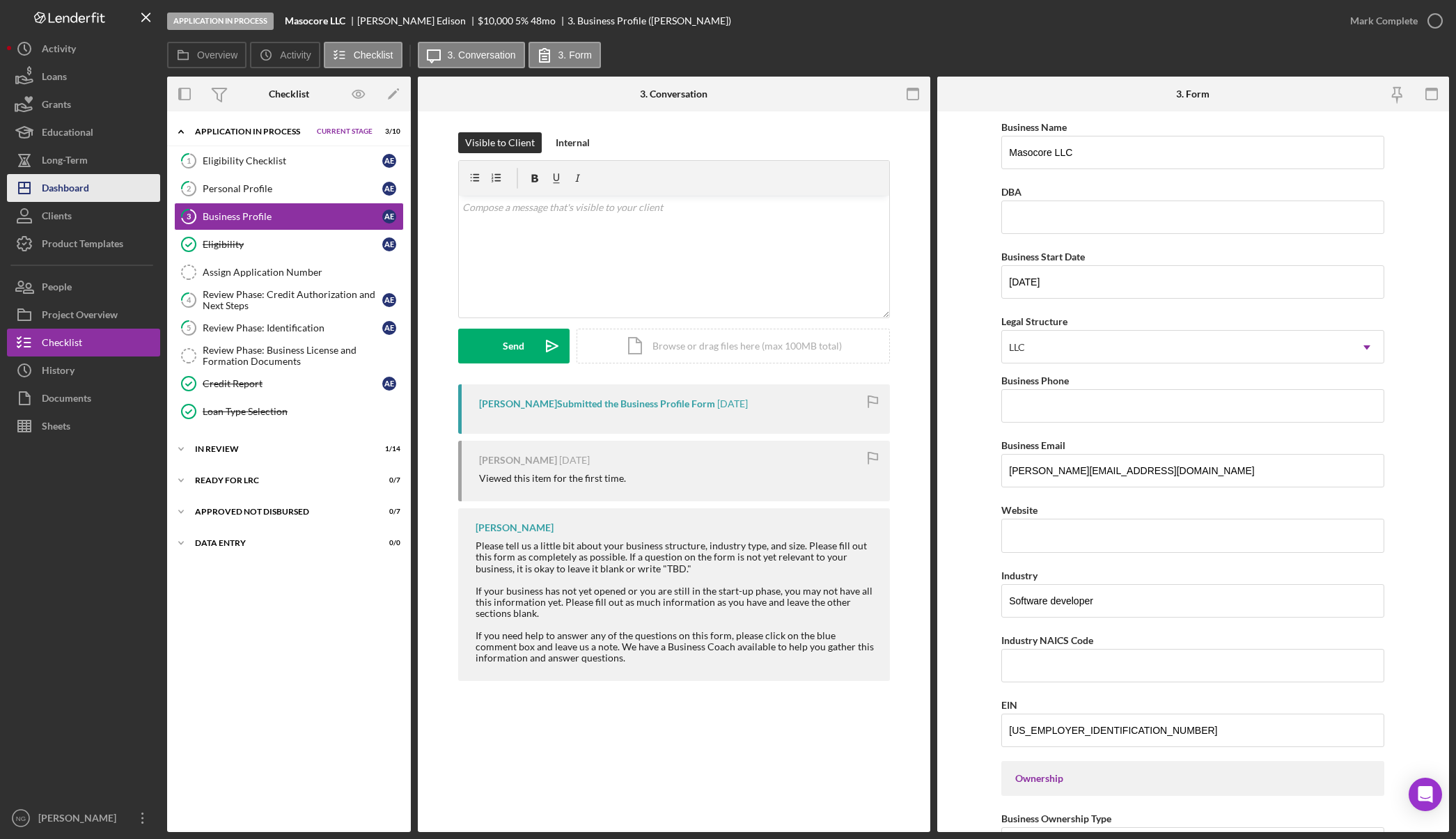
click at [89, 184] on div "Dashboard" at bounding box center [66, 189] width 47 height 31
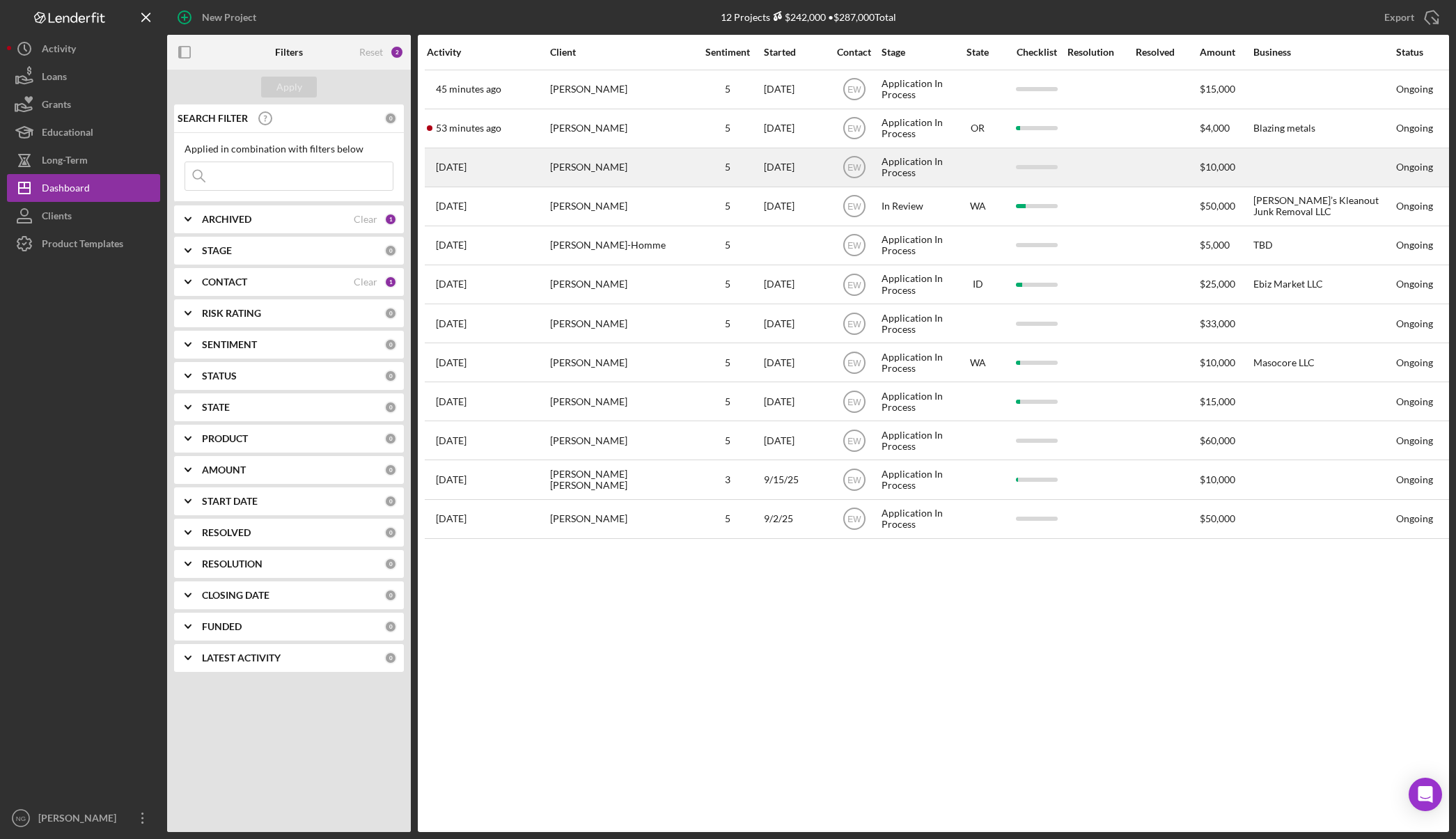
click at [596, 160] on div "[PERSON_NAME]" at bounding box center [619, 167] width 139 height 37
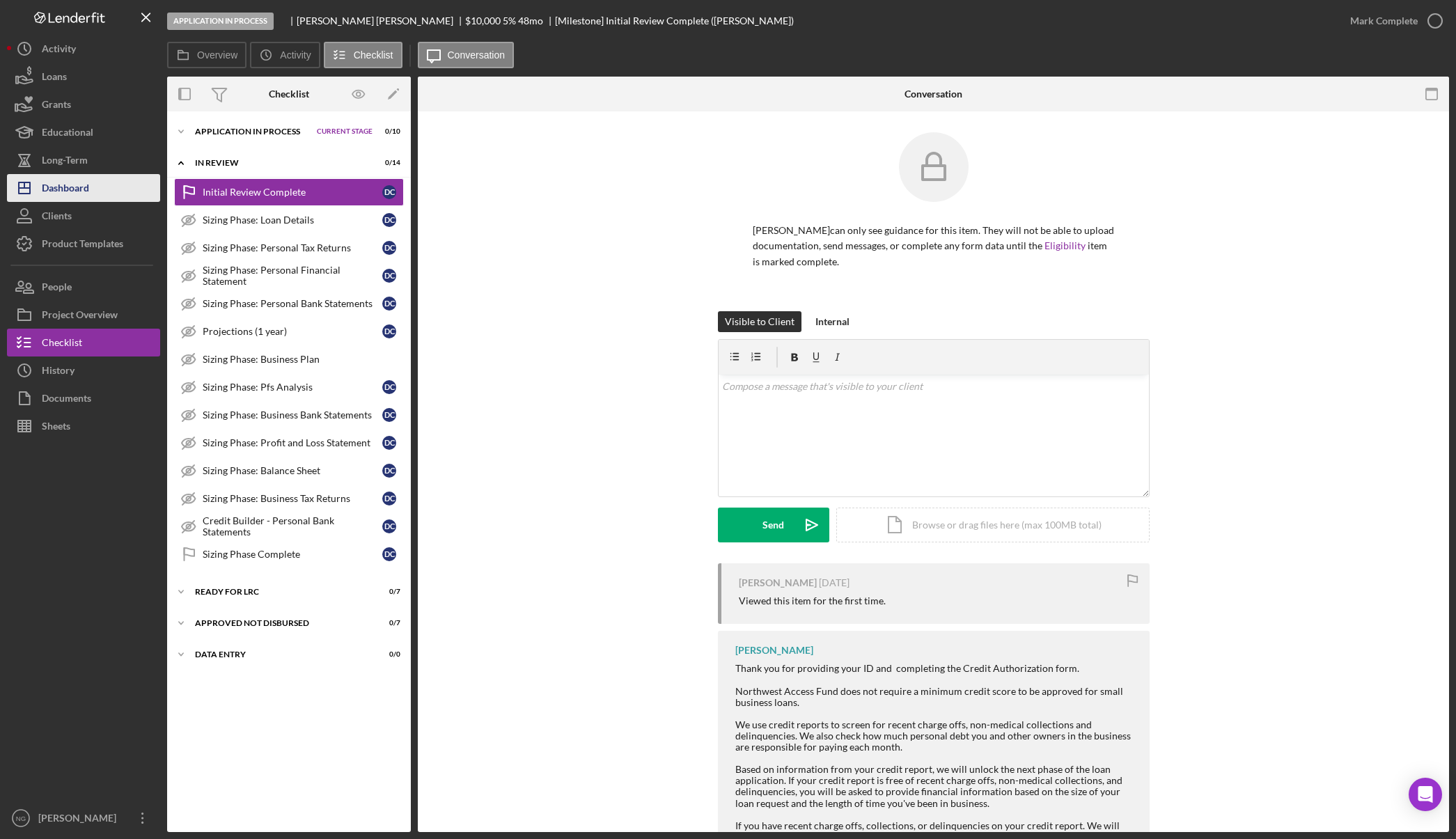
click at [126, 182] on button "Icon/Dashboard Dashboard" at bounding box center [83, 188] width 153 height 27
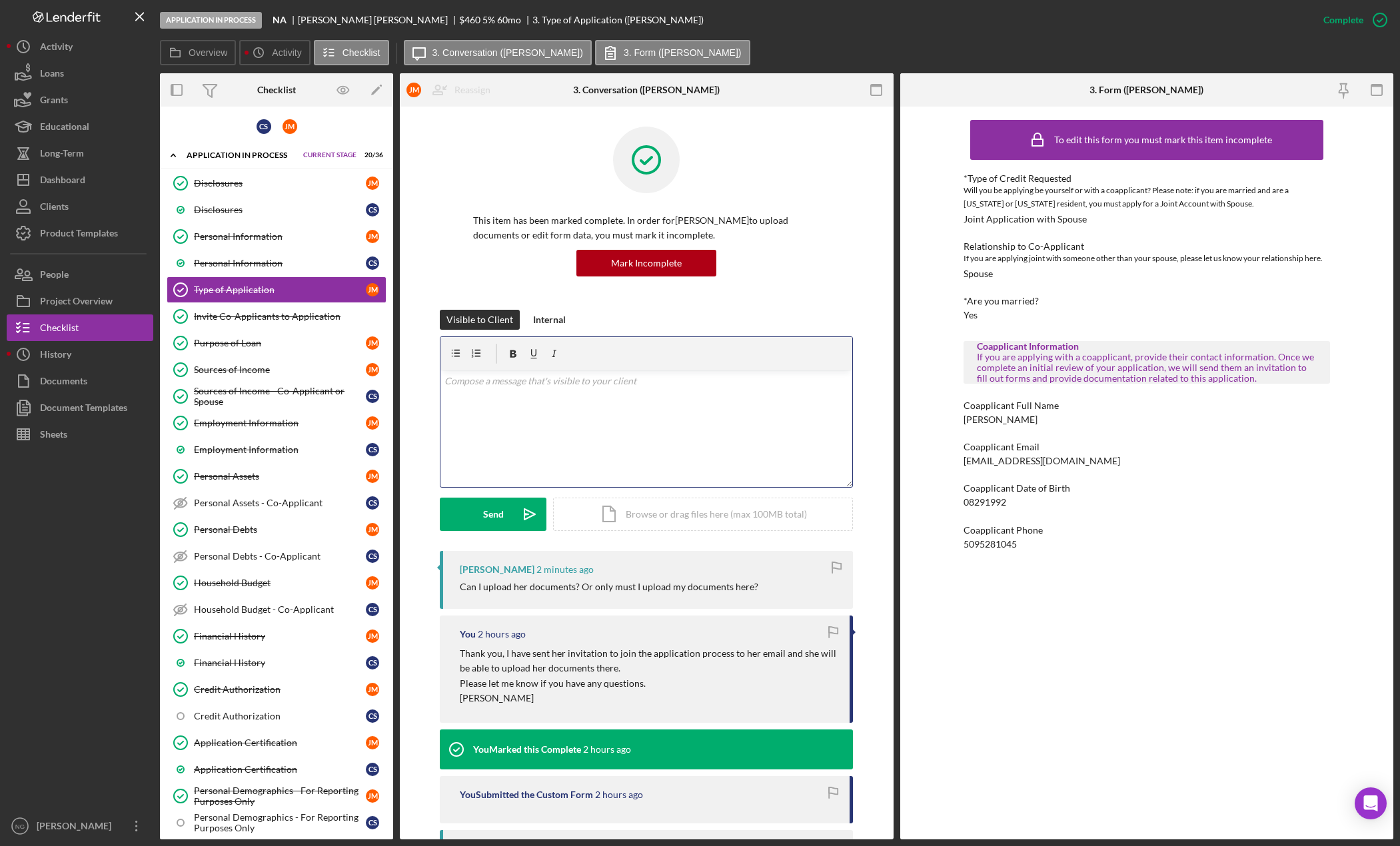
click at [631, 417] on div "v Color teal Color pink Remove color Add row above Add row below Add column bef…" at bounding box center [647, 429] width 412 height 117
click at [794, 416] on div "v Color teal Color pink Remove color Add row above Add row below Add column bef…" at bounding box center [647, 429] width 412 height 117
click at [661, 382] on p "You can upload them on her checklist." at bounding box center [647, 381] width 405 height 15
drag, startPoint x: 661, startPoint y: 386, endPoint x: 434, endPoint y: 378, distance: 227.1
click at [434, 378] on div "Visible to Client Internal v Color teal Color pink Remove color Add row above A…" at bounding box center [646, 430] width 454 height 241
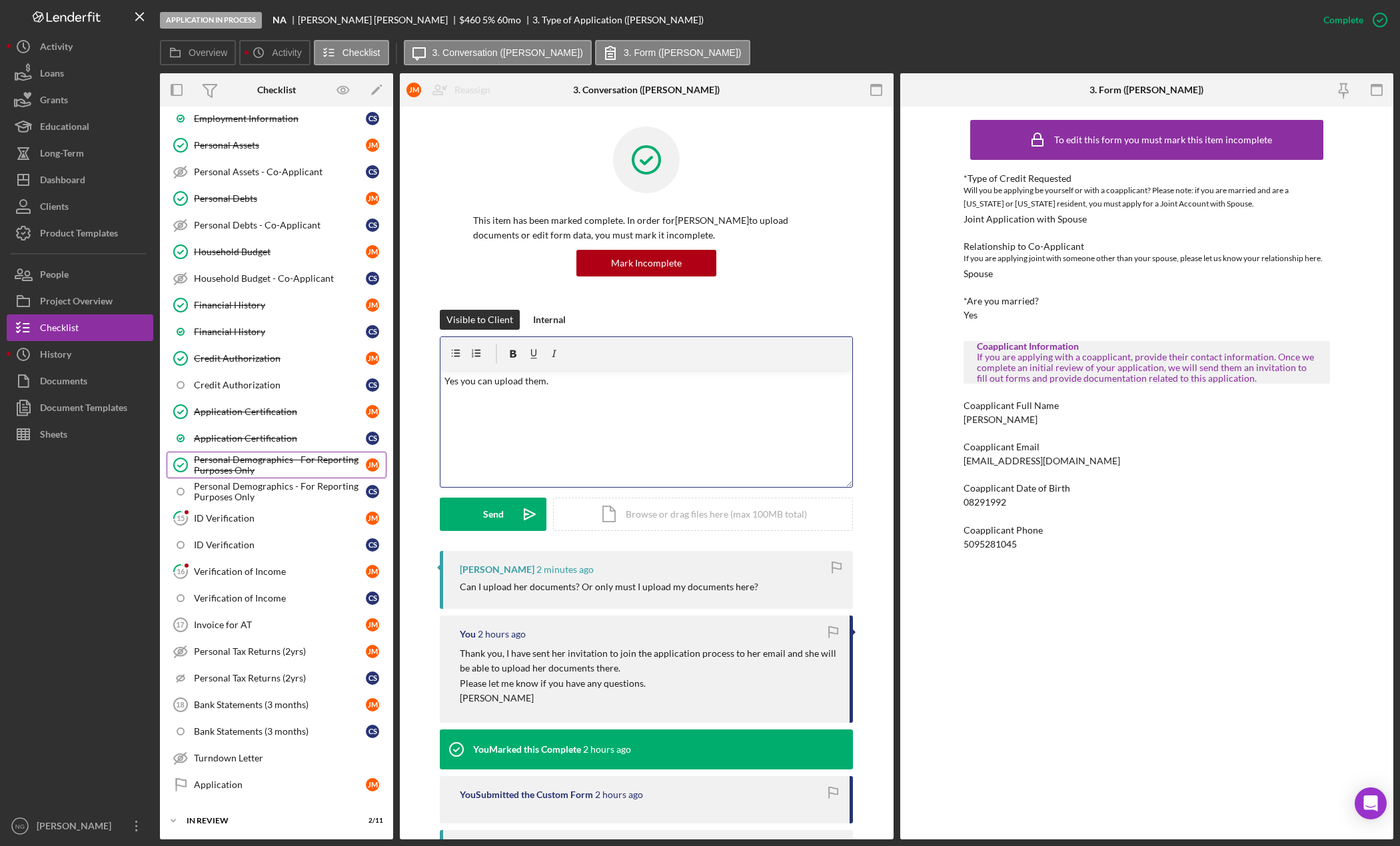
scroll to position [333, 0]
click at [242, 570] on div "Verification of Income" at bounding box center [279, 569] width 172 height 11
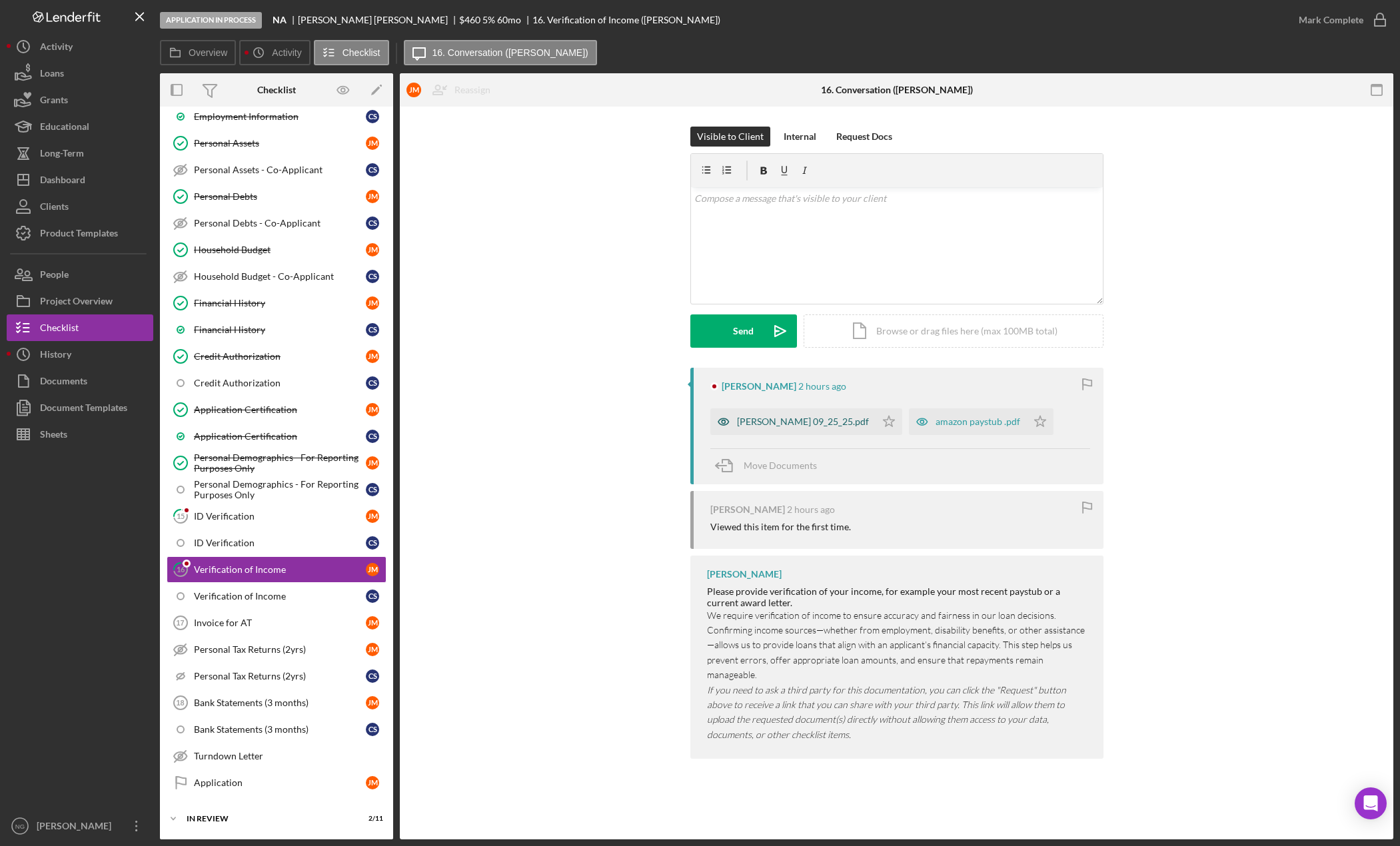
click at [809, 421] on div "Tyson 09_25_25.pdf" at bounding box center [803, 422] width 132 height 11
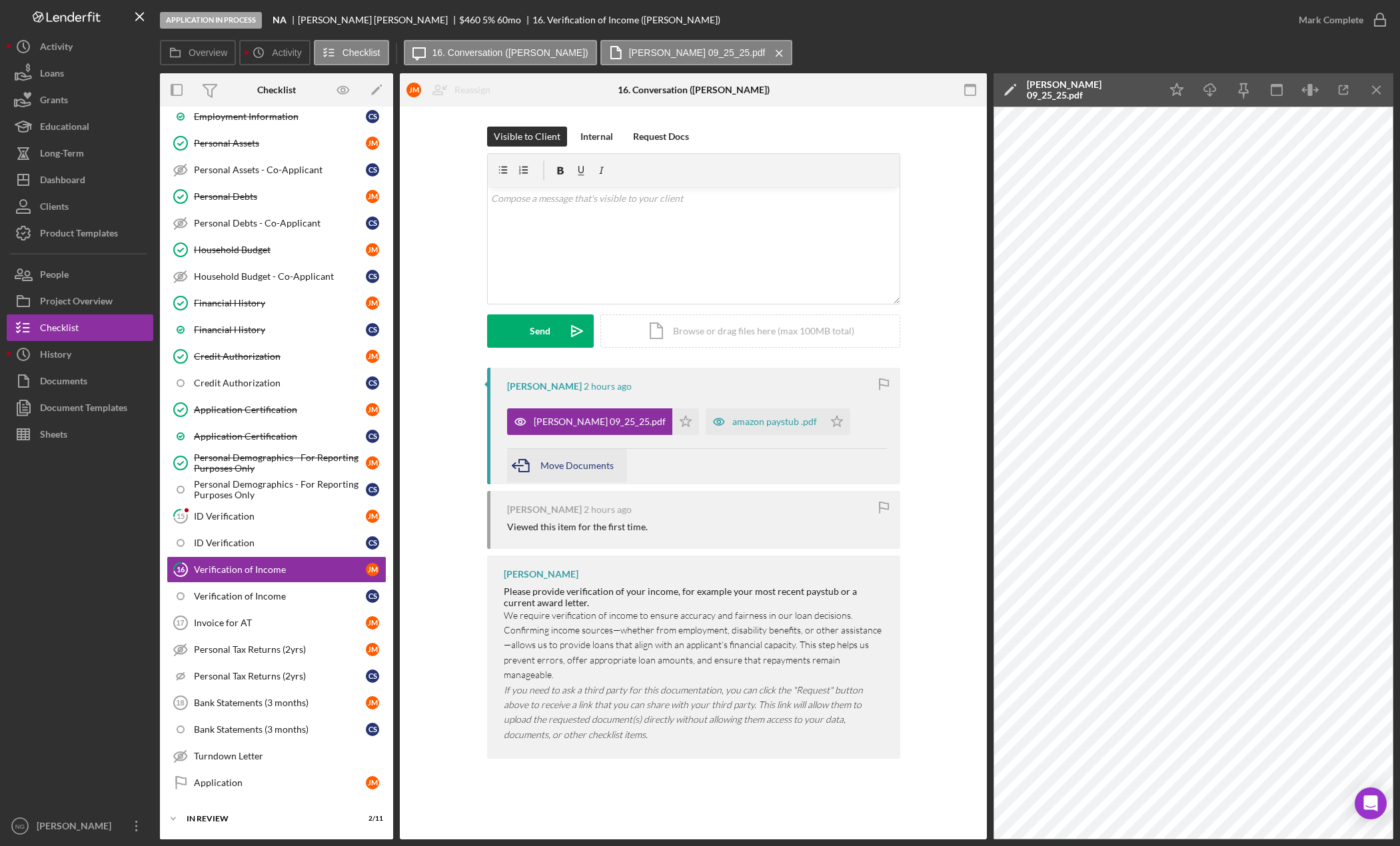
click at [604, 461] on span "Move Documents" at bounding box center [577, 465] width 73 height 12
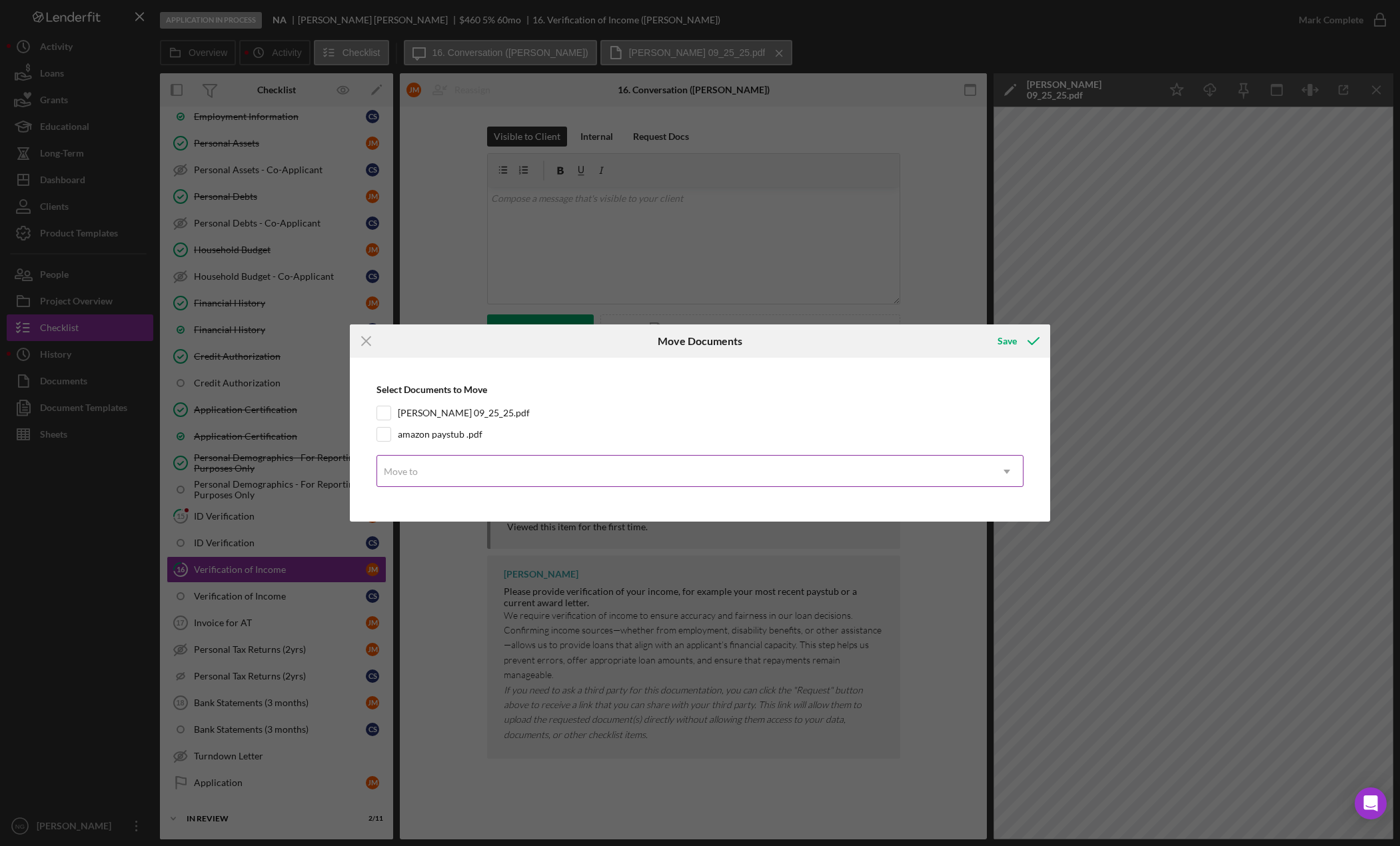
click at [608, 473] on div "Move to" at bounding box center [684, 472] width 614 height 31
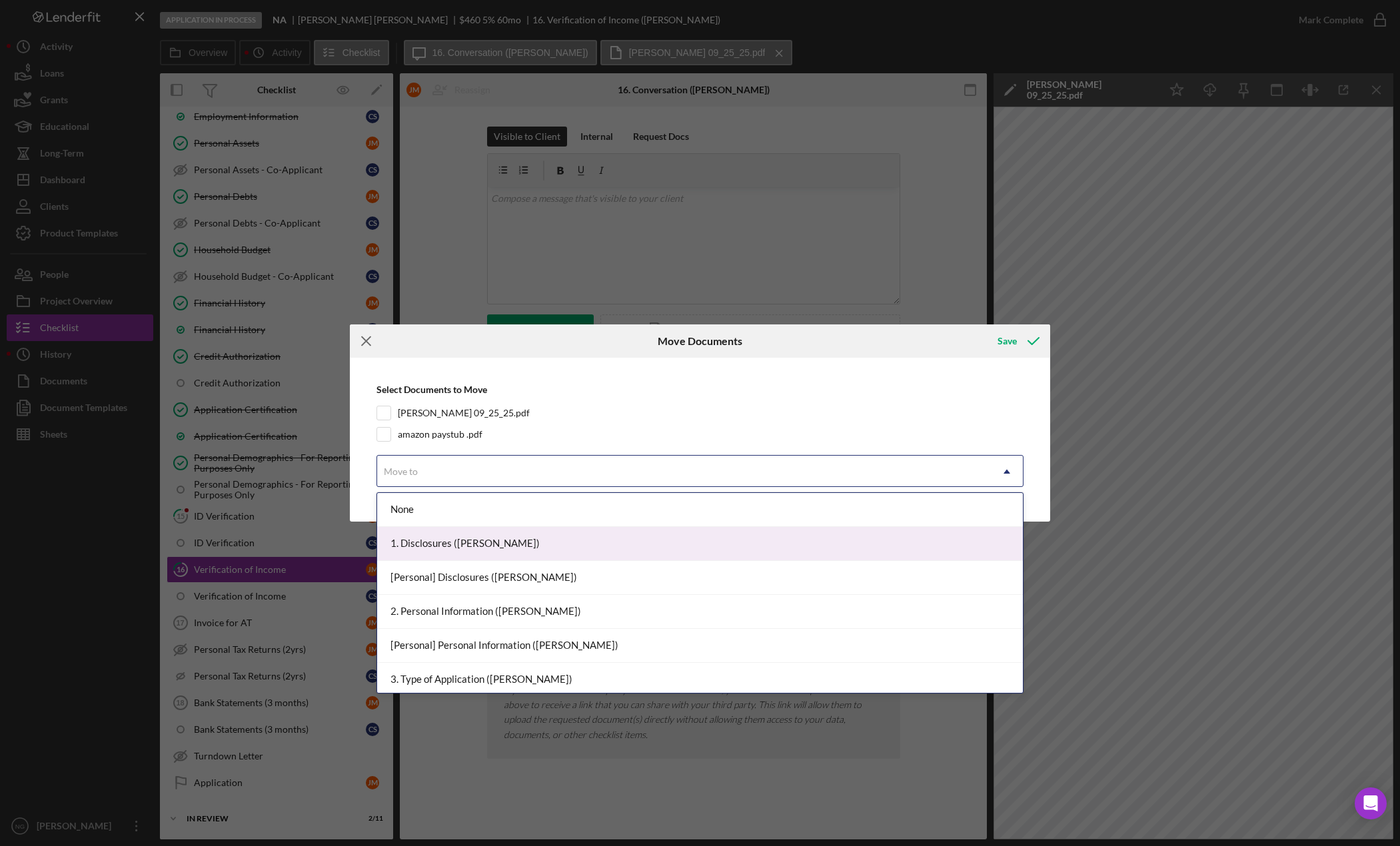
click at [363, 343] on icon "Icon/Menu Close" at bounding box center [367, 341] width 34 height 34
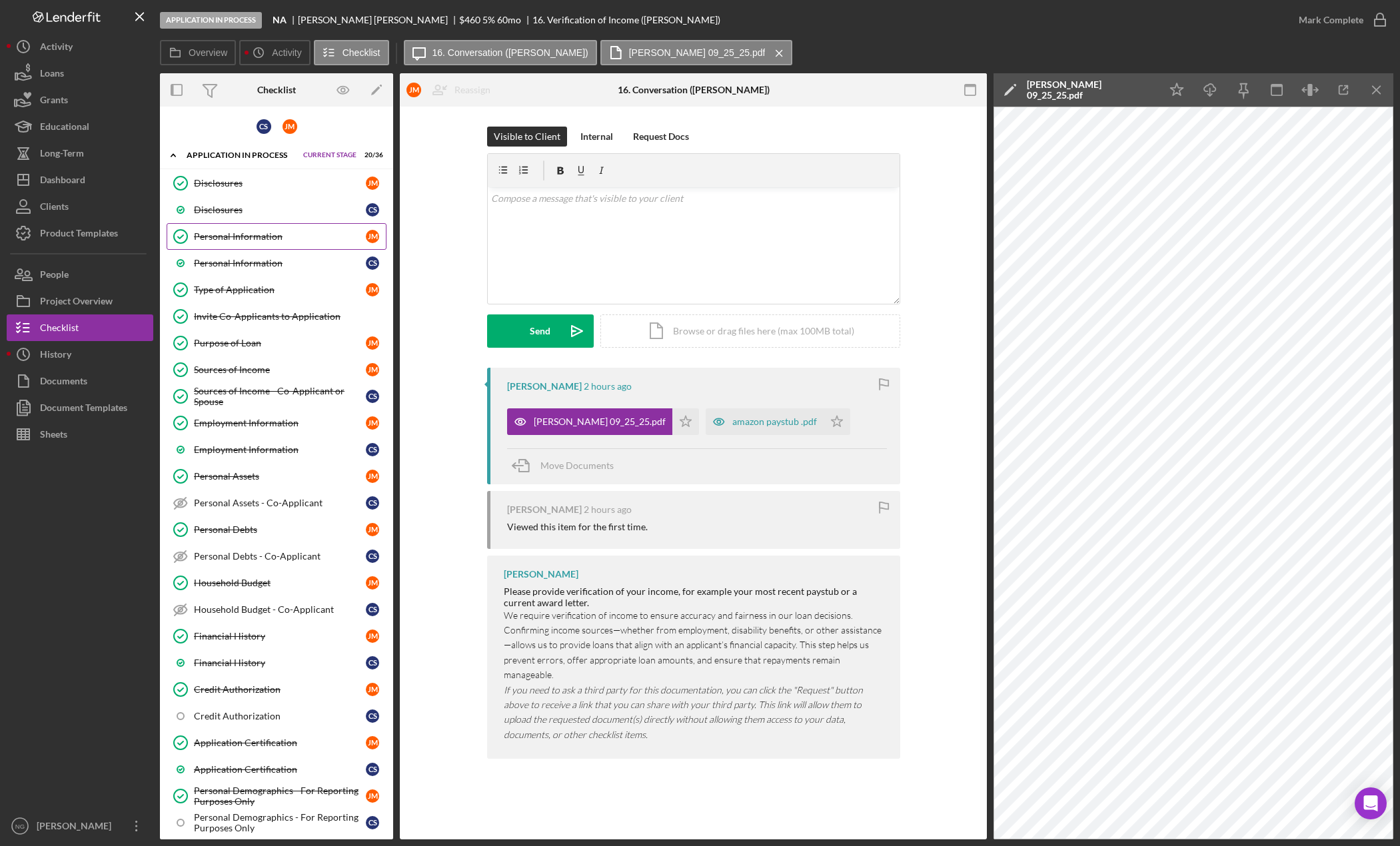
click at [289, 243] on link "Personal Information Personal Information J M" at bounding box center [276, 236] width 220 height 26
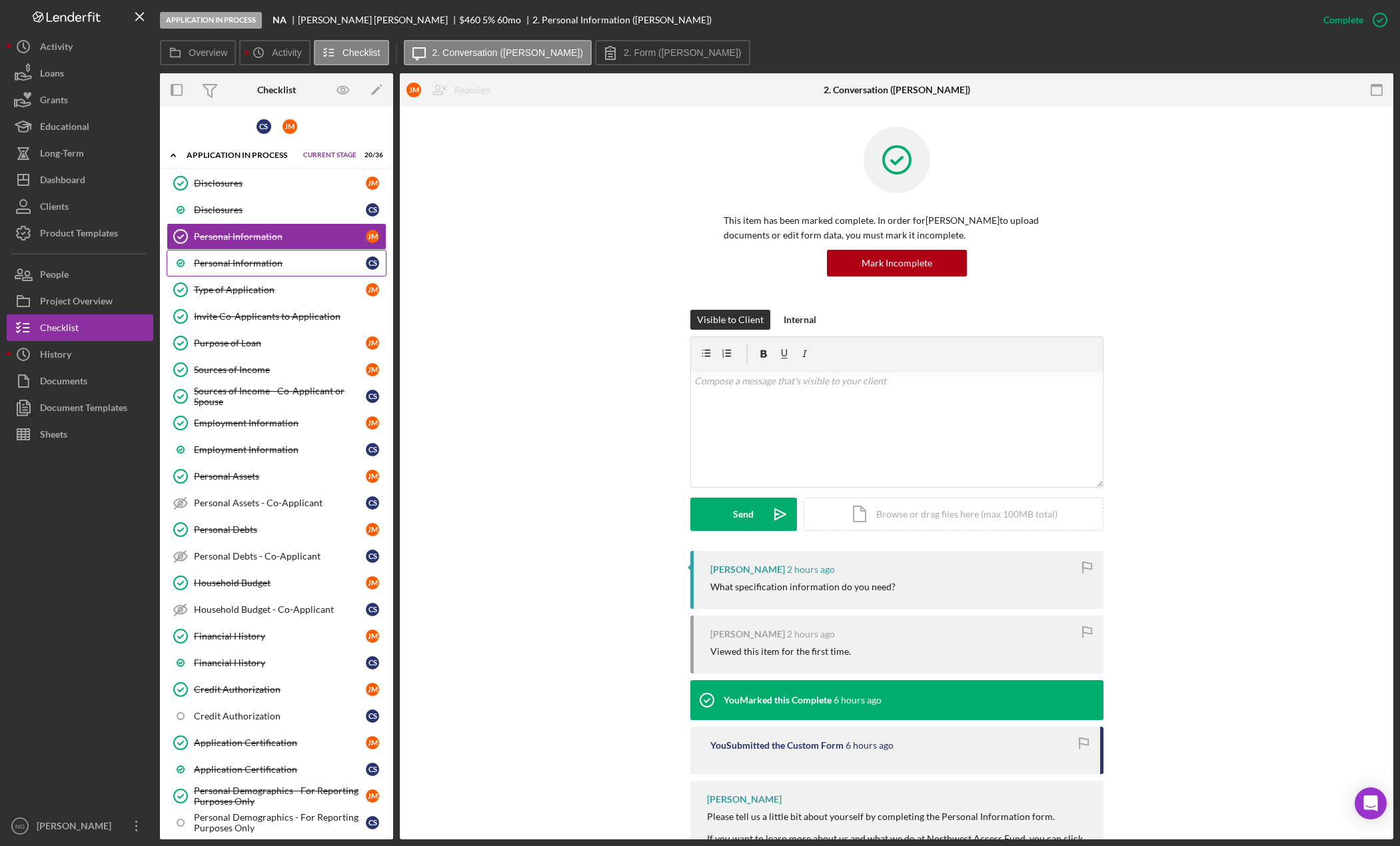
click at [289, 265] on div "Personal Information" at bounding box center [279, 263] width 172 height 11
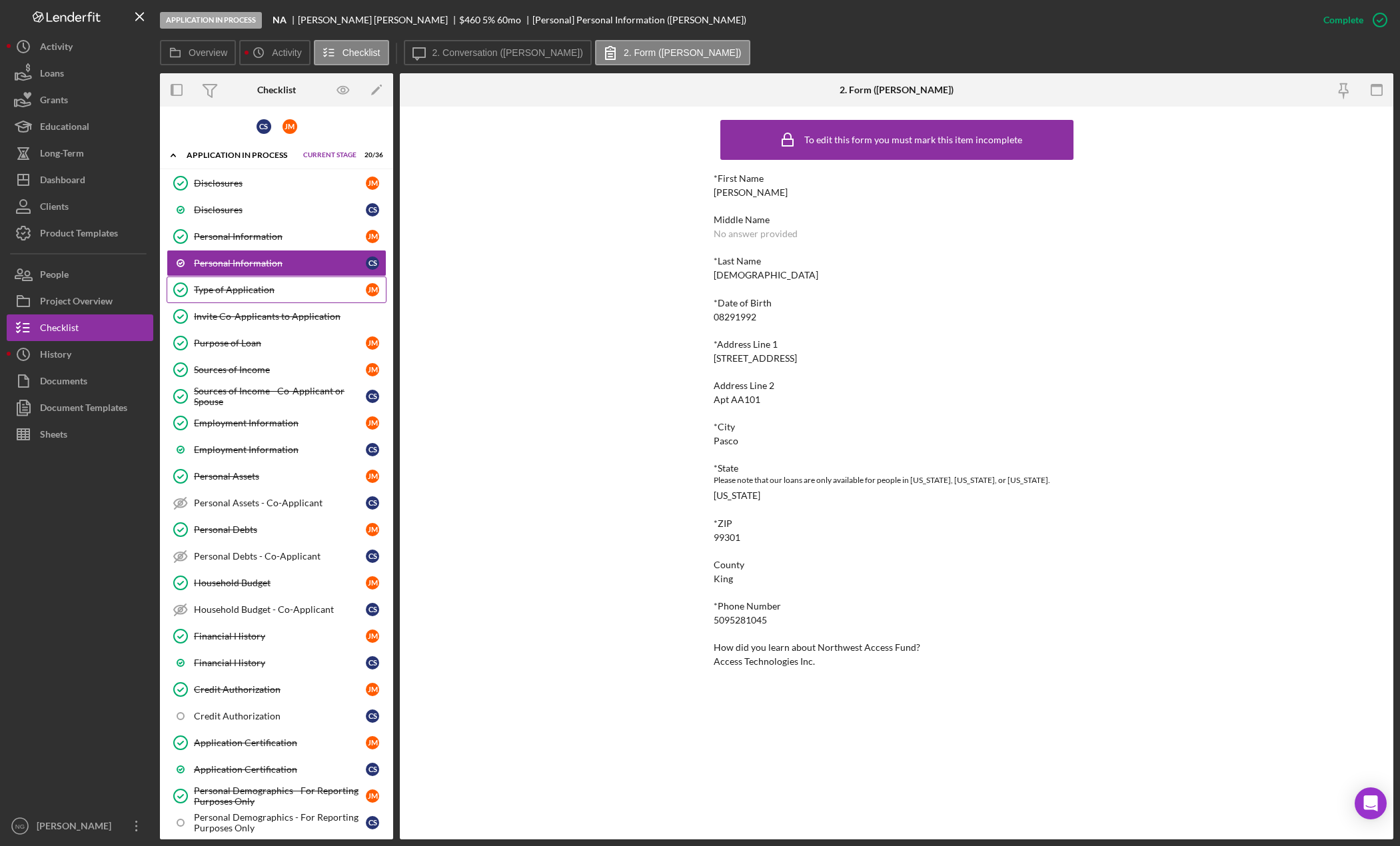
click at [282, 286] on div "Type of Application" at bounding box center [279, 289] width 172 height 11
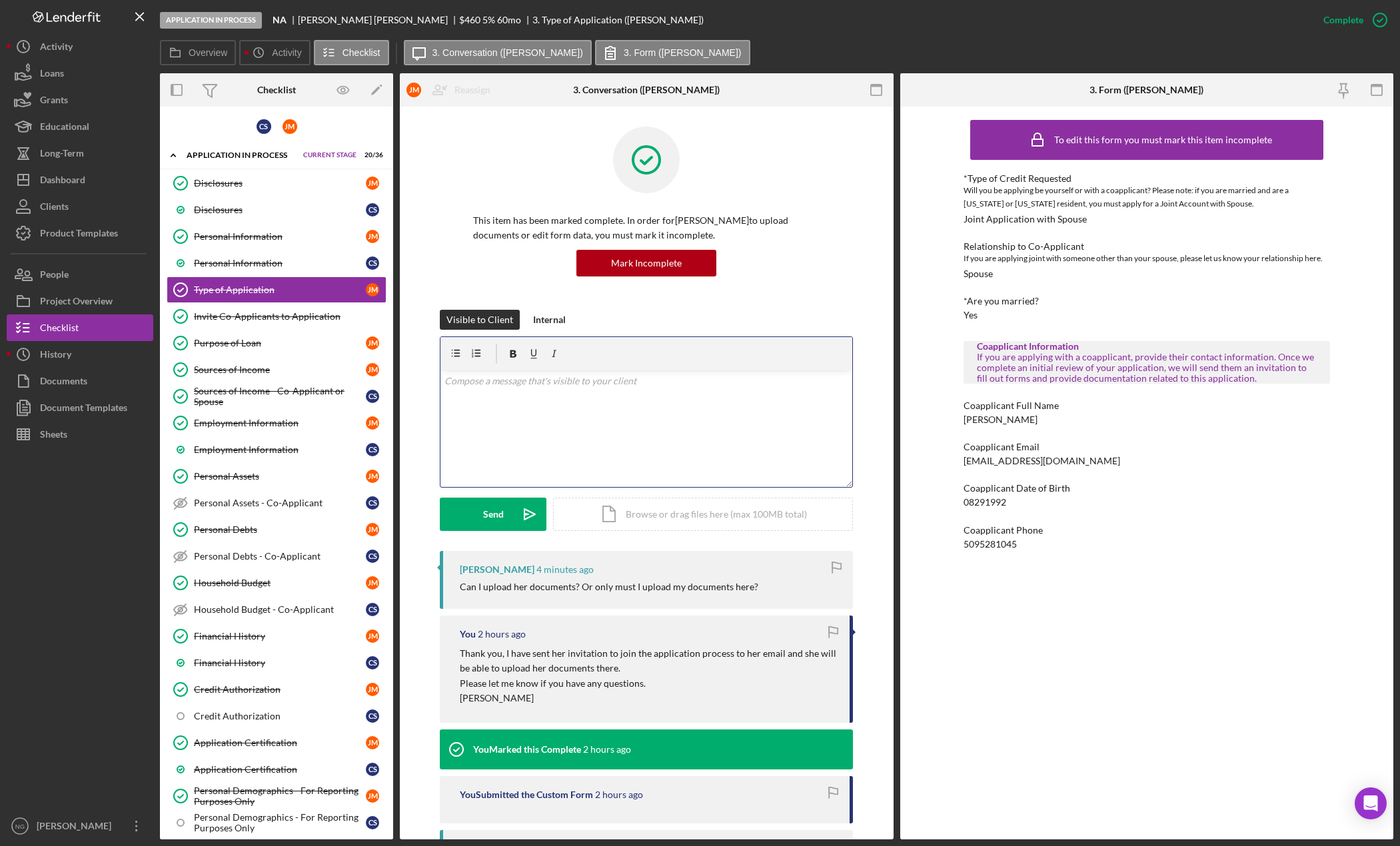
click at [561, 384] on p at bounding box center [647, 381] width 405 height 15
drag, startPoint x: 604, startPoint y: 383, endPoint x: 541, endPoint y: 384, distance: 63.0
click at [541, 384] on p "Yes you can upload them that is fine." at bounding box center [647, 381] width 405 height 15
click at [498, 512] on div "Send" at bounding box center [493, 514] width 20 height 34
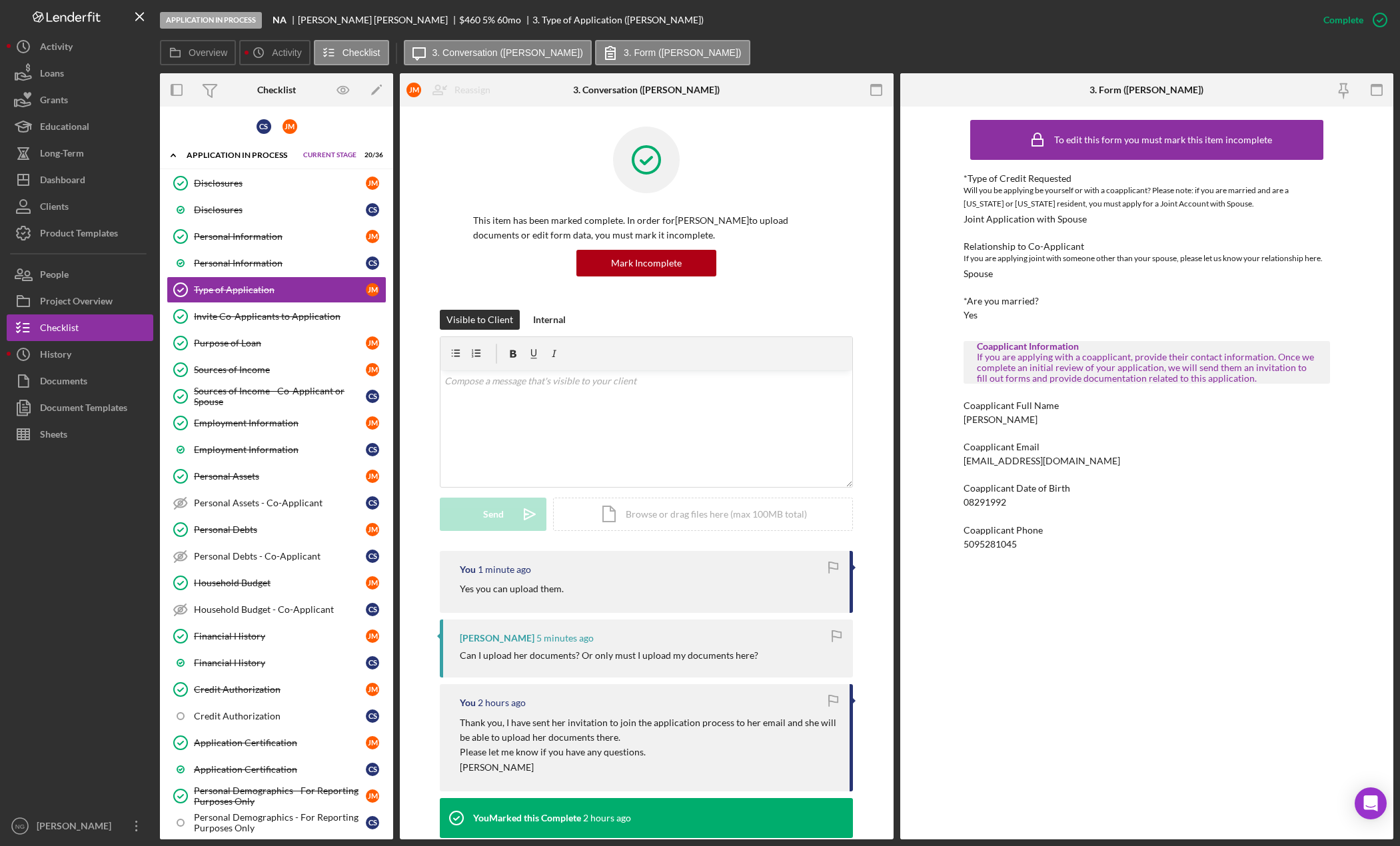
click at [872, 302] on div "This item has been marked complete. In order for Jessica Martinez to upload doc…" at bounding box center [647, 815] width 494 height 1416
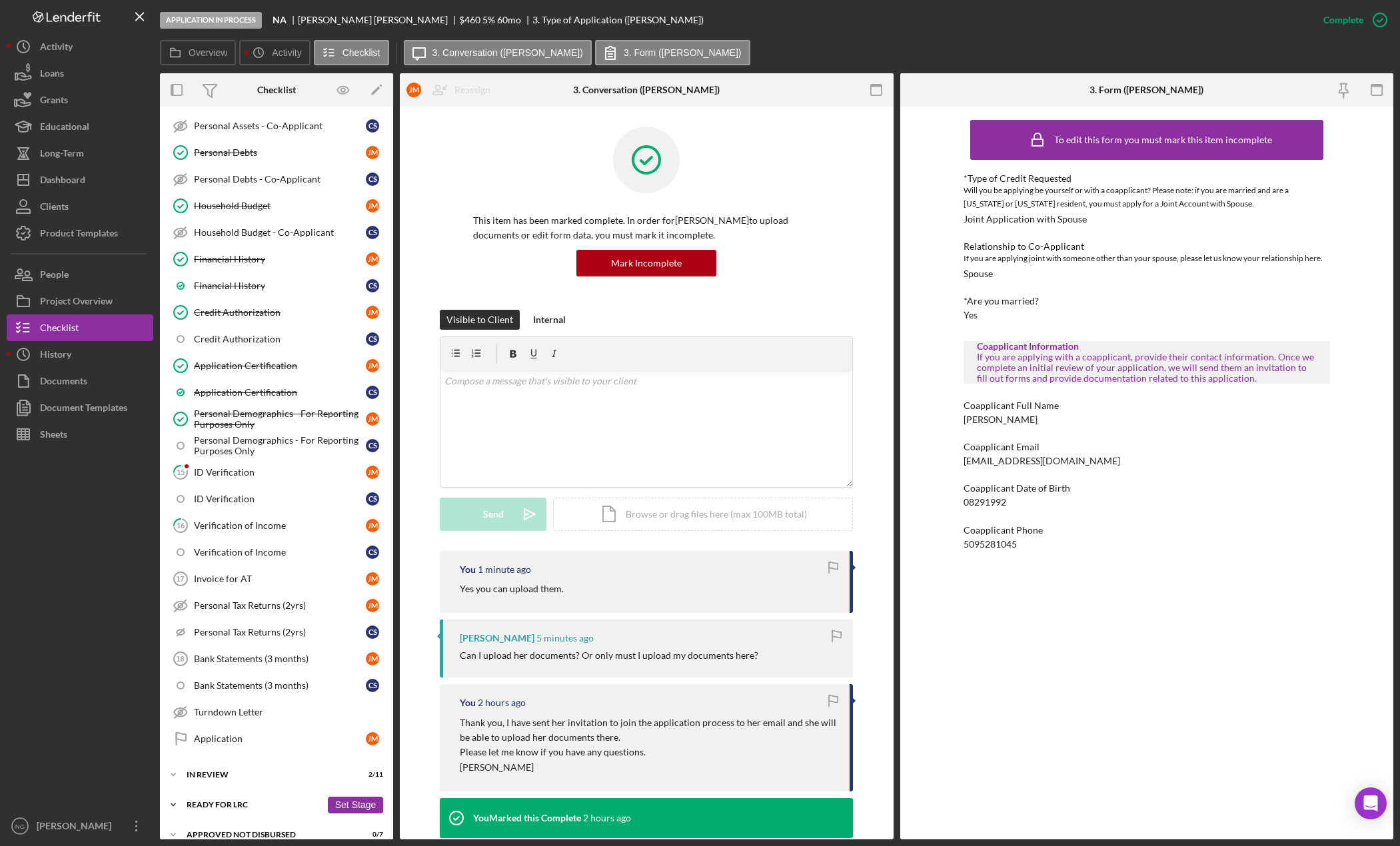
scroll to position [400, 0]
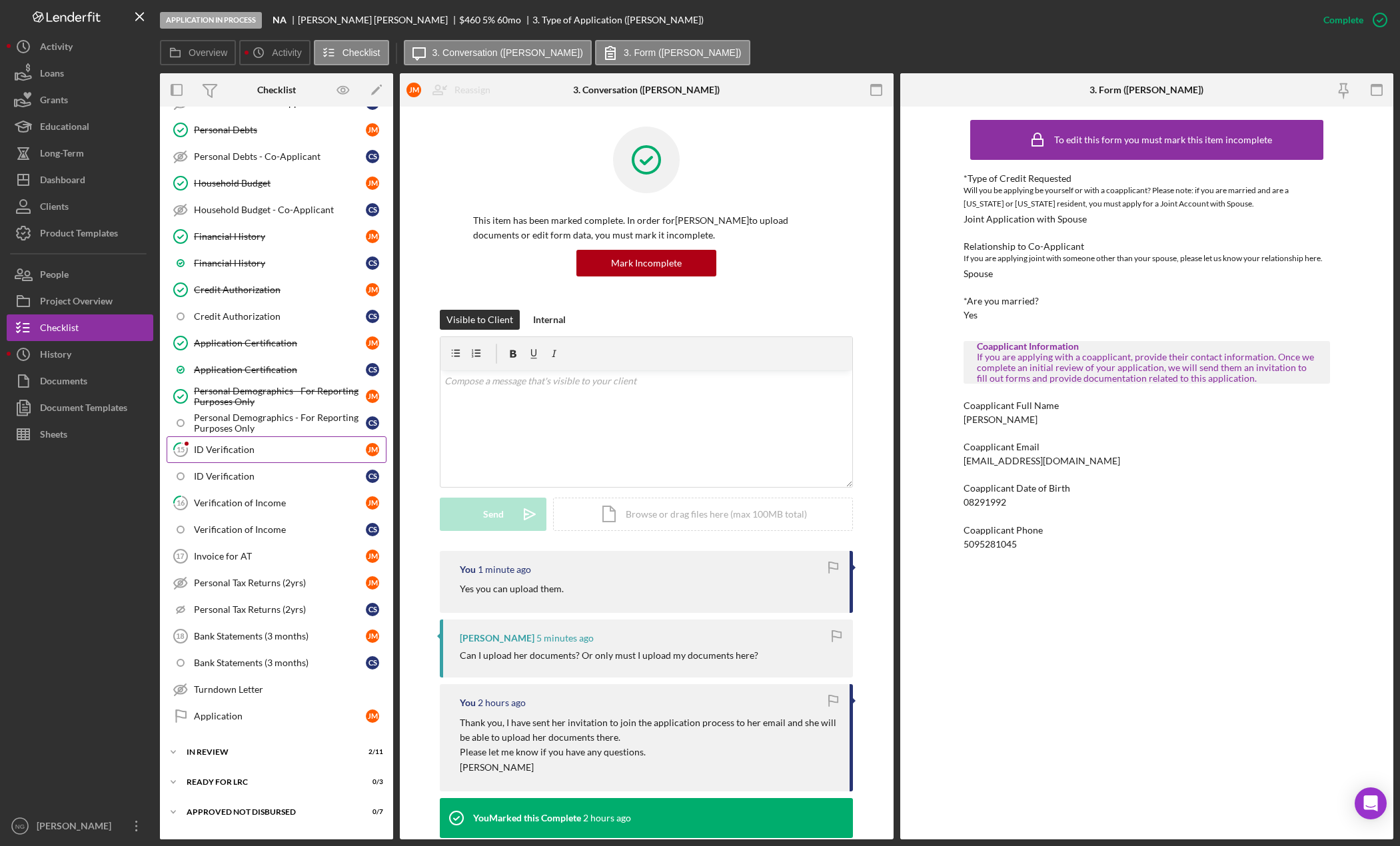
click at [289, 452] on div "ID Verification" at bounding box center [279, 449] width 172 height 11
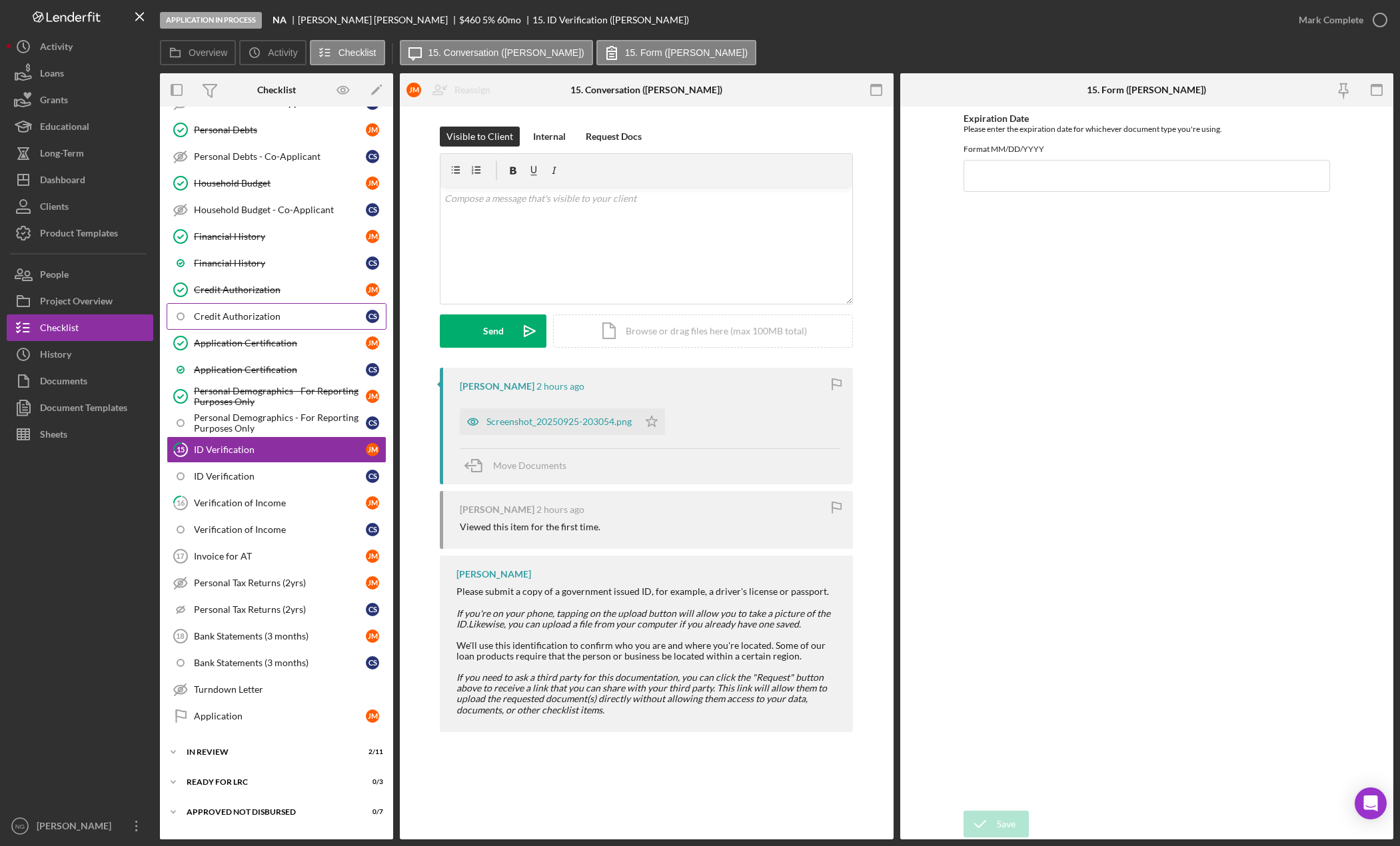
click at [250, 319] on div "Credit Authorization" at bounding box center [279, 316] width 172 height 11
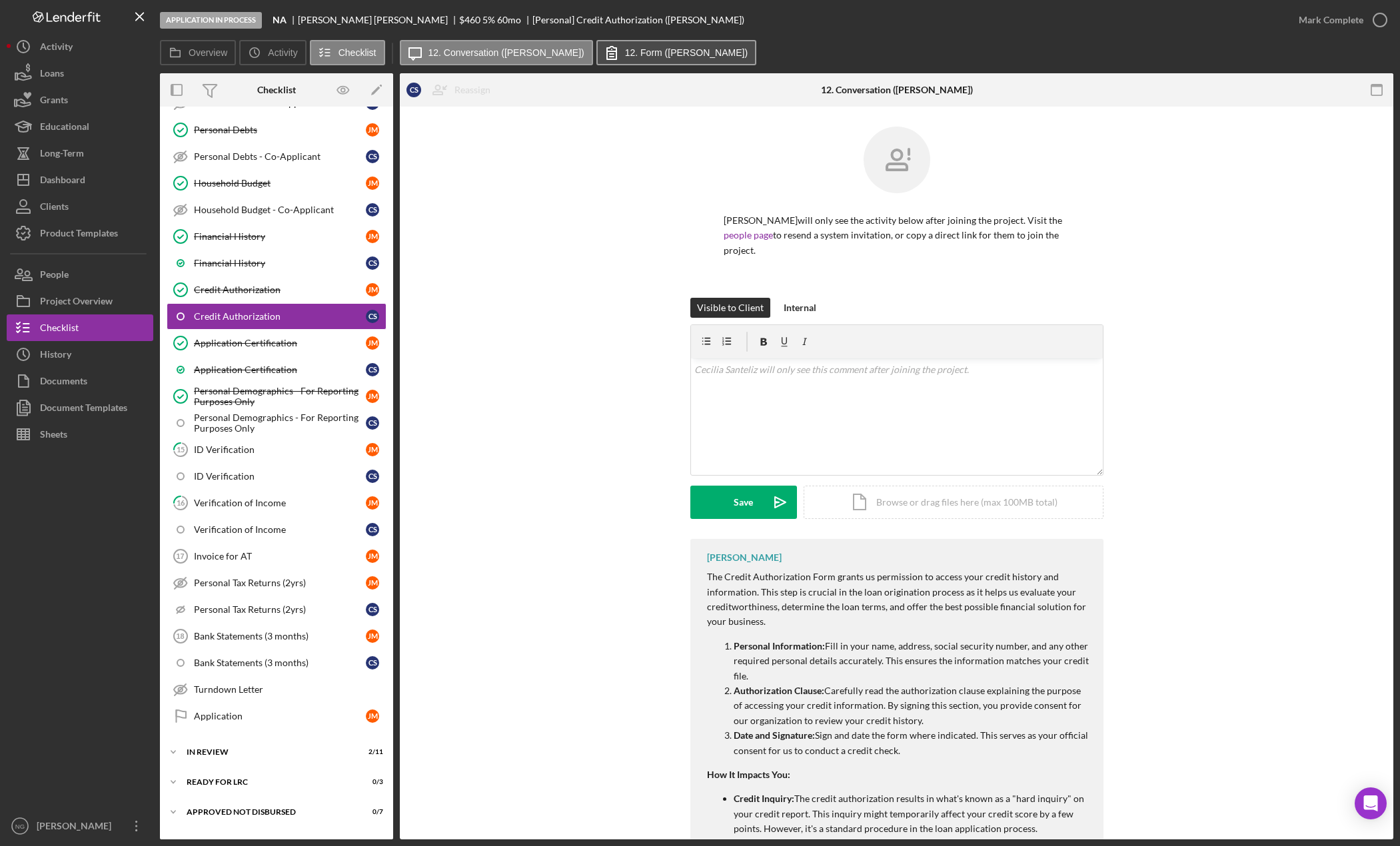
click at [650, 57] on label "12. Form (Cecilia S.)" at bounding box center [686, 53] width 123 height 11
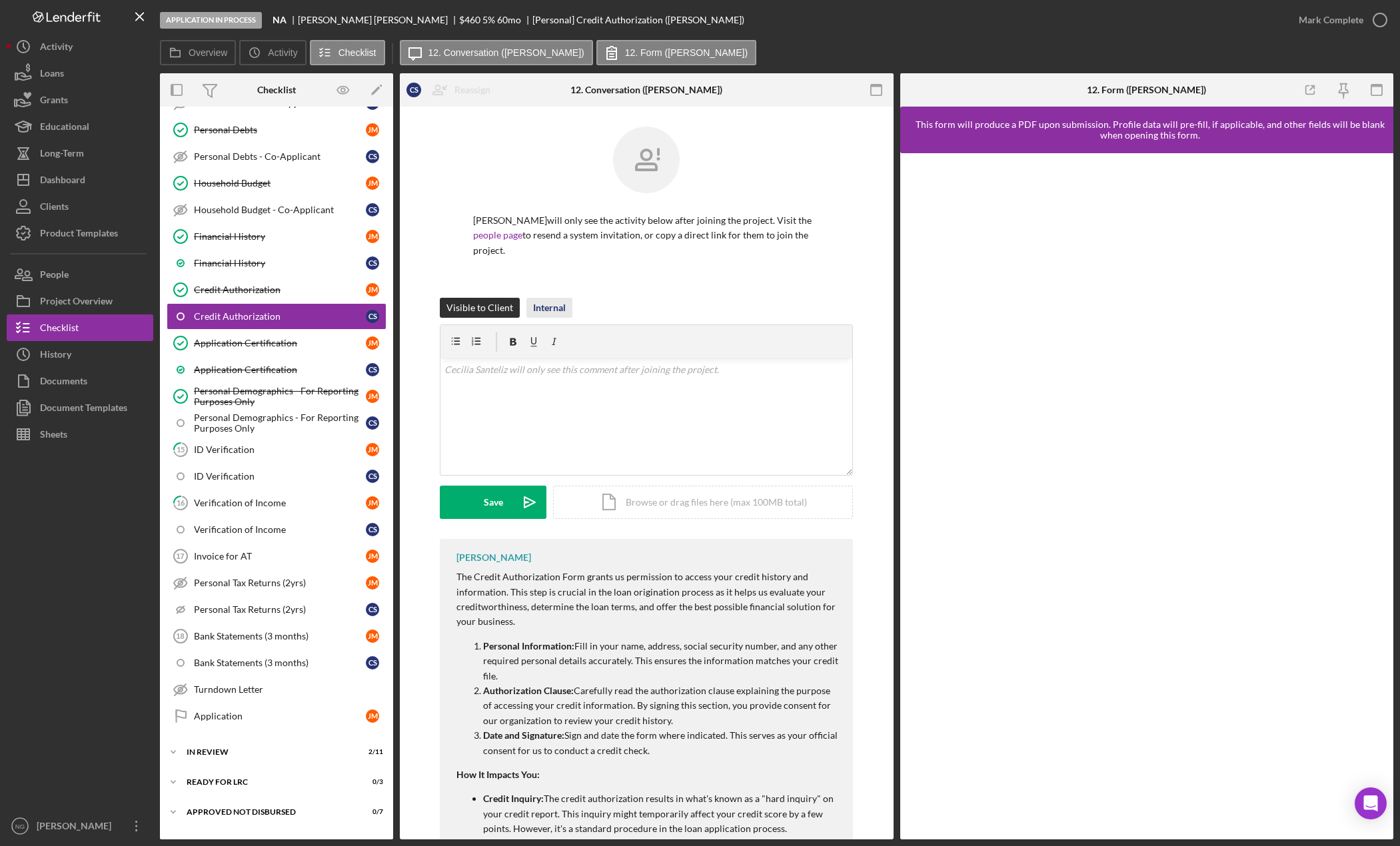
click at [559, 311] on div "Internal" at bounding box center [549, 308] width 33 height 20
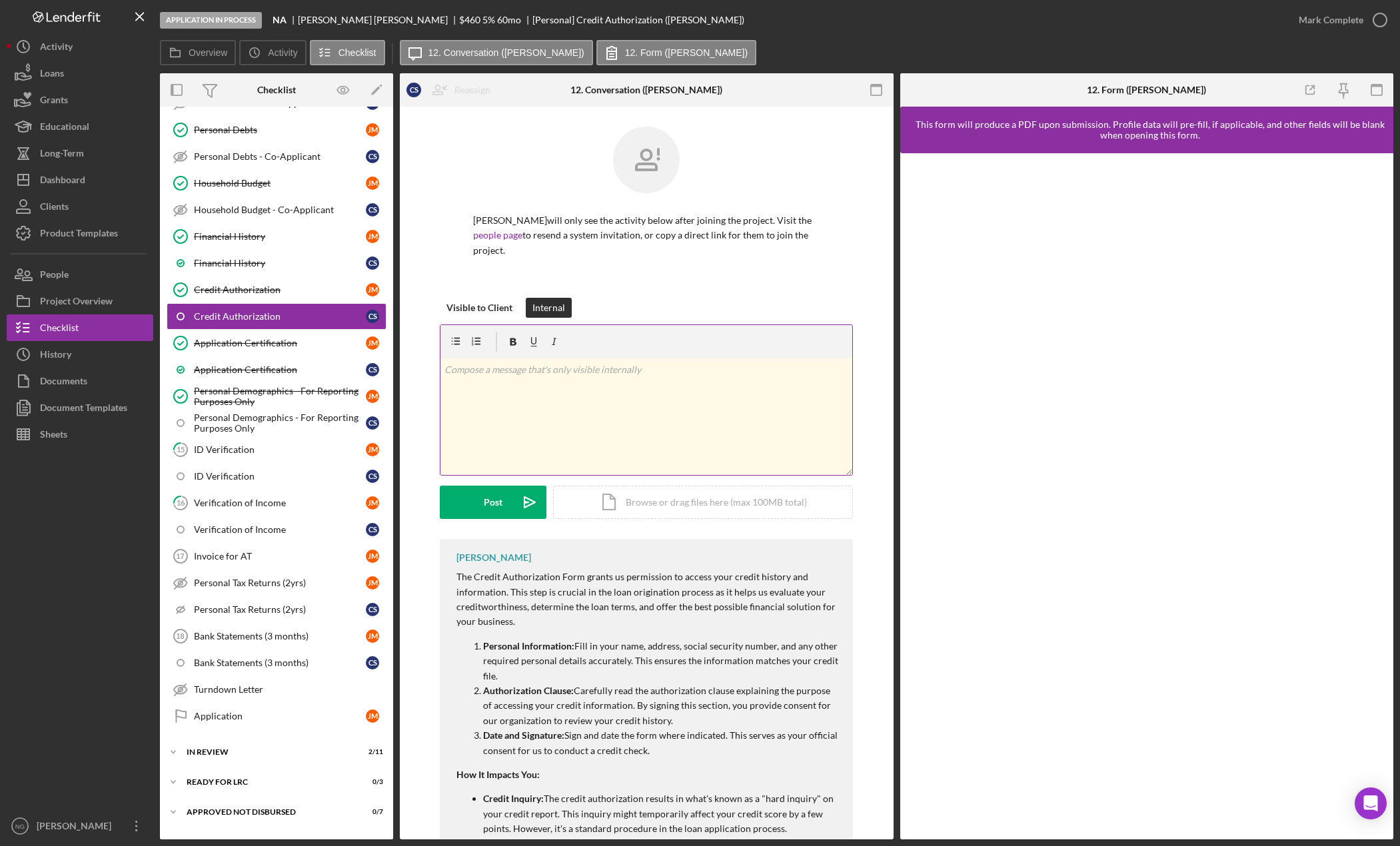
click at [558, 384] on div "v Color teal Color pink Remove color Add row above Add row below Add column bef…" at bounding box center [647, 417] width 412 height 117
click at [506, 495] on button "Post Icon/icon-invite-send" at bounding box center [493, 503] width 107 height 34
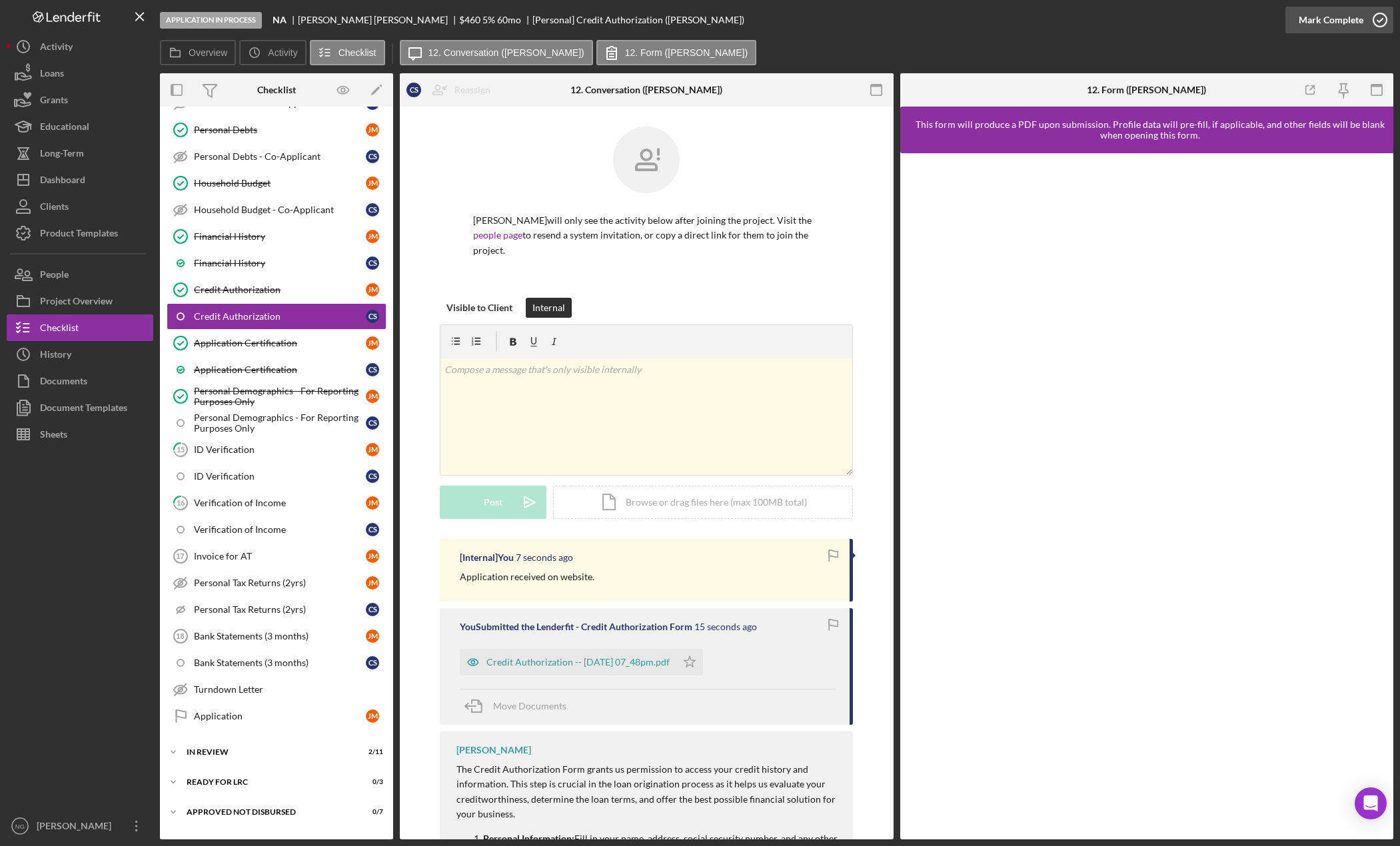
click at [1378, 12] on icon "button" at bounding box center [1380, 20] width 34 height 34
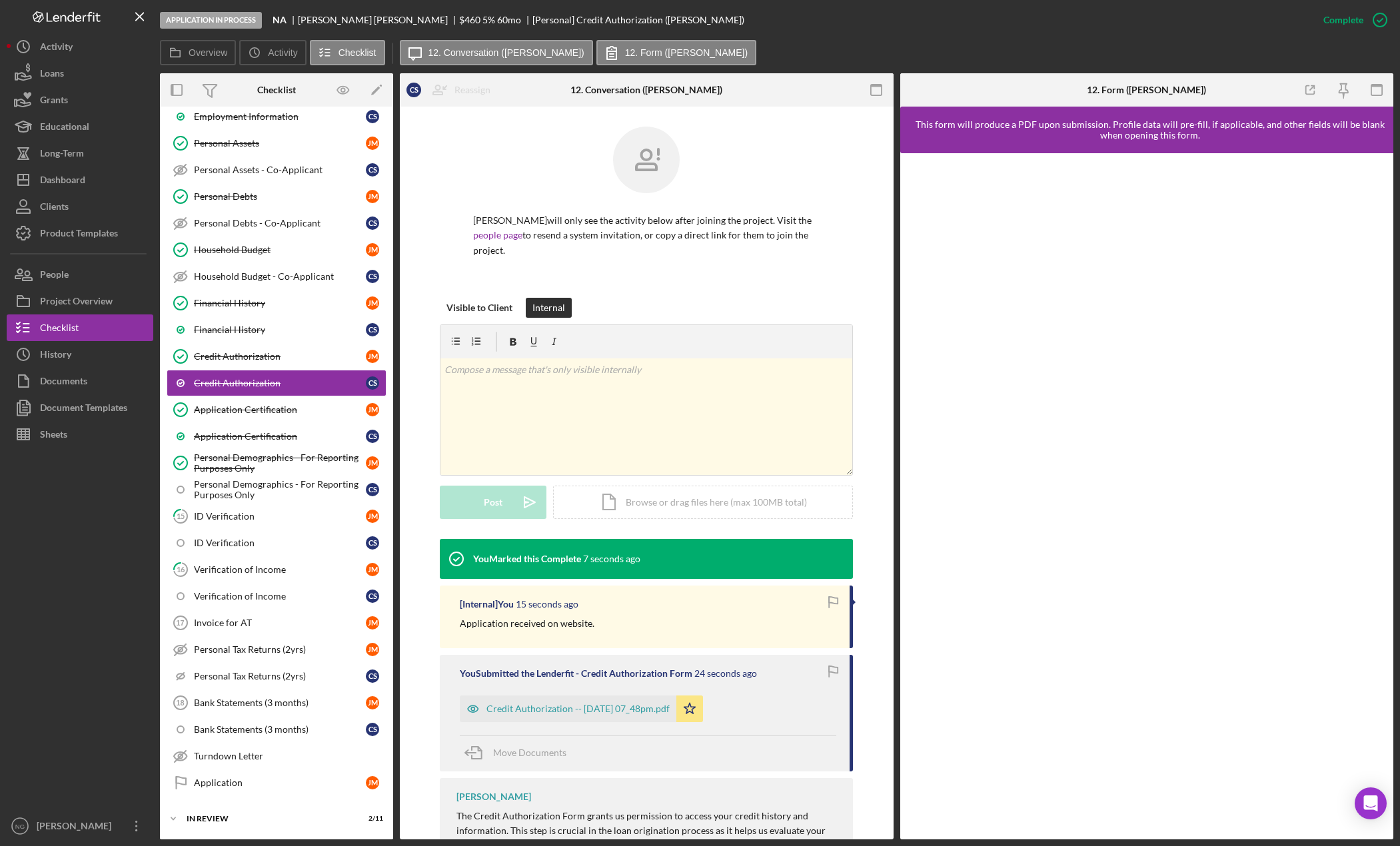
scroll to position [400, 0]
